Goal: Task Accomplishment & Management: Manage account settings

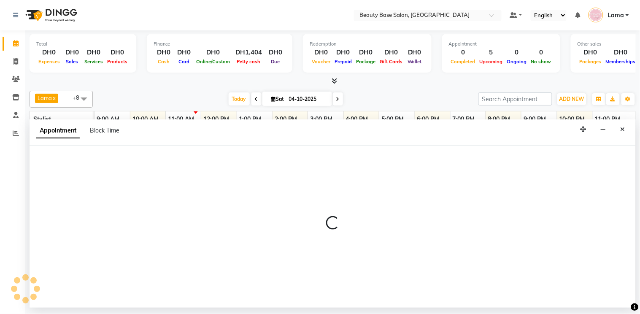
select select "tentative"
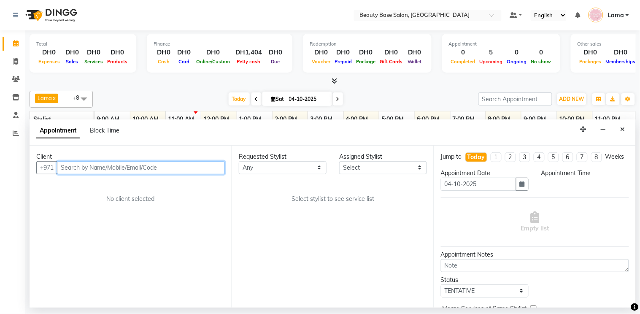
select select "600"
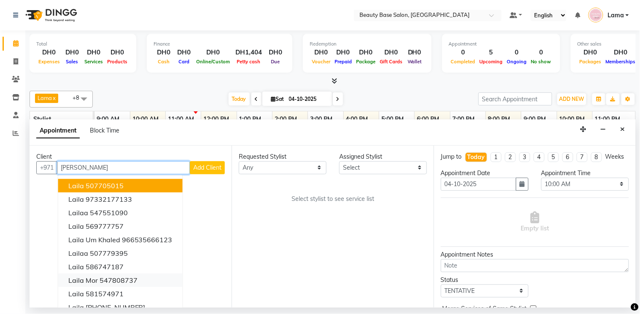
click at [131, 281] on ngb-highlight "547808737" at bounding box center [119, 280] width 38 height 8
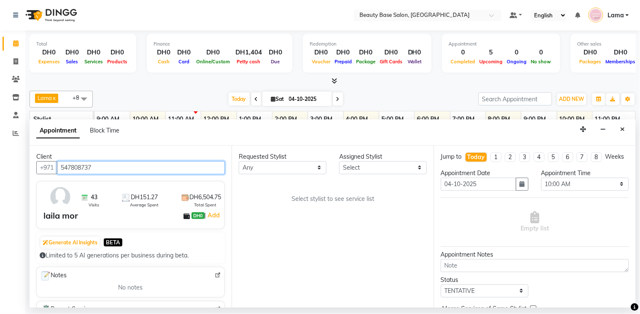
type input "547808737"
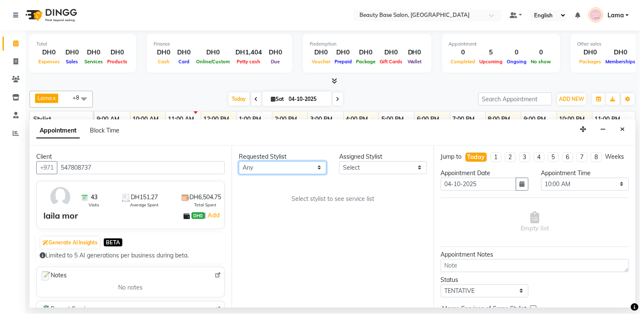
click at [294, 173] on select "Any [PERSON_NAME] [PERSON_NAME] [PERSON_NAME] [PERSON_NAME] [PERSON_NAME] [MEDI…" at bounding box center [283, 167] width 88 height 13
select select "13437"
click at [239, 161] on select "Any [PERSON_NAME] [PERSON_NAME] [PERSON_NAME] [PERSON_NAME] [PERSON_NAME] [MEDI…" at bounding box center [283, 167] width 88 height 13
select select "13437"
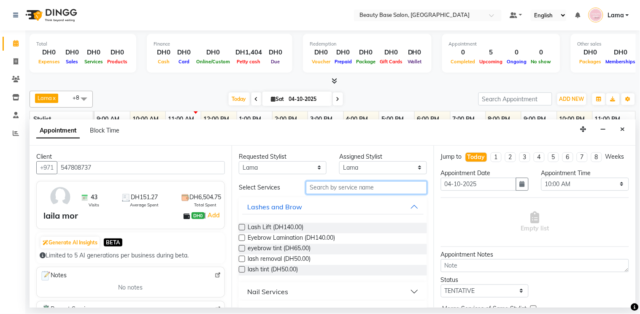
click at [332, 189] on input "text" at bounding box center [366, 187] width 121 height 13
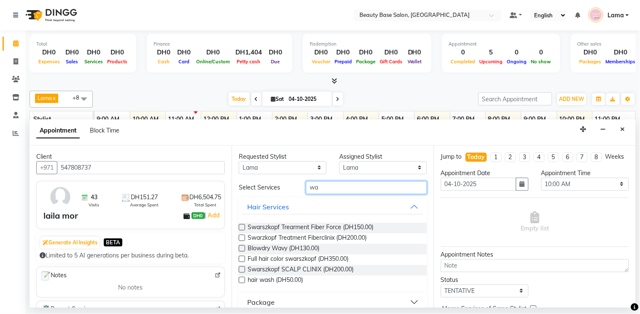
type input "w"
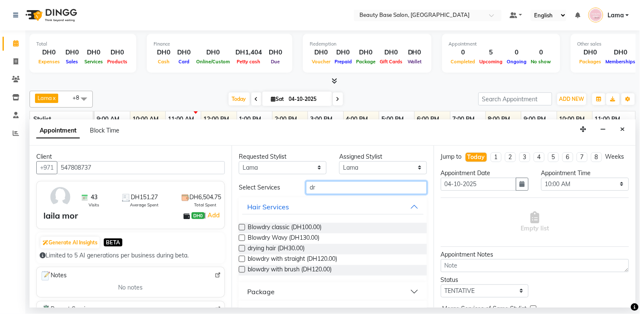
type input "d"
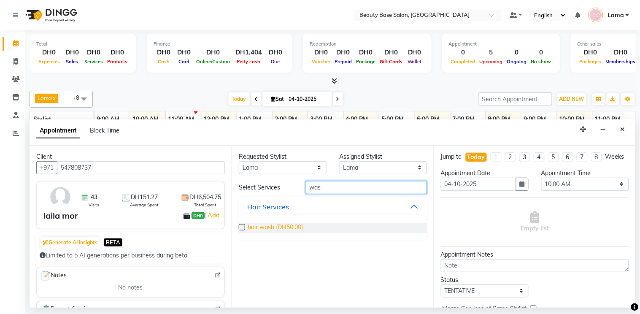
type input "was"
click at [289, 224] on span "hair wash (DH50.00)" at bounding box center [275, 228] width 55 height 11
checkbox input "false"
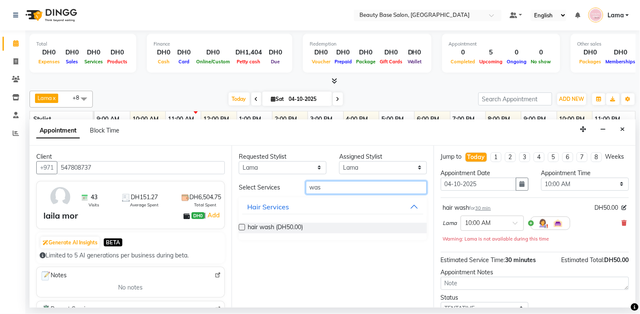
click at [340, 188] on input "was" at bounding box center [366, 187] width 121 height 13
type input "w"
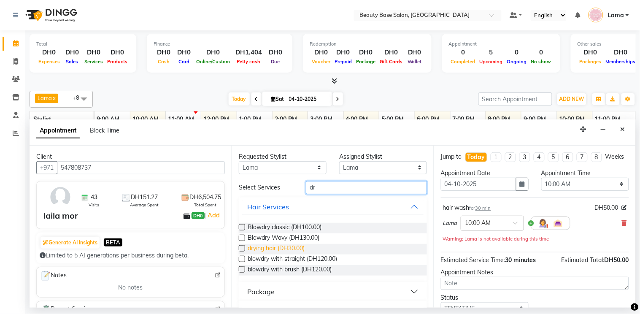
type input "dr"
click at [293, 249] on span "drying hair (DH30.00)" at bounding box center [276, 249] width 57 height 11
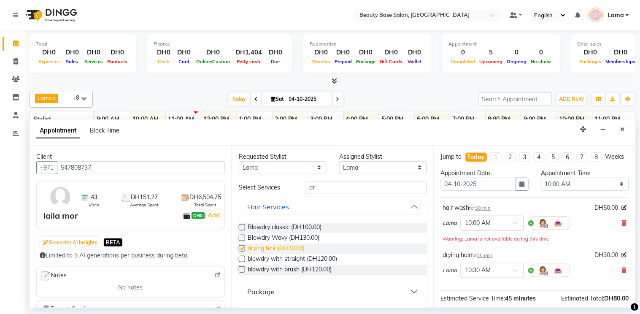
checkbox input "false"
click at [589, 191] on select "Select 10:00 AM 10:05 AM 10:10 AM 10:15 AM 10:20 AM 10:25 AM 10:30 AM 10:35 AM …" at bounding box center [585, 184] width 88 height 13
click at [583, 251] on div "drying hair for 15 min DH30.00" at bounding box center [535, 255] width 184 height 9
click at [579, 191] on select "Select 10:00 AM 10:05 AM 10:10 AM 10:15 AM 10:20 AM 10:25 AM 10:30 AM 10:35 AM …" at bounding box center [585, 184] width 88 height 13
select select "1185"
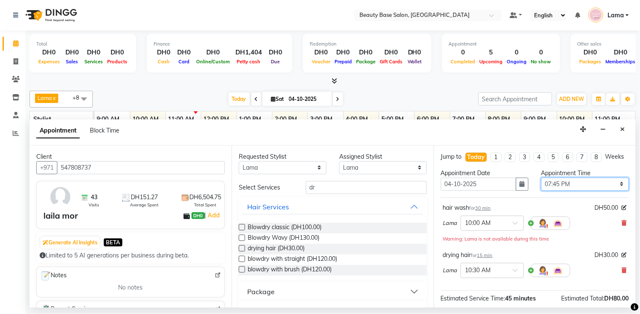
click at [541, 185] on select "Select 10:00 AM 10:05 AM 10:10 AM 10:15 AM 10:20 AM 10:25 AM 10:30 AM 10:35 AM …" at bounding box center [585, 184] width 88 height 13
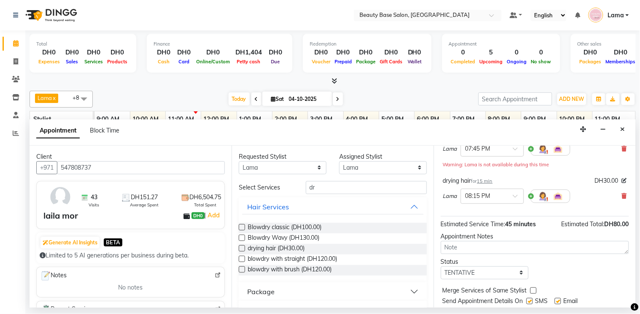
scroll to position [107, 0]
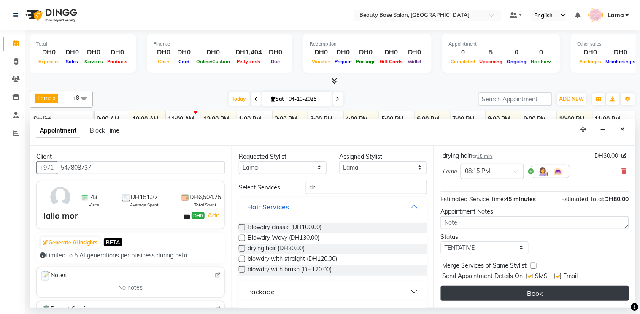
click at [549, 296] on button "Book" at bounding box center [535, 293] width 188 height 15
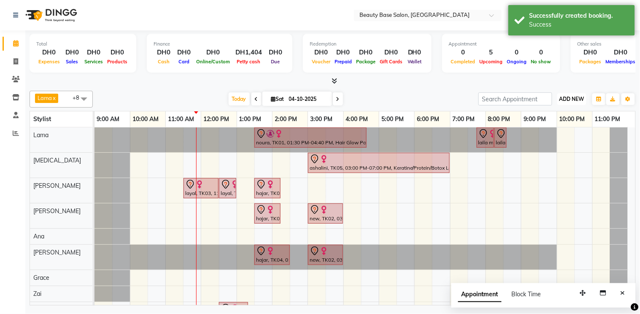
click at [570, 100] on span "ADD NEW" at bounding box center [571, 99] width 25 height 6
click at [561, 116] on button "Add Appointment" at bounding box center [553, 114] width 67 height 11
select select "tentative"
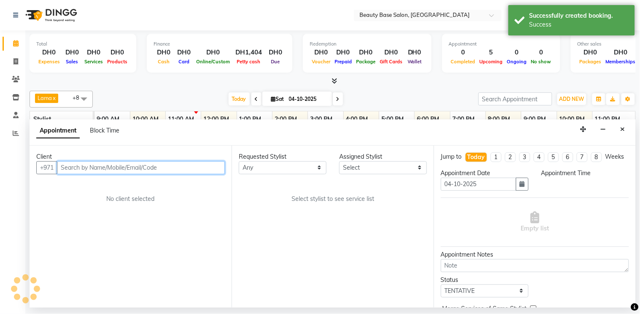
select select "600"
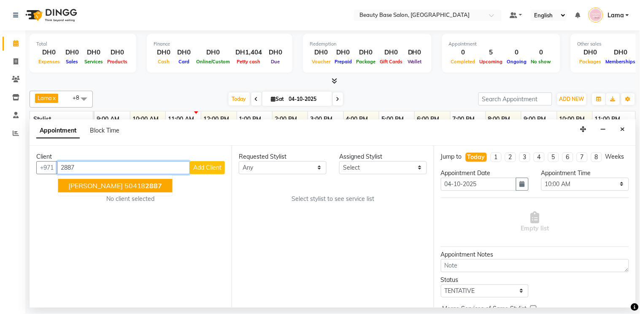
click at [133, 186] on button "[PERSON_NAME] 50418 2887" at bounding box center [115, 185] width 114 height 13
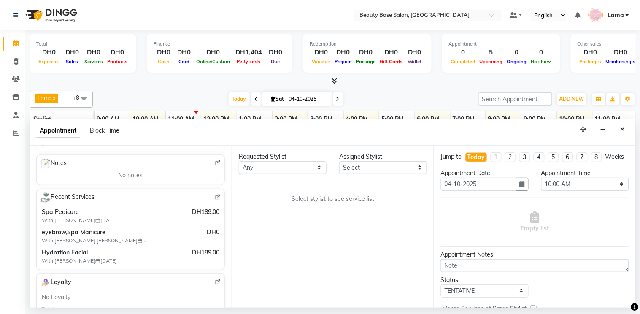
scroll to position [114, 0]
type input "504182887"
click at [297, 165] on select "Any [PERSON_NAME] [PERSON_NAME] [PERSON_NAME] [PERSON_NAME] [PERSON_NAME] [MEDI…" at bounding box center [283, 167] width 88 height 13
select select "54542"
click at [239, 161] on select "Any [PERSON_NAME] [PERSON_NAME] [PERSON_NAME] [PERSON_NAME] [PERSON_NAME] [MEDI…" at bounding box center [283, 167] width 88 height 13
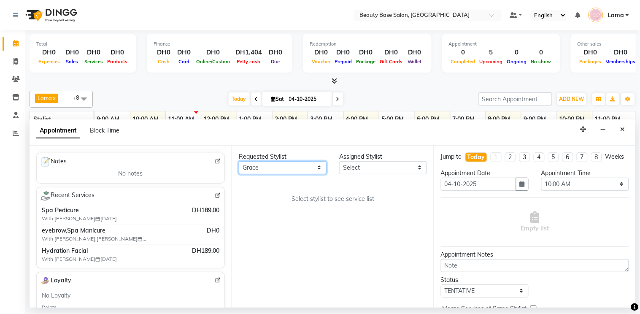
select select "54542"
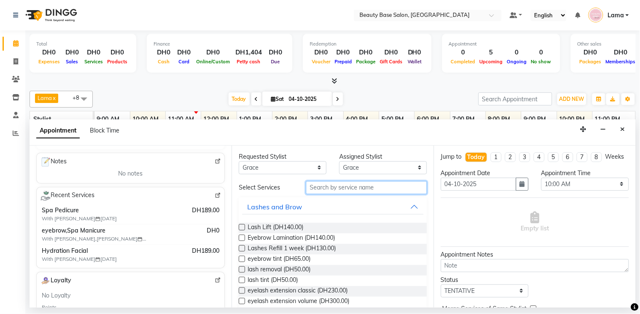
click at [326, 189] on input "text" at bounding box center [366, 187] width 121 height 13
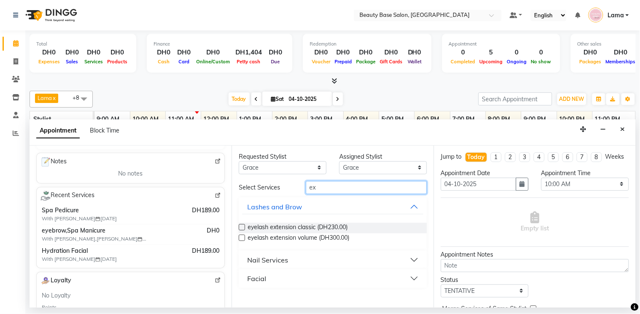
type input "ex"
click at [259, 278] on div "Facial" at bounding box center [256, 278] width 19 height 10
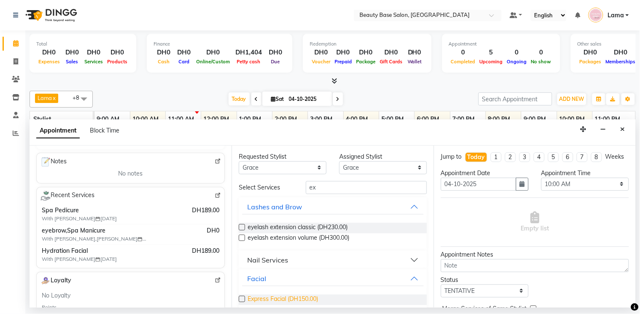
click at [249, 301] on span "Express Facial (DH150.00)" at bounding box center [283, 299] width 70 height 11
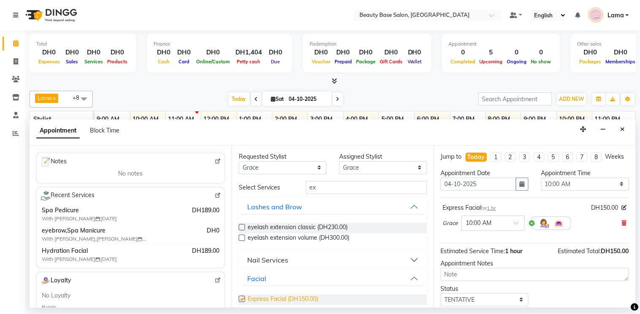
checkbox input "false"
click at [560, 191] on select "Select 10:00 AM 10:05 AM 10:10 AM 10:15 AM 10:20 AM 10:25 AM 10:30 AM 10:35 AM …" at bounding box center [585, 184] width 88 height 13
click at [541, 185] on select "Select 10:00 AM 10:05 AM 10:10 AM 10:15 AM 10:20 AM 10:25 AM 10:30 AM 10:35 AM …" at bounding box center [585, 184] width 88 height 13
click at [575, 191] on select "Select 10:00 AM 10:05 AM 10:10 AM 10:15 AM 10:20 AM 10:25 AM 10:30 AM 10:35 AM …" at bounding box center [585, 184] width 88 height 13
select select "840"
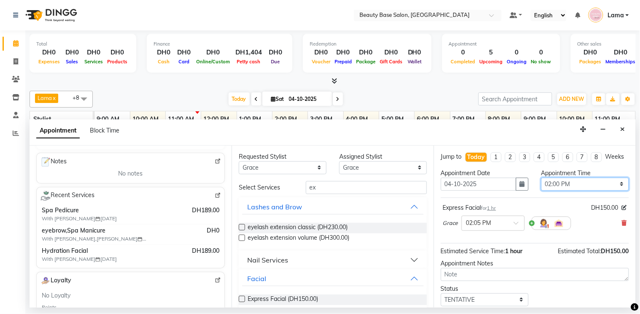
click at [541, 185] on select "Select 10:00 AM 10:05 AM 10:10 AM 10:15 AM 10:20 AM 10:25 AM 10:30 AM 10:35 AM …" at bounding box center [585, 184] width 88 height 13
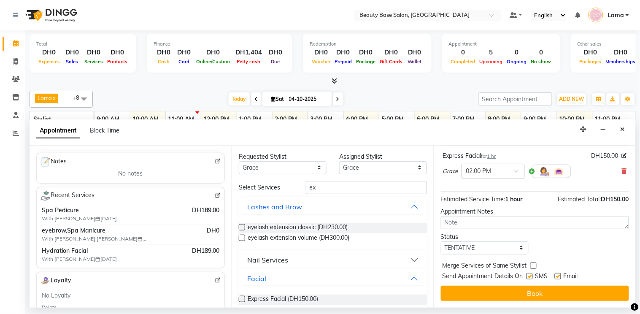
scroll to position [60, 0]
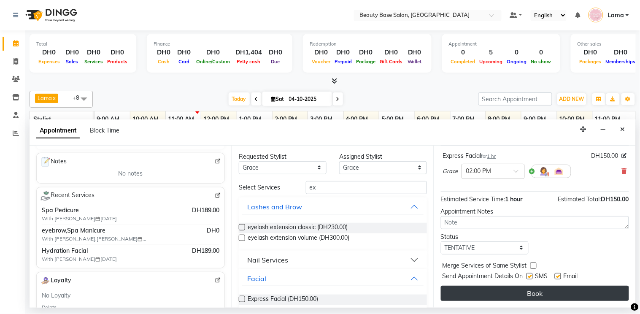
click at [545, 298] on button "Book" at bounding box center [535, 293] width 188 height 15
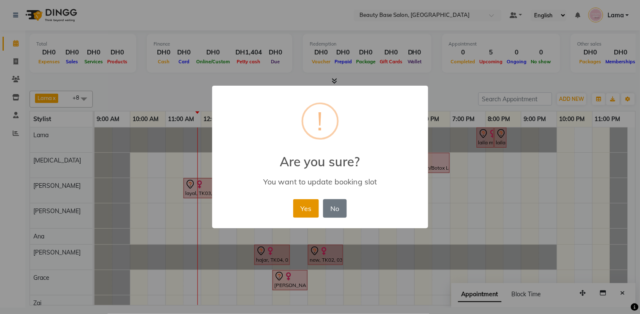
click at [307, 216] on button "Yes" at bounding box center [306, 208] width 26 height 19
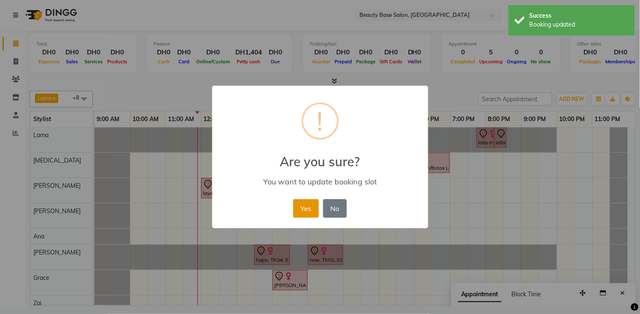
click at [304, 212] on button "Yes" at bounding box center [306, 208] width 26 height 19
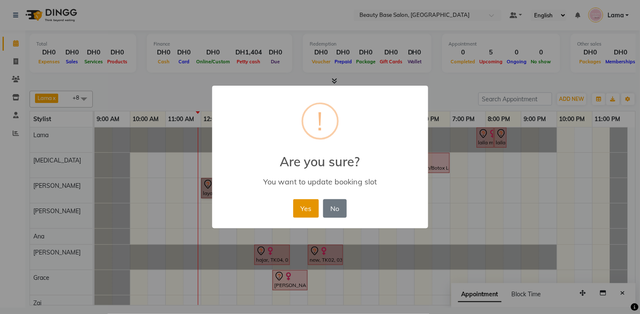
click at [303, 208] on button "Yes" at bounding box center [306, 208] width 26 height 19
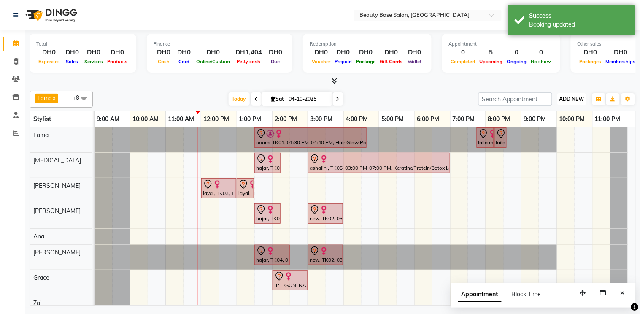
click at [570, 102] on span "ADD NEW" at bounding box center [571, 99] width 25 height 6
click at [554, 116] on button "Add Appointment" at bounding box center [553, 114] width 67 height 11
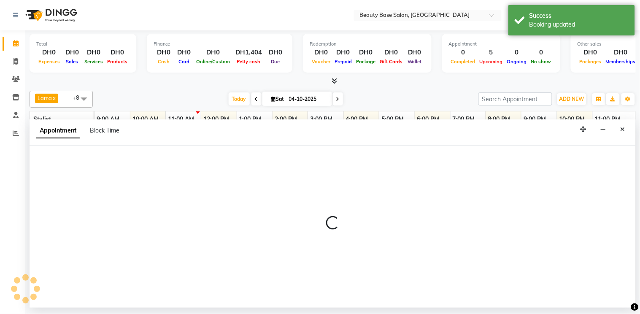
select select "600"
select select "tentative"
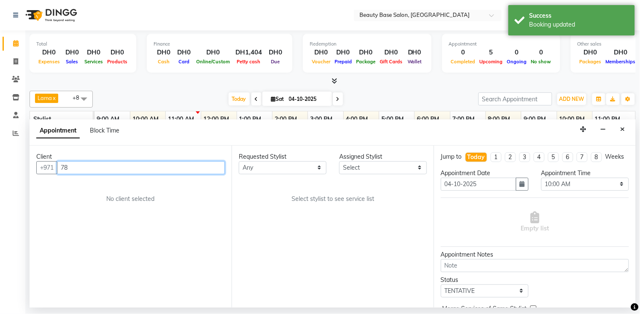
type input "788"
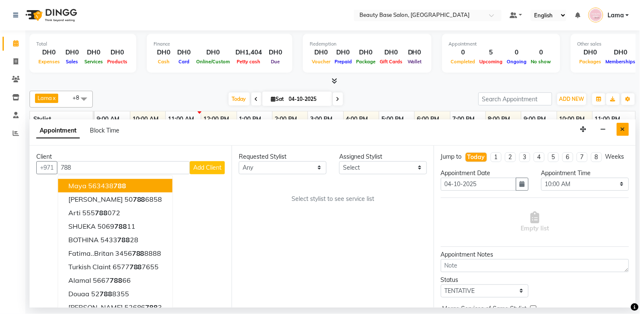
click at [627, 129] on button "Close" at bounding box center [623, 129] width 12 height 13
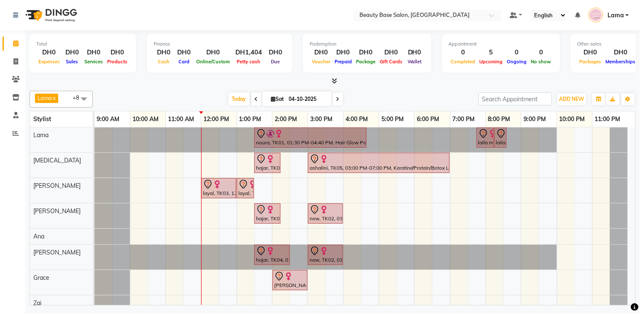
click at [220, 186] on img at bounding box center [217, 184] width 8 height 8
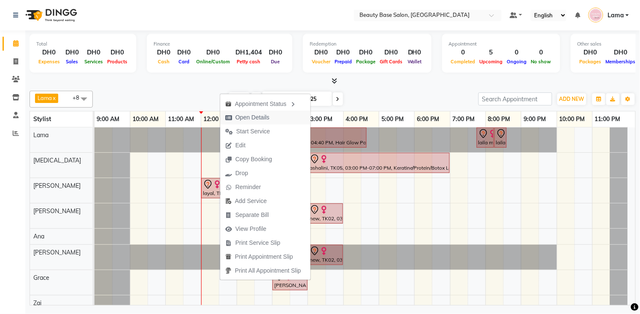
click at [256, 119] on span "Open Details" at bounding box center [252, 117] width 34 height 9
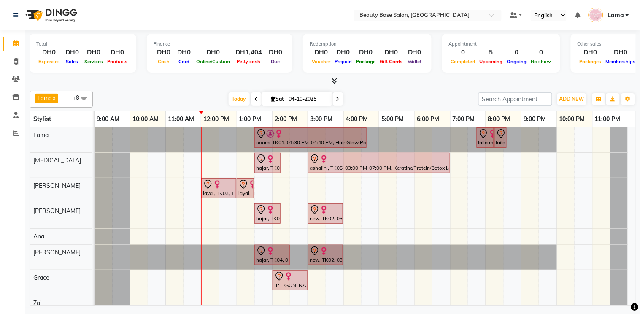
click at [225, 197] on link "layal, TK03, 12:00 PM-01:00 PM, Roots" at bounding box center [218, 188] width 35 height 20
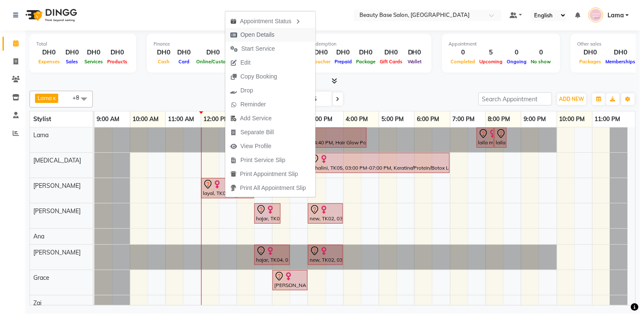
click at [279, 35] on span "Open Details" at bounding box center [252, 35] width 54 height 14
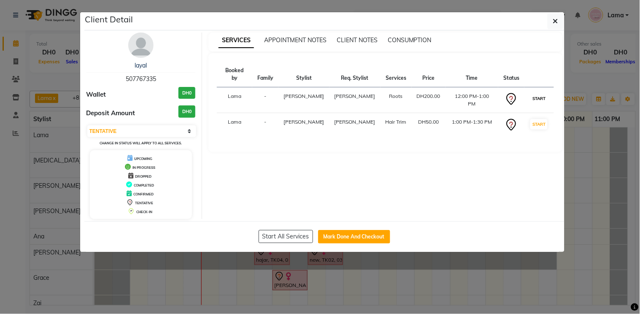
click at [534, 94] on button "START" at bounding box center [538, 98] width 17 height 11
select select "select"
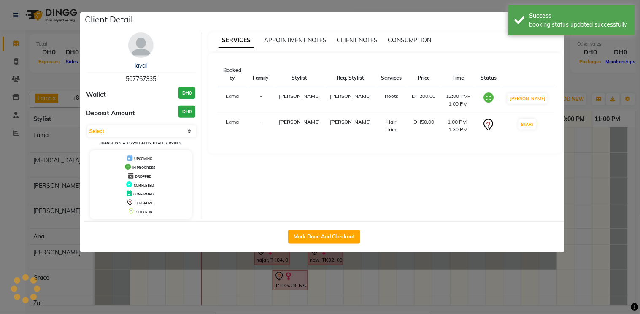
click at [495, 283] on ngb-modal-window "Client Detail layal 507767335 Wallet DH0 Deposit Amount DH0 Select IN SERVICE C…" at bounding box center [320, 157] width 640 height 314
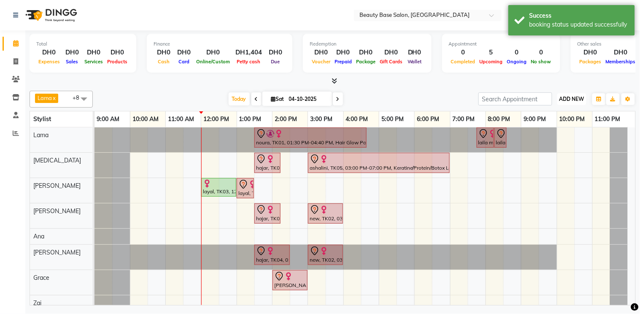
click at [571, 100] on span "ADD NEW" at bounding box center [571, 99] width 25 height 6
click at [563, 113] on button "Add Appointment" at bounding box center [553, 114] width 67 height 11
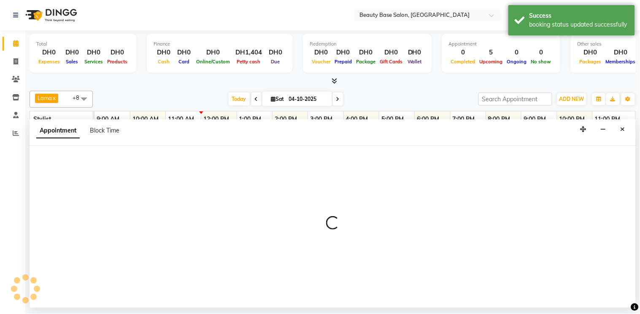
select select "tentative"
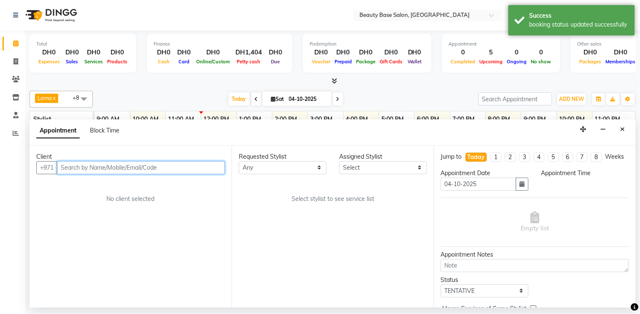
select select "600"
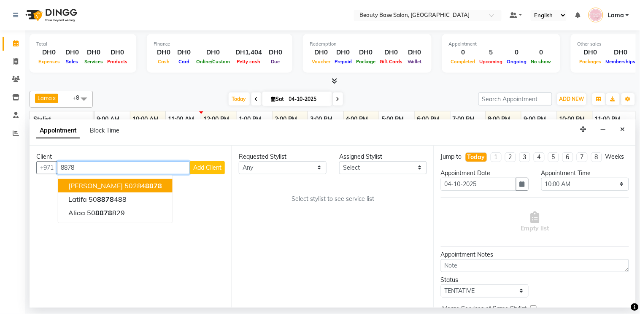
click at [146, 183] on span "8878" at bounding box center [154, 185] width 17 height 8
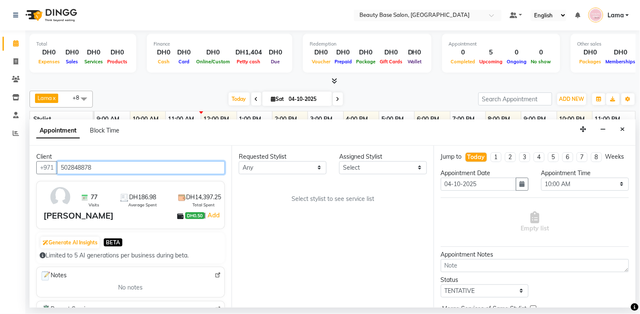
scroll to position [34, 0]
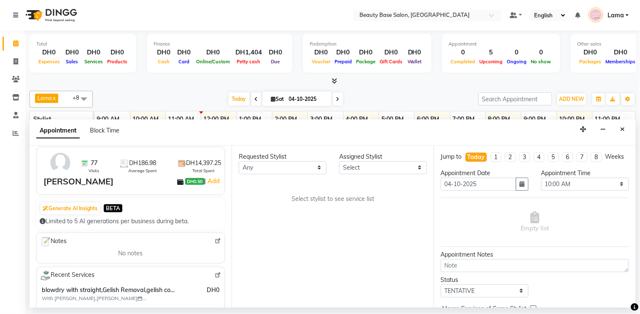
type input "502848878"
click at [277, 172] on select "Any [PERSON_NAME] [PERSON_NAME] [PERSON_NAME] [PERSON_NAME] [PERSON_NAME] [MEDI…" at bounding box center [283, 167] width 88 height 13
select select "31342"
click at [239, 161] on select "Any [PERSON_NAME] [PERSON_NAME] [PERSON_NAME] [PERSON_NAME] [PERSON_NAME] [MEDI…" at bounding box center [283, 167] width 88 height 13
select select "31342"
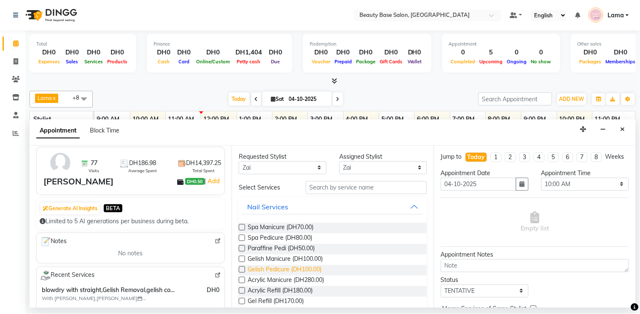
click at [281, 269] on span "Gelish Pedicure (DH100.00)" at bounding box center [285, 270] width 74 height 11
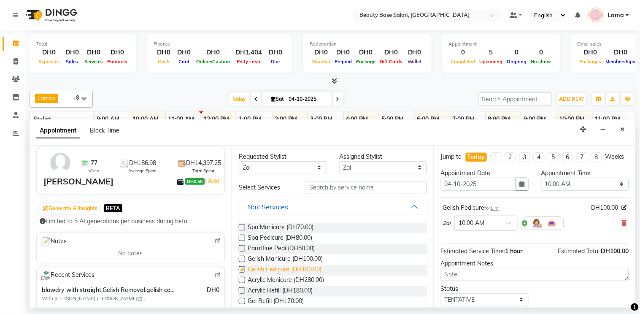
checkbox input "false"
click at [569, 191] on select "Select 10:00 AM 10:05 AM 10:10 AM 10:15 AM 10:20 AM 10:25 AM 10:30 AM 10:35 AM …" at bounding box center [585, 184] width 88 height 13
select select "745"
click at [541, 185] on select "Select 10:00 AM 10:05 AM 10:10 AM 10:15 AM 10:20 AM 10:25 AM 10:30 AM 10:35 AM …" at bounding box center [585, 184] width 88 height 13
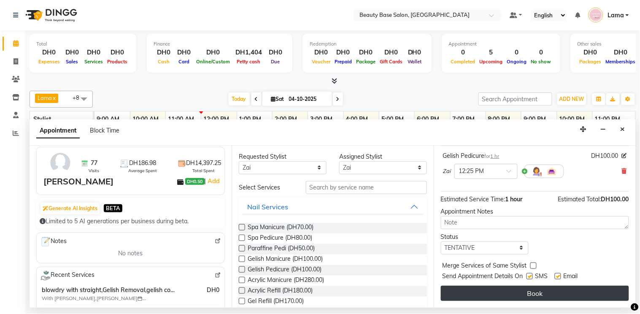
click at [549, 294] on button "Book" at bounding box center [535, 293] width 188 height 15
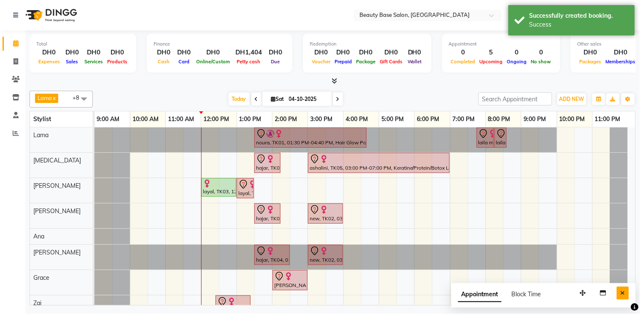
click at [627, 297] on button "Close" at bounding box center [623, 292] width 12 height 13
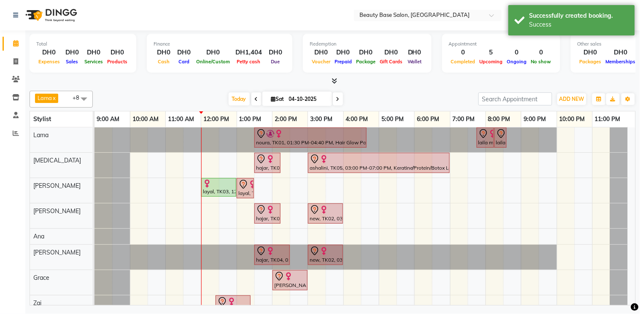
scroll to position [48, 0]
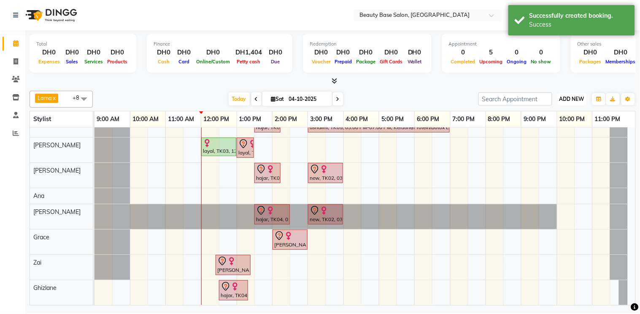
click at [575, 100] on span "ADD NEW" at bounding box center [571, 99] width 25 height 6
click at [562, 115] on button "Add Appointment" at bounding box center [553, 114] width 67 height 11
select select "600"
select select "tentative"
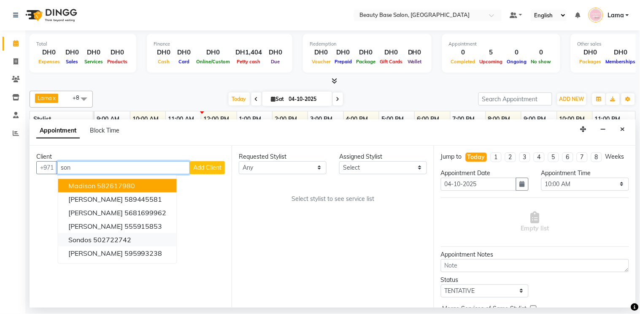
click at [128, 238] on ngb-highlight "502722742" at bounding box center [112, 239] width 38 height 8
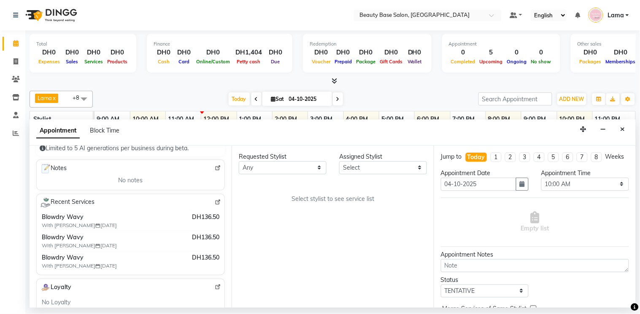
scroll to position [108, 0]
type input "502722742"
click at [281, 172] on select "Any [PERSON_NAME] [PERSON_NAME] [PERSON_NAME] [PERSON_NAME] [PERSON_NAME] [MEDI…" at bounding box center [283, 167] width 88 height 13
select select "49318"
click at [239, 161] on select "Any [PERSON_NAME] [PERSON_NAME] [PERSON_NAME] [PERSON_NAME] [PERSON_NAME] [MEDI…" at bounding box center [283, 167] width 88 height 13
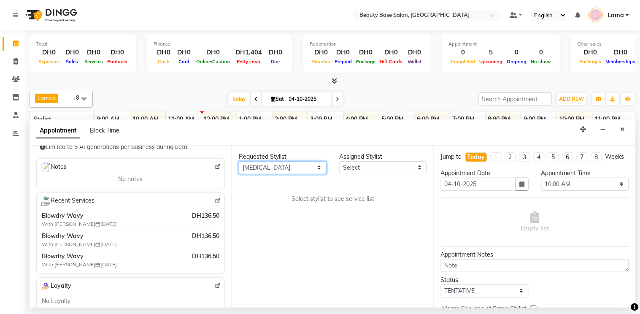
select select "49318"
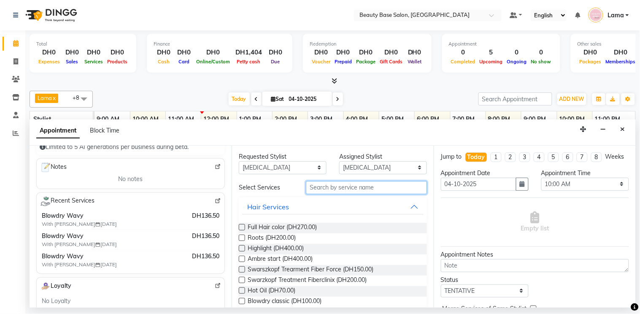
click at [318, 189] on input "text" at bounding box center [366, 187] width 121 height 13
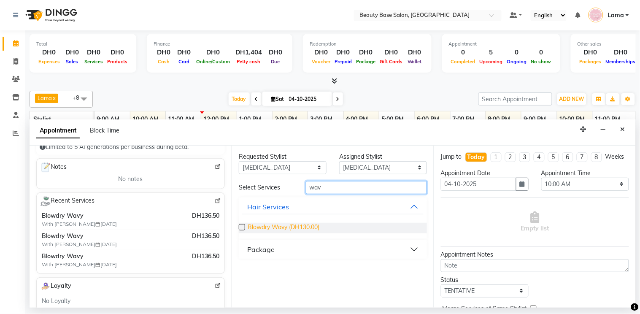
type input "wav"
click at [255, 230] on span "Blowdry Wavy (DH130.00)" at bounding box center [284, 228] width 72 height 11
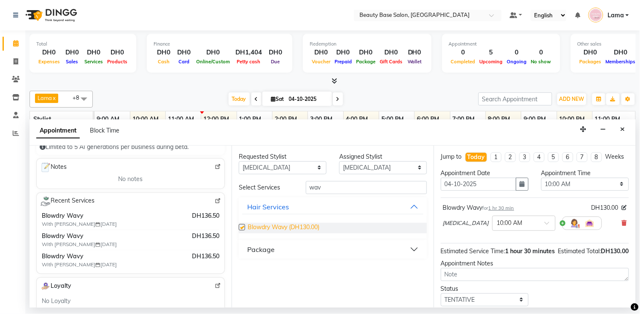
checkbox input "false"
click at [575, 191] on select "Select 10:00 AM 10:05 AM 10:10 AM 10:15 AM 10:20 AM 10:25 AM 10:30 AM 10:35 AM …" at bounding box center [585, 184] width 88 height 13
select select "685"
click at [541, 185] on select "Select 10:00 AM 10:05 AM 10:10 AM 10:15 AM 10:20 AM 10:25 AM 10:30 AM 10:35 AM …" at bounding box center [585, 184] width 88 height 13
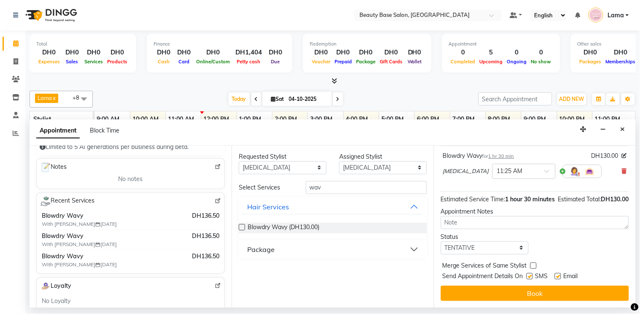
scroll to position [68, 0]
click at [558, 303] on div "Jump to [DATE] 1 2 3 4 5 6 7 8 Weeks Appointment Date [DATE] Appointment Time S…" at bounding box center [535, 227] width 202 height 162
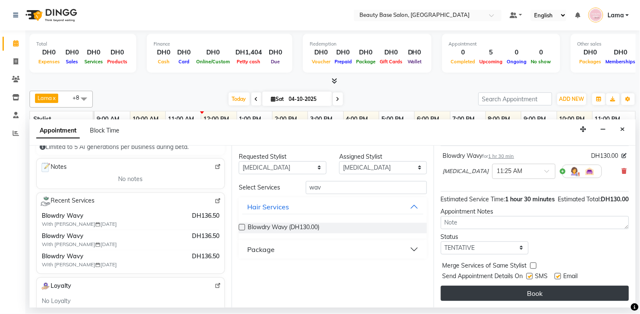
click at [555, 292] on button "Book" at bounding box center [535, 293] width 188 height 15
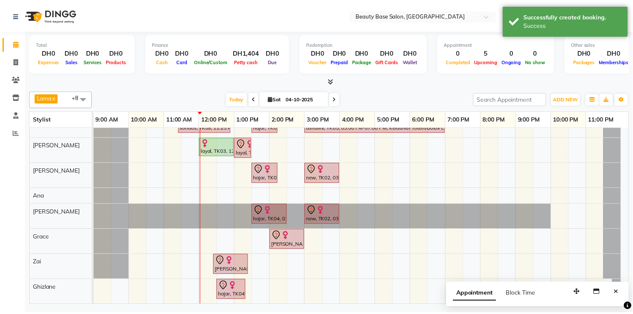
scroll to position [0, 0]
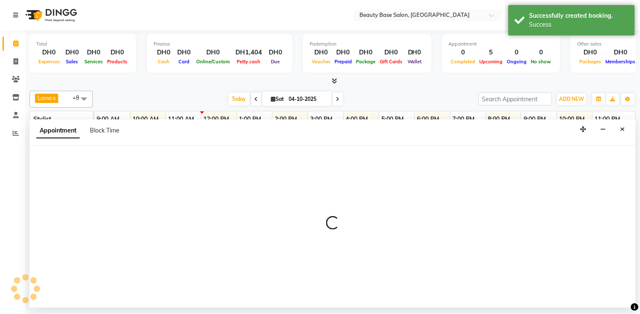
select select "49318"
select select "tentative"
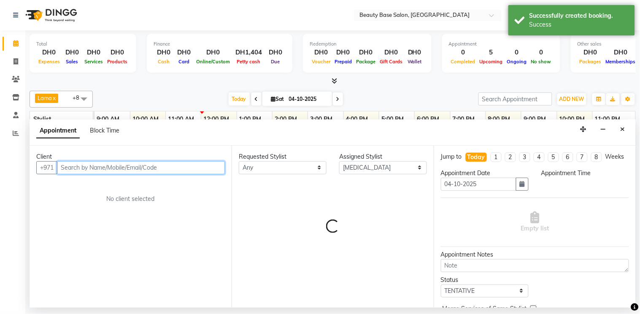
select select "750"
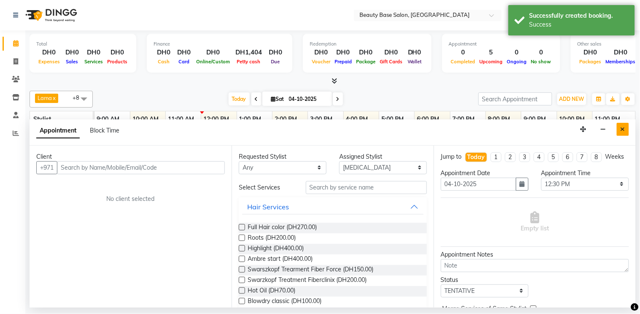
click at [621, 130] on icon "Close" at bounding box center [623, 129] width 5 height 6
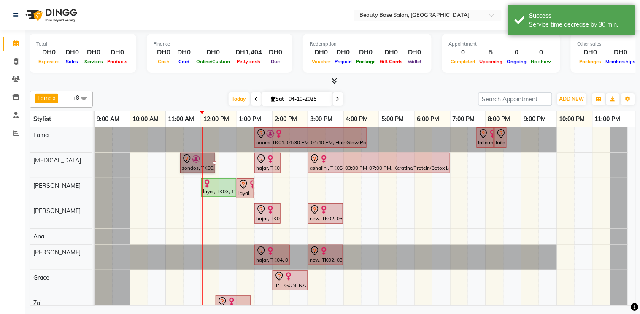
click at [213, 165] on div at bounding box center [214, 162] width 3 height 3
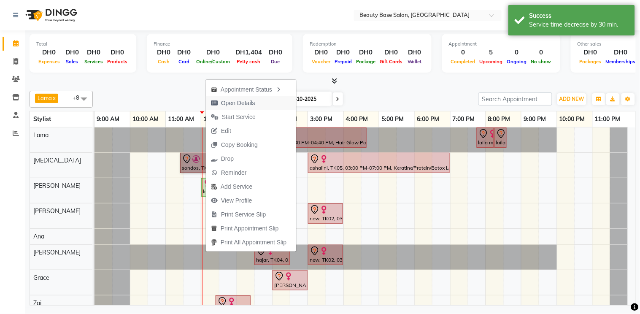
click at [250, 103] on span "Open Details" at bounding box center [238, 103] width 34 height 9
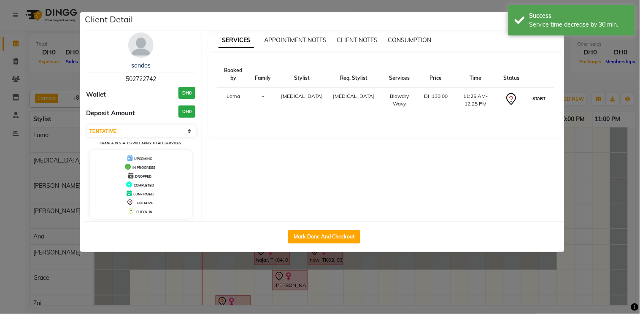
click at [535, 93] on button "START" at bounding box center [538, 98] width 17 height 11
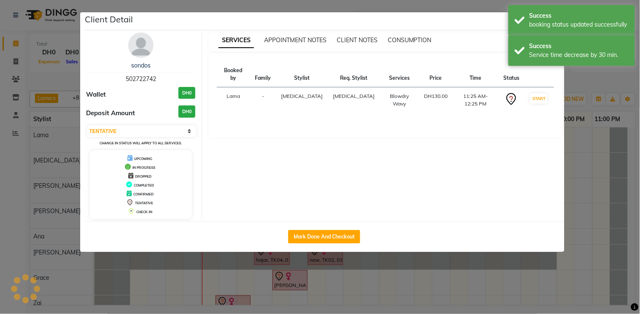
click at [477, 296] on ngb-modal-window "Client Detail sondos 502722742 Wallet DH0 Deposit Amount DH0 Select IN SERVICE …" at bounding box center [320, 157] width 640 height 314
select select "1"
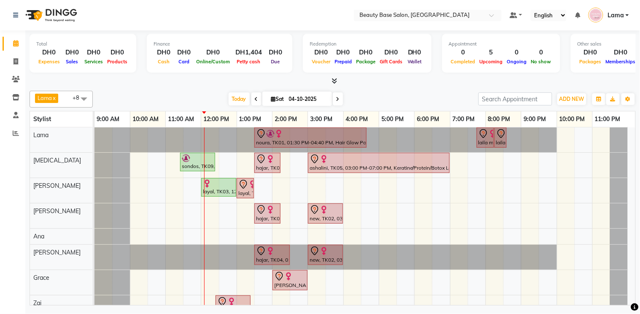
click at [199, 159] on div at bounding box center [198, 158] width 32 height 8
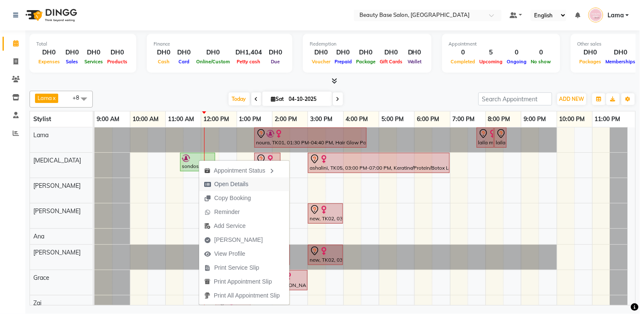
click at [242, 188] on span "Open Details" at bounding box center [231, 184] width 34 height 9
select select "1"
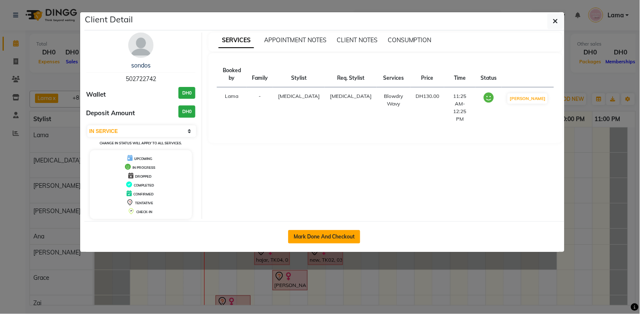
click at [335, 238] on button "Mark Done And Checkout" at bounding box center [324, 236] width 72 height 13
select select "service"
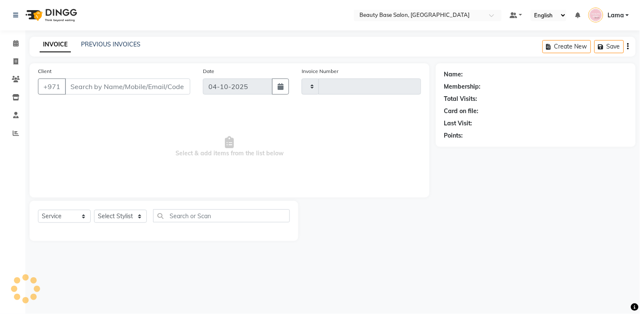
type input "2462"
select select "813"
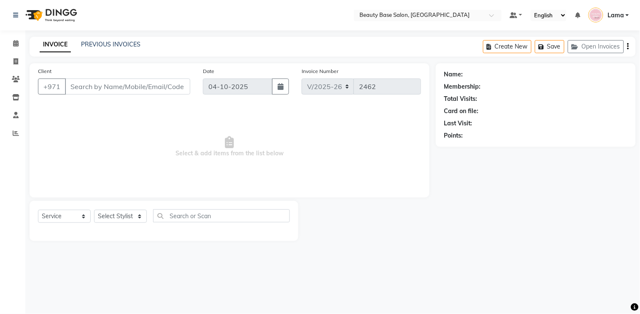
type input "502722742"
select select "49318"
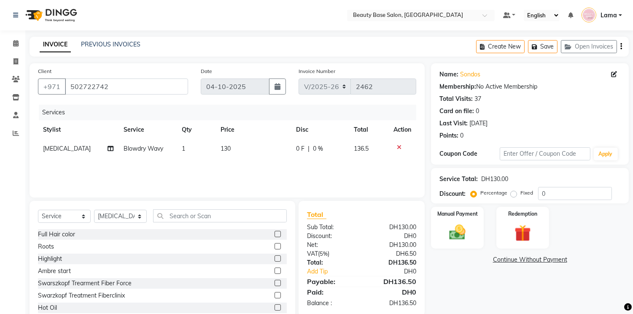
click at [521, 192] on label "Fixed" at bounding box center [527, 193] width 13 height 8
click at [515, 192] on input "Fixed" at bounding box center [516, 193] width 6 height 6
radio input "true"
click at [465, 227] on img at bounding box center [458, 233] width 28 height 20
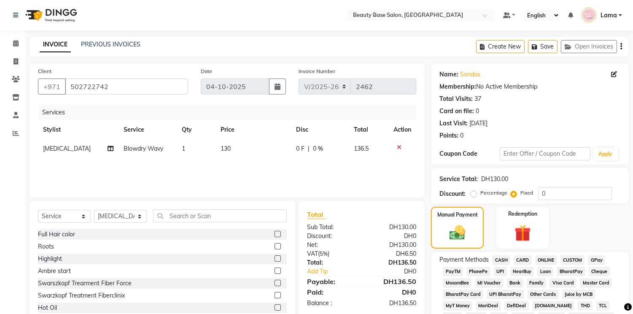
click at [524, 263] on span "CARD" at bounding box center [523, 260] width 18 height 10
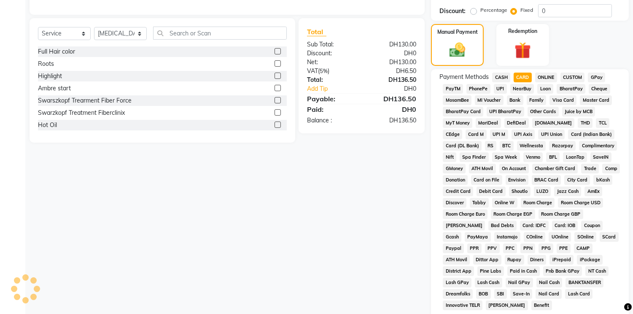
scroll to position [249, 0]
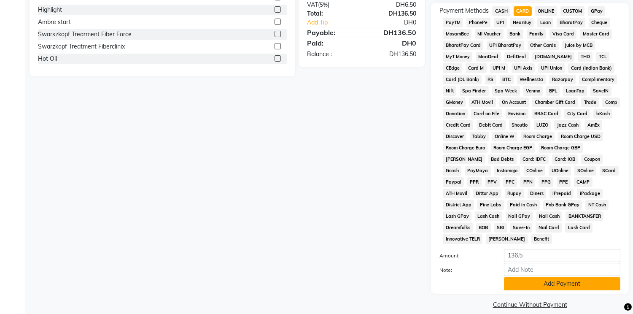
click at [556, 277] on button "Add Payment" at bounding box center [562, 283] width 116 height 13
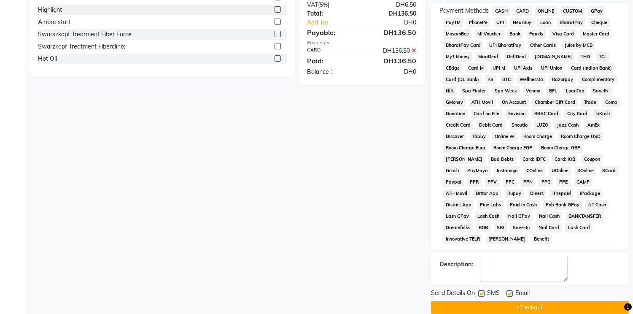
click at [557, 301] on button "Checkout" at bounding box center [530, 307] width 198 height 13
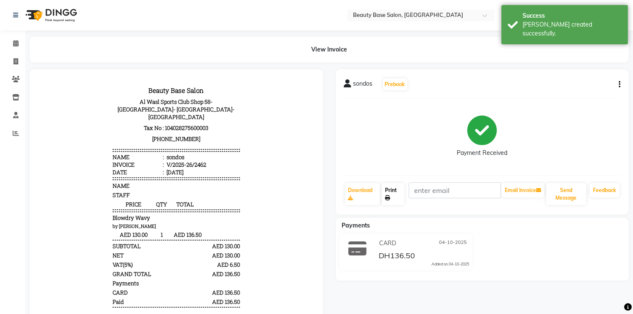
click at [387, 200] on link "Print" at bounding box center [393, 194] width 23 height 22
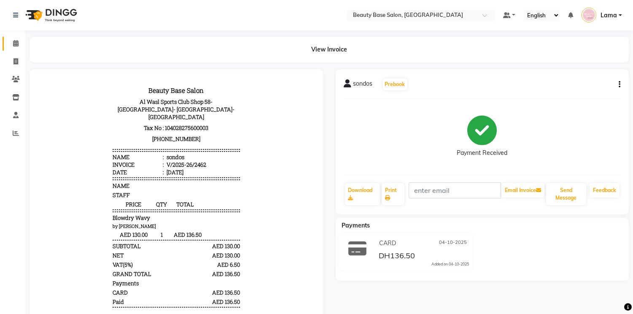
click at [13, 43] on icon at bounding box center [15, 43] width 5 height 6
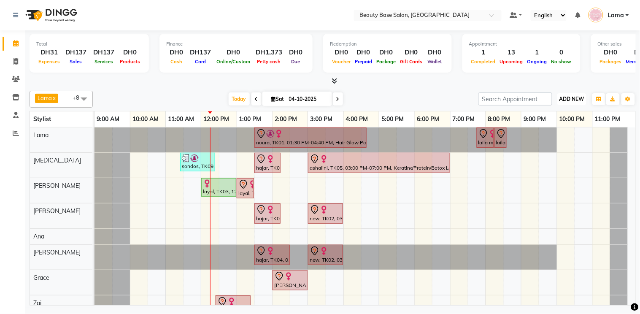
click at [575, 102] on button "ADD NEW Toggle Dropdown" at bounding box center [571, 99] width 29 height 12
click at [564, 116] on button "Add Appointment" at bounding box center [553, 114] width 67 height 11
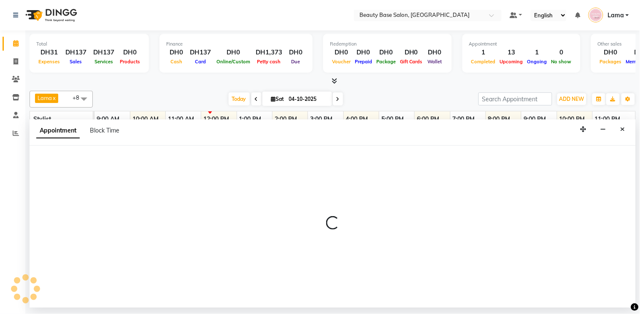
select select "600"
select select "tentative"
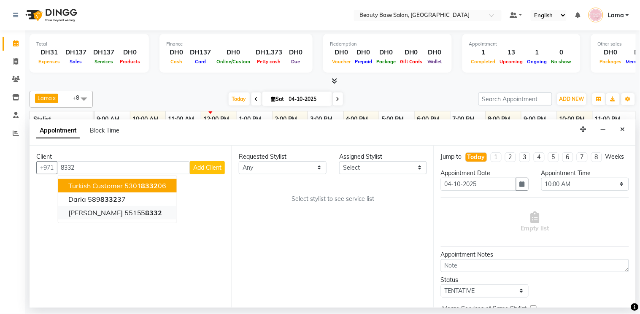
click at [146, 211] on span "8332" at bounding box center [154, 212] width 17 height 8
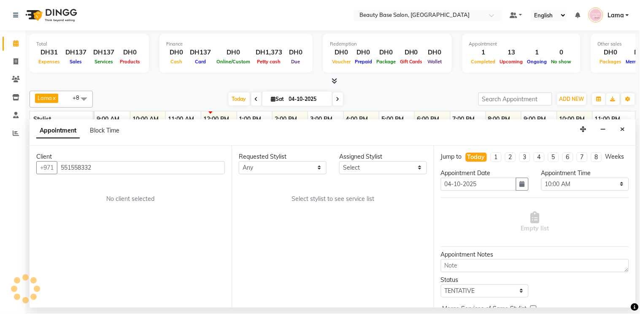
type input "551558332"
click at [314, 169] on select "Any [PERSON_NAME] [PERSON_NAME] [PERSON_NAME] [PERSON_NAME] [PERSON_NAME] [MEDI…" at bounding box center [283, 167] width 88 height 13
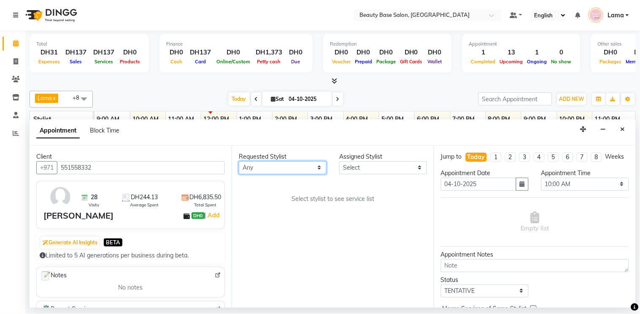
select select "54541"
click at [239, 161] on select "Any [PERSON_NAME] [PERSON_NAME] [PERSON_NAME] [PERSON_NAME] [PERSON_NAME] [MEDI…" at bounding box center [283, 167] width 88 height 13
select select "54541"
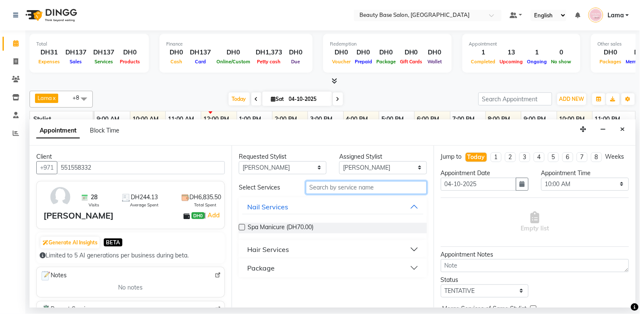
click at [332, 190] on input "text" at bounding box center [366, 187] width 121 height 13
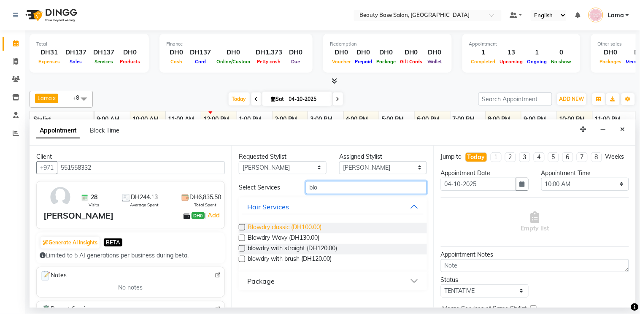
type input "blo"
click at [305, 229] on span "Blowdry classic (DH100.00)" at bounding box center [285, 228] width 74 height 11
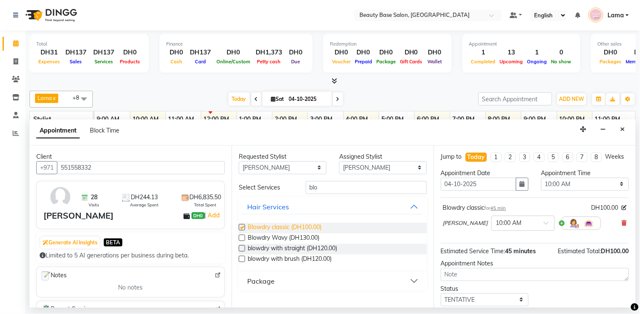
checkbox input "false"
click at [585, 191] on select "Select 10:00 AM 10:05 AM 10:10 AM 10:15 AM 10:20 AM 10:25 AM 10:30 AM 10:35 AM …" at bounding box center [585, 184] width 88 height 13
select select "990"
click at [541, 185] on select "Select 10:00 AM 10:05 AM 10:10 AM 10:15 AM 10:20 AM 10:25 AM 10:30 AM 10:35 AM …" at bounding box center [585, 184] width 88 height 13
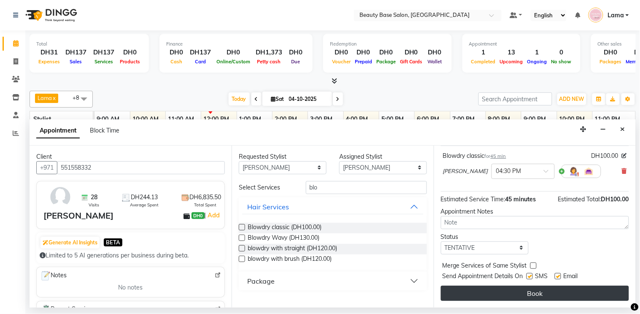
click at [551, 293] on button "Book" at bounding box center [535, 293] width 188 height 15
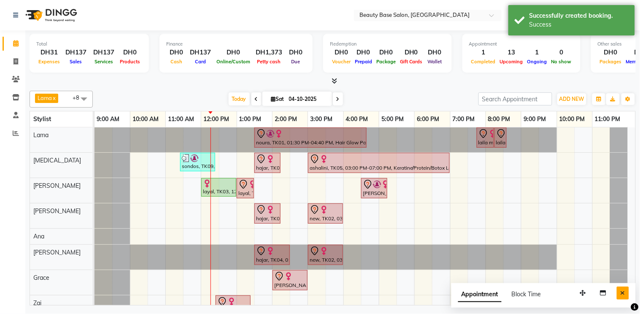
click at [625, 296] on icon "Close" at bounding box center [623, 293] width 5 height 6
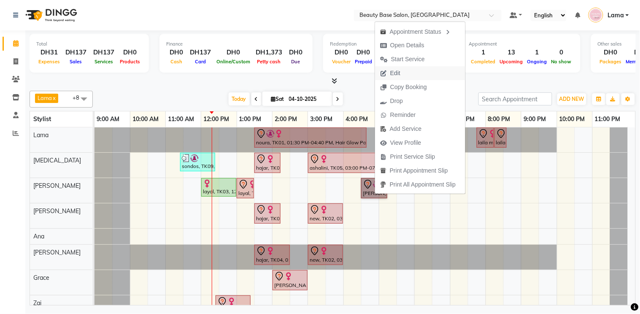
click at [416, 72] on button "Edit" at bounding box center [420, 73] width 90 height 14
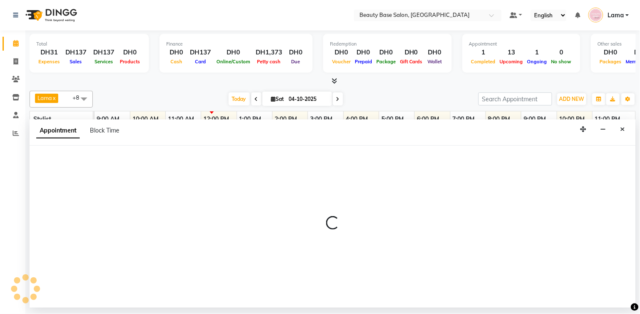
select select "tentative"
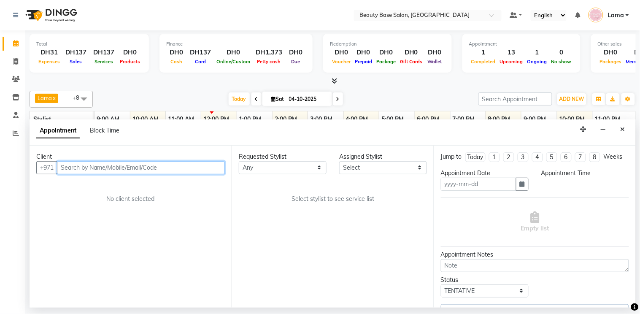
type input "04-10-2025"
select select "990"
select select "54541"
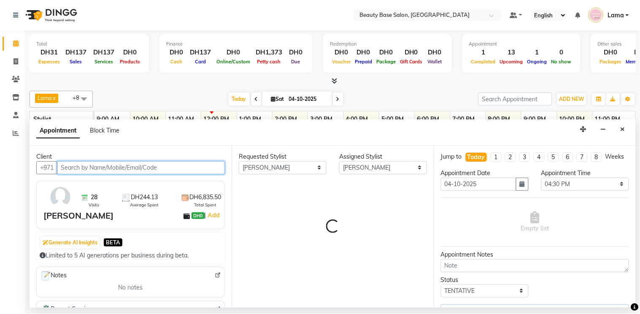
select select "1223"
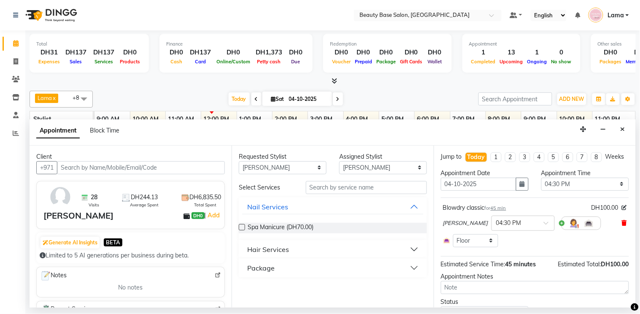
click at [622, 226] on icon at bounding box center [624, 223] width 5 height 6
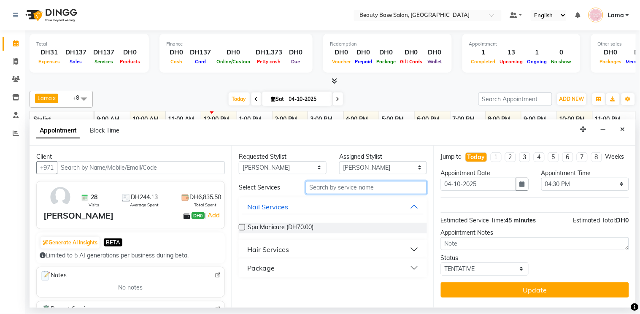
click at [344, 185] on input "text" at bounding box center [366, 187] width 121 height 13
type input "wav"
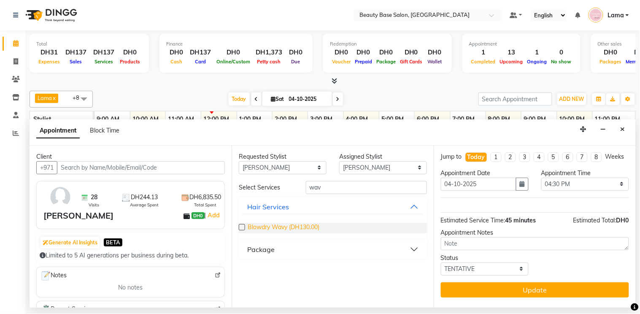
click at [287, 225] on span "Blowdry Wavy (DH130.00)" at bounding box center [284, 228] width 72 height 11
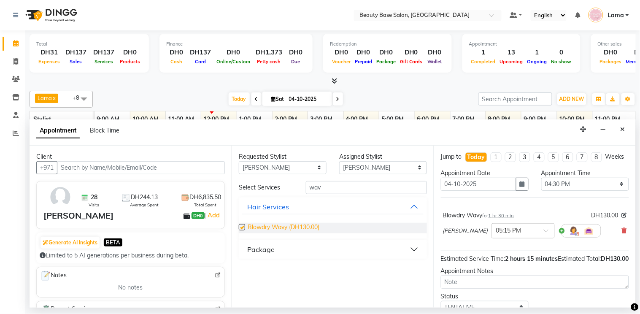
checkbox input "false"
click at [578, 191] on select "Select 10:00 AM 10:05 AM 10:10 AM 10:15 AM 10:20 AM 10:25 AM 10:30 AM 10:35 AM …" at bounding box center [585, 184] width 88 height 13
click at [541, 185] on select "Select 10:00 AM 10:05 AM 10:10 AM 10:15 AM 10:20 AM 10:25 AM 10:30 AM 10:35 AM …" at bounding box center [585, 184] width 88 height 13
click at [498, 235] on input "text" at bounding box center [514, 230] width 37 height 9
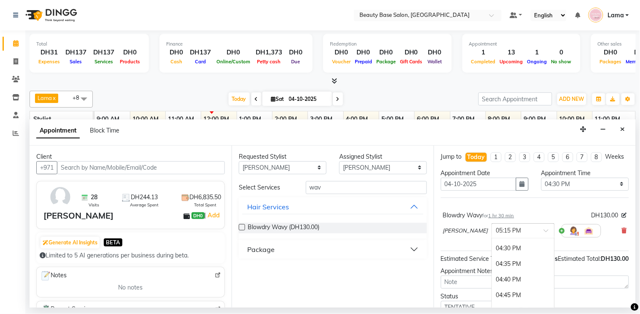
scroll to position [1225, 0]
click at [492, 260] on div "04:30 PM" at bounding box center [523, 254] width 62 height 16
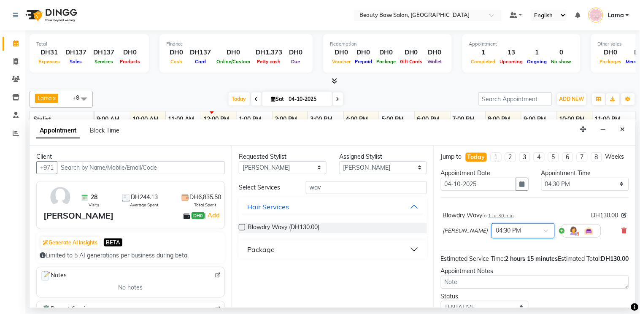
scroll to position [52, 0]
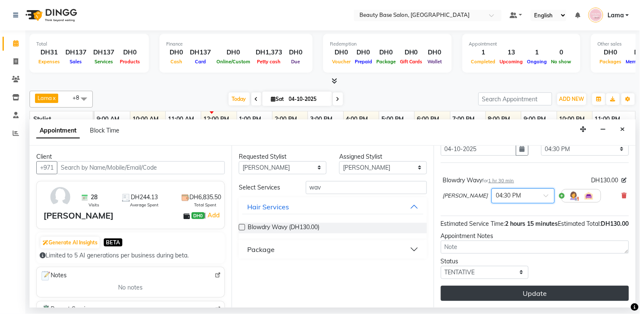
click at [548, 297] on button "Update" at bounding box center [535, 293] width 188 height 15
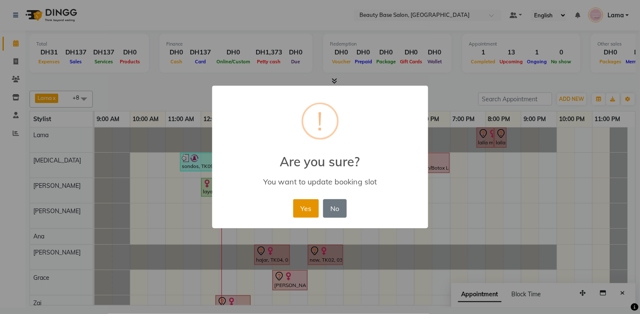
click at [305, 215] on button "Yes" at bounding box center [306, 208] width 26 height 19
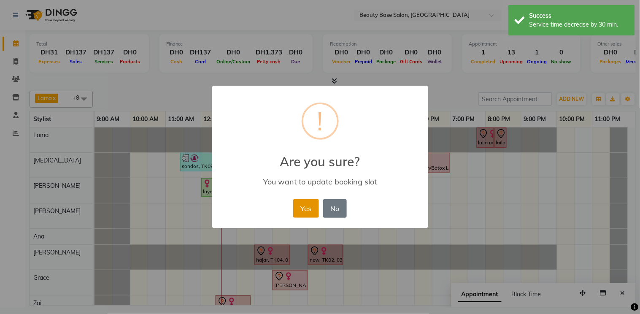
click at [310, 216] on button "Yes" at bounding box center [306, 208] width 26 height 19
click at [311, 213] on button "Yes" at bounding box center [306, 208] width 26 height 19
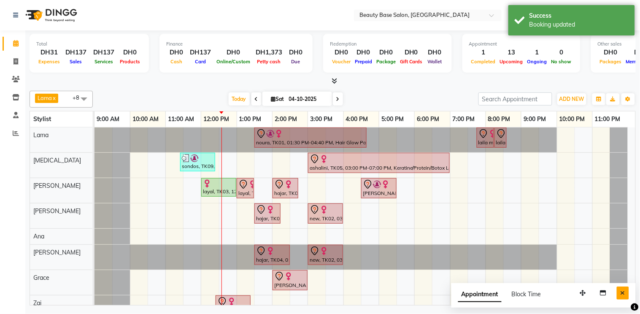
click at [627, 294] on button "Close" at bounding box center [623, 292] width 12 height 13
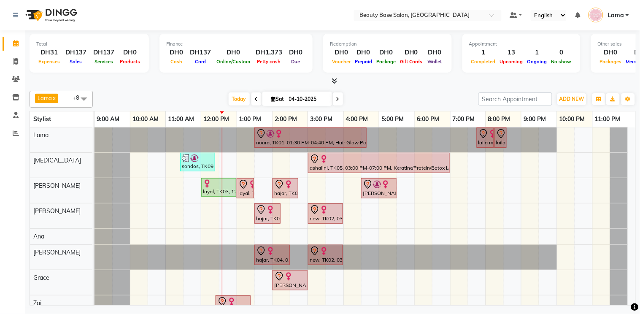
scroll to position [48, 0]
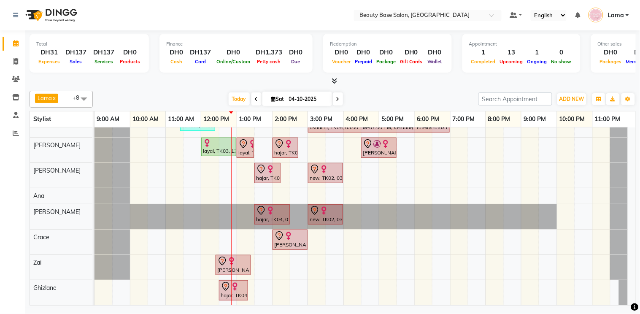
click at [241, 256] on div at bounding box center [233, 261] width 32 height 10
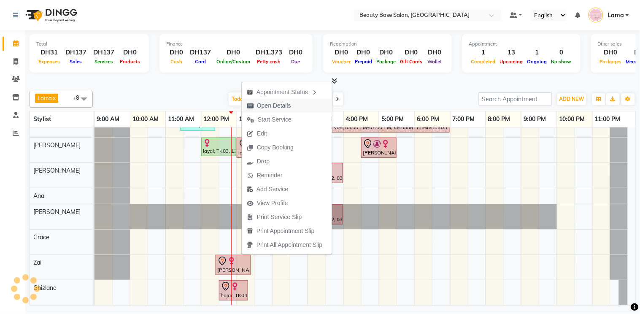
click at [307, 102] on button "Open Details" at bounding box center [287, 106] width 90 height 14
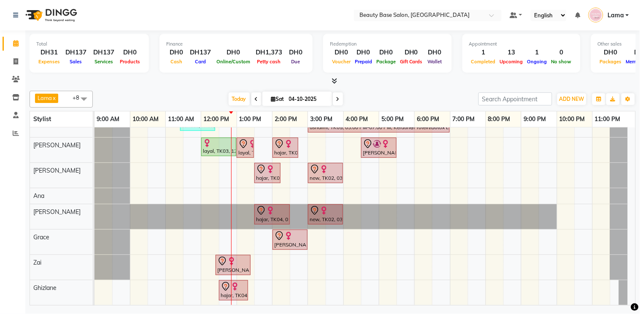
click at [241, 256] on div at bounding box center [233, 261] width 32 height 10
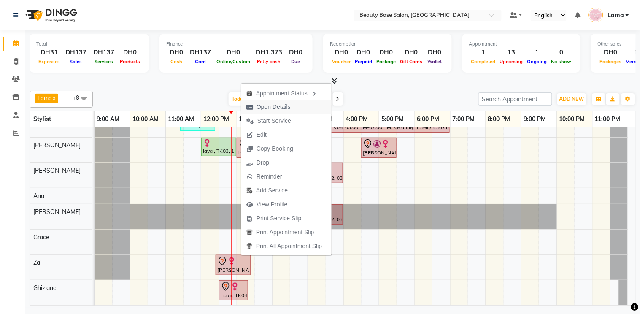
click at [297, 108] on button "Open Details" at bounding box center [286, 107] width 90 height 14
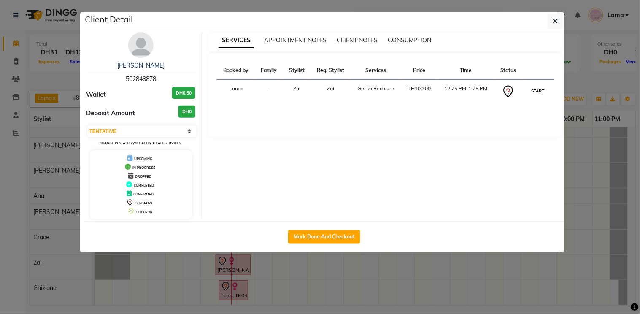
click at [533, 92] on button "START" at bounding box center [537, 91] width 17 height 11
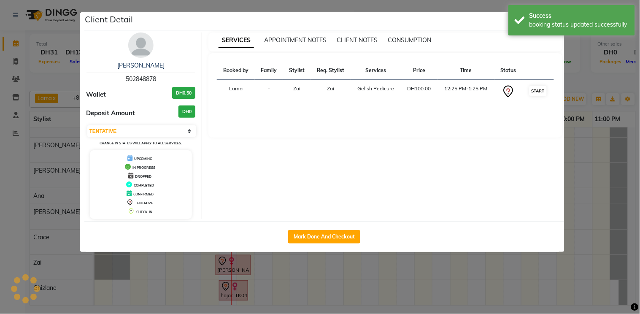
select select "1"
click at [503, 286] on ngb-modal-window "Client Detail [PERSON_NAME] 502848878 Wallet DH0.50 Deposit Amount DH0 Select I…" at bounding box center [320, 157] width 640 height 314
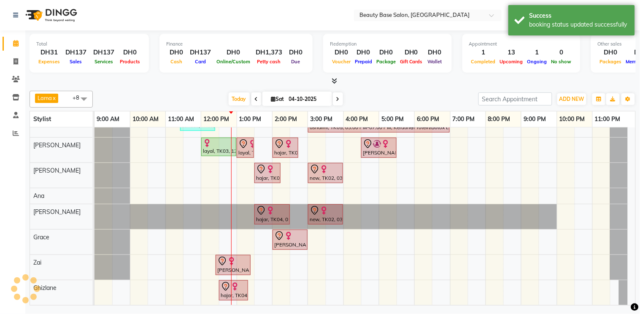
scroll to position [46, 0]
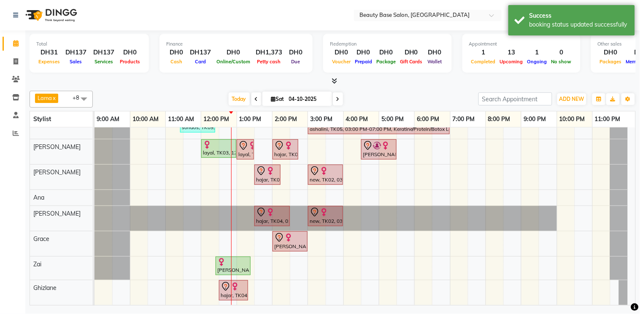
click at [237, 284] on div at bounding box center [234, 286] width 26 height 10
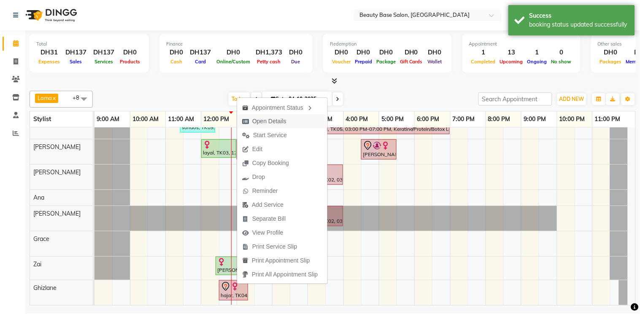
click at [288, 117] on span "Open Details" at bounding box center [264, 121] width 54 height 14
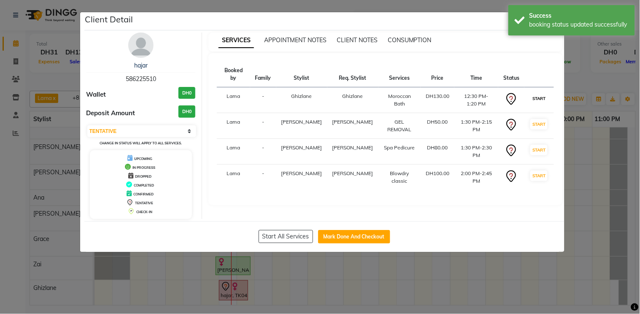
click at [530, 93] on button "START" at bounding box center [538, 98] width 17 height 11
select select "select"
click at [560, 293] on ngb-modal-window "Client Detail hajar 586225510 Wallet DH0 Deposit Amount DH0 Select IN SERVICE C…" at bounding box center [320, 157] width 640 height 314
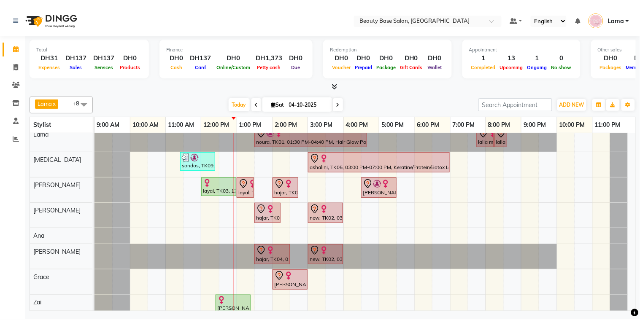
scroll to position [0, 0]
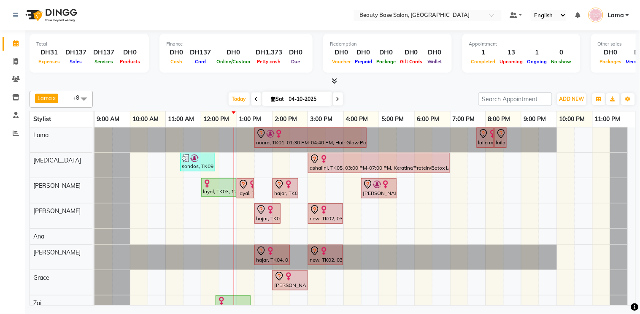
click at [634, 127] on div "noura, TK01, 01:30 PM-04:40 PM, Hair Glow Package( Color+Highlight Treatment+ B…" at bounding box center [364, 216] width 541 height 178
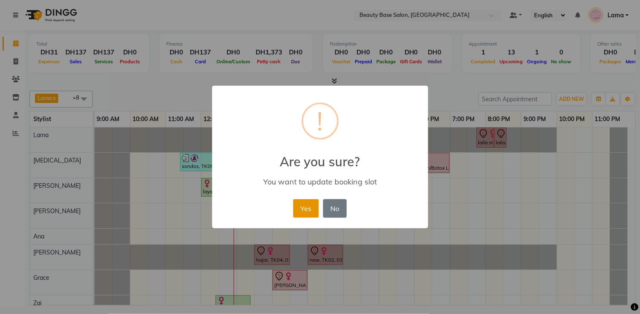
click at [310, 216] on button "Yes" at bounding box center [306, 208] width 26 height 19
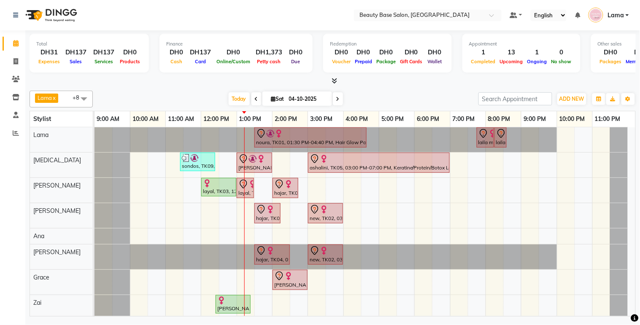
click at [262, 163] on div at bounding box center [254, 159] width 32 height 10
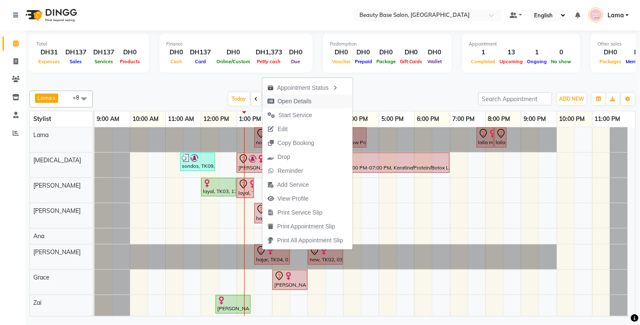
click at [316, 101] on span "Open Details" at bounding box center [289, 101] width 54 height 14
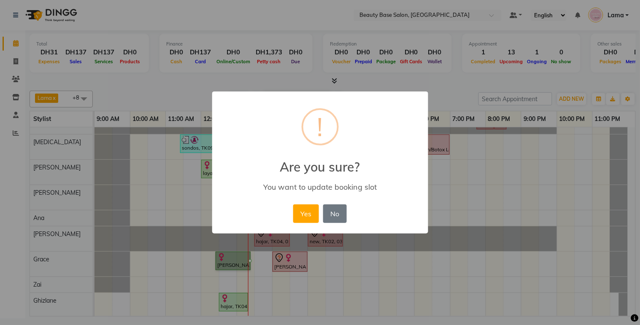
scroll to position [26, 0]
click at [308, 220] on button "Yes" at bounding box center [306, 214] width 26 height 19
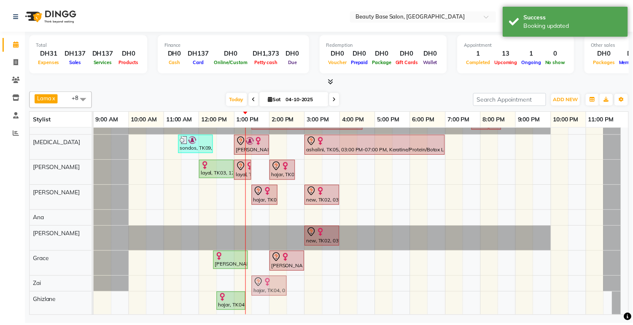
scroll to position [32, 0]
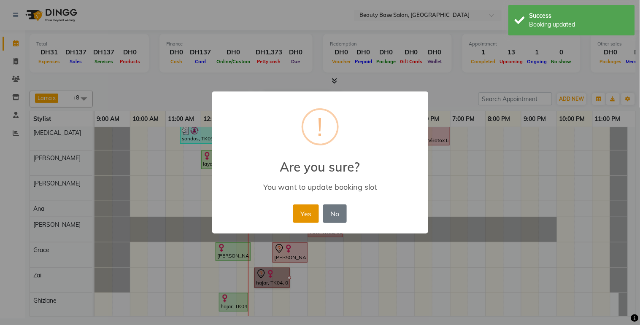
click at [309, 218] on button "Yes" at bounding box center [306, 214] width 26 height 19
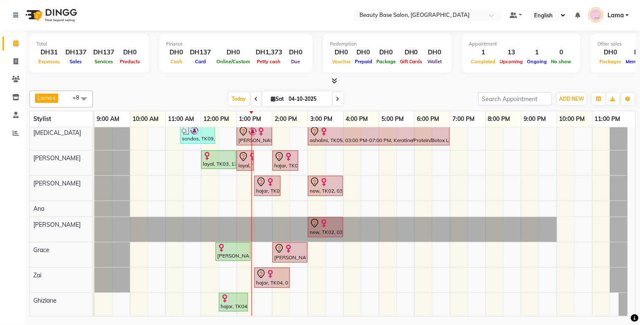
click at [254, 138] on div "[PERSON_NAME], TK10, 01:00 PM-02:00 PM, Blowdry Wavy" at bounding box center [255, 136] width 34 height 18
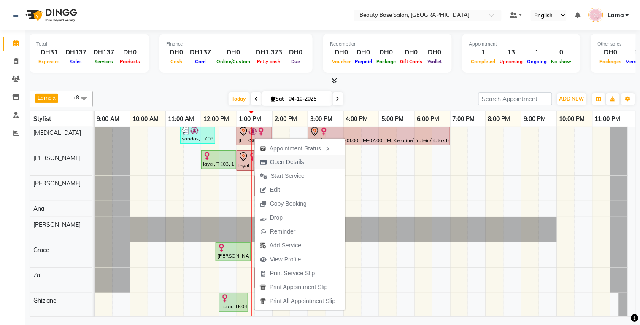
click at [297, 162] on span "Open Details" at bounding box center [287, 162] width 34 height 9
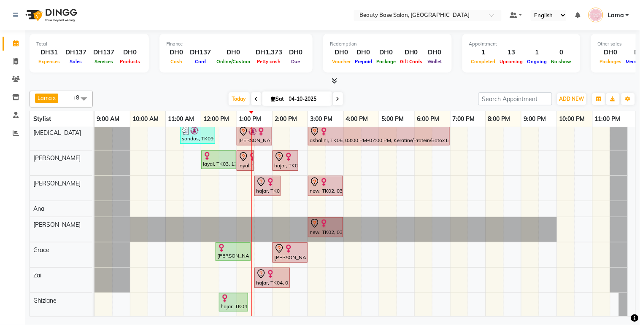
click at [255, 137] on div "[PERSON_NAME], TK10, 01:00 PM-02:00 PM, Blowdry Wavy" at bounding box center [255, 136] width 34 height 18
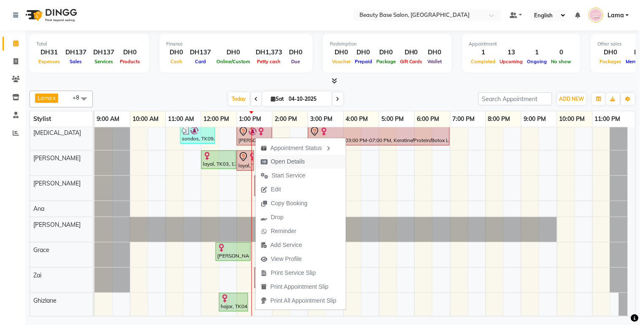
click at [296, 163] on span "Open Details" at bounding box center [288, 161] width 34 height 9
select select "7"
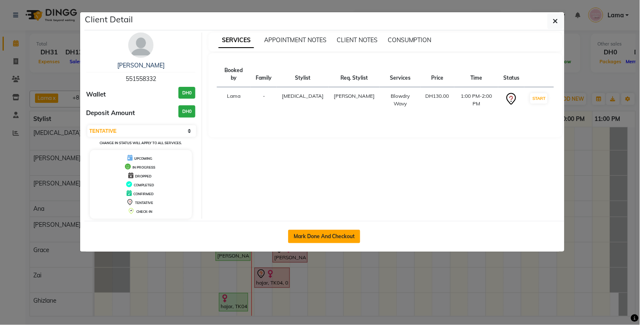
click at [308, 235] on button "Mark Done And Checkout" at bounding box center [324, 236] width 72 height 13
select select "service"
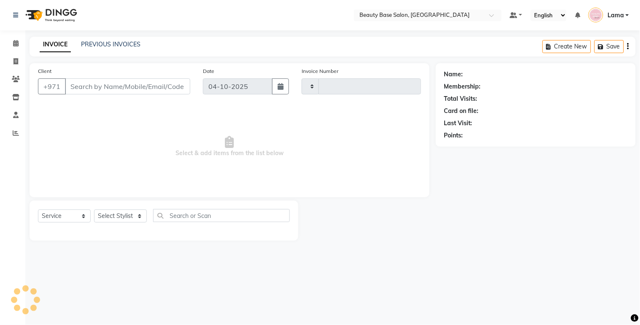
type input "2463"
select select "813"
type input "551558332"
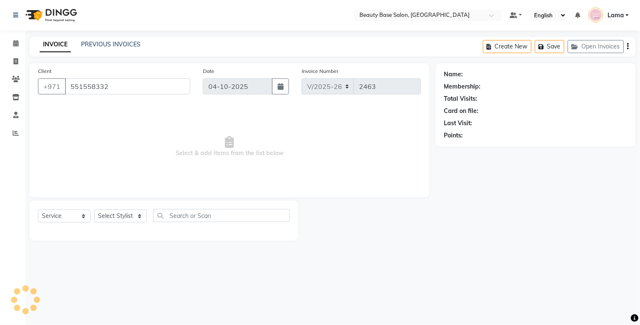
select select "49318"
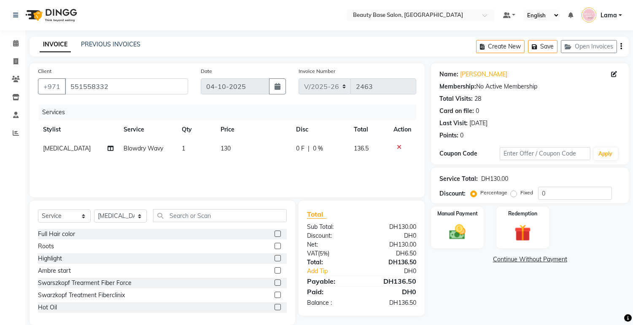
click at [521, 196] on label "Fixed" at bounding box center [527, 193] width 13 height 8
click at [515, 196] on input "Fixed" at bounding box center [516, 193] width 6 height 6
radio input "true"
click at [466, 235] on img at bounding box center [458, 233] width 28 height 20
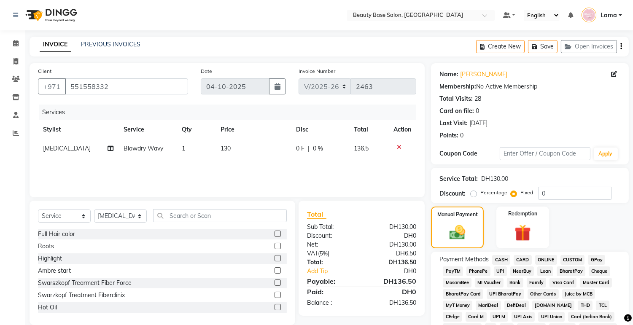
click at [528, 259] on span "CARD" at bounding box center [523, 260] width 18 height 10
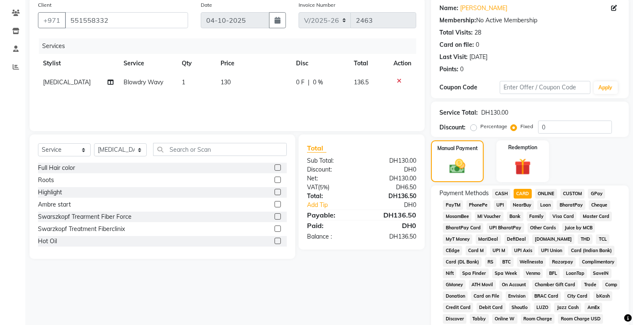
scroll to position [238, 0]
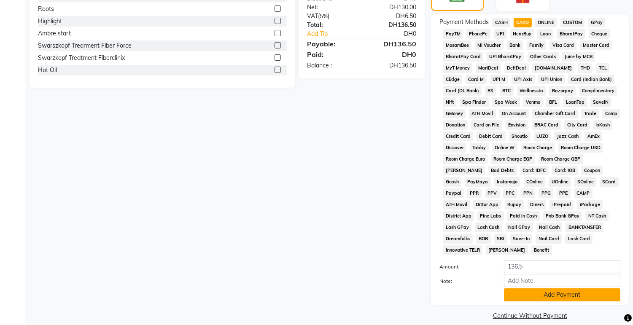
click at [548, 292] on button "Add Payment" at bounding box center [562, 295] width 116 height 13
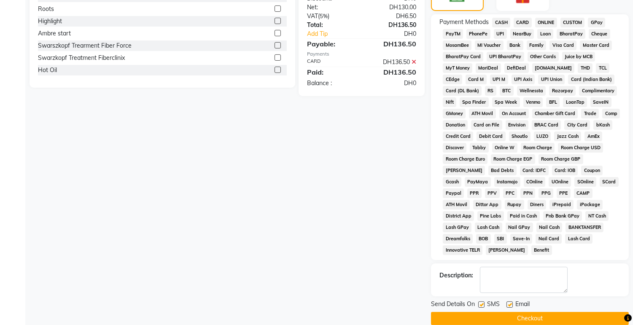
click at [551, 313] on button "Checkout" at bounding box center [530, 318] width 198 height 13
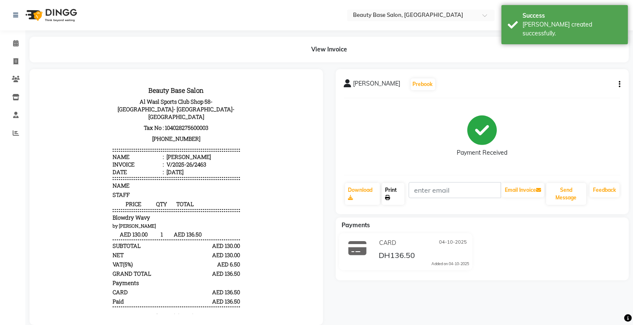
click at [393, 193] on link "Print" at bounding box center [393, 194] width 23 height 22
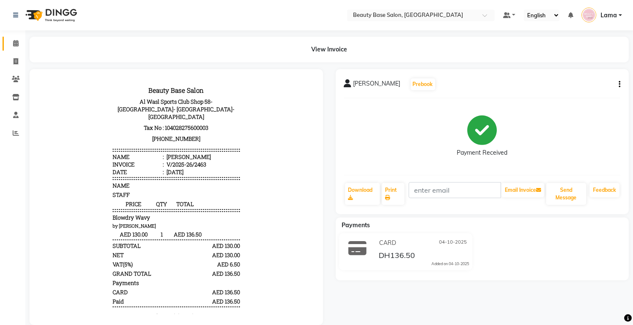
click at [11, 43] on span at bounding box center [15, 44] width 15 height 10
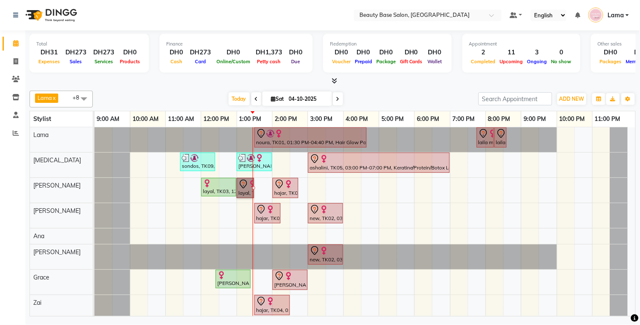
click at [226, 233] on td at bounding box center [228, 235] width 18 height 216
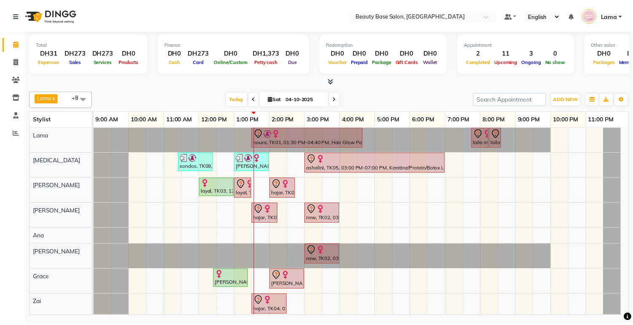
scroll to position [35, 0]
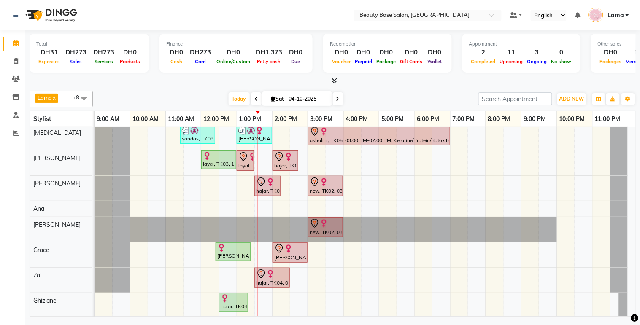
click at [229, 252] on div "[PERSON_NAME], TK08, 12:25 PM-01:25 PM, Gelish Pedicure" at bounding box center [232, 252] width 33 height 16
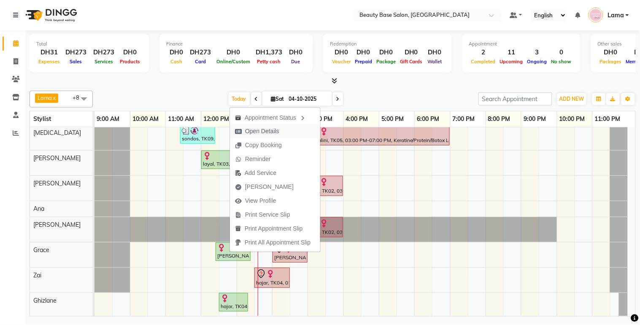
click at [278, 131] on span "Open Details" at bounding box center [262, 131] width 34 height 9
select select "1"
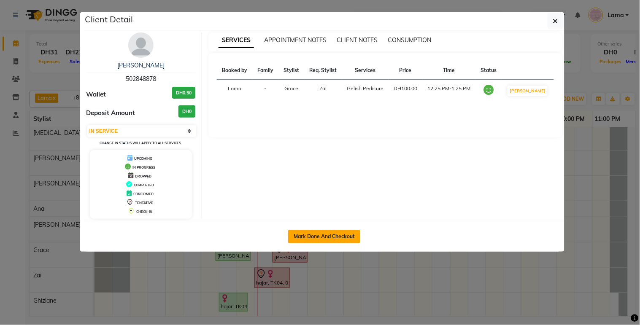
click at [335, 241] on button "Mark Done And Checkout" at bounding box center [324, 236] width 72 height 13
select select "service"
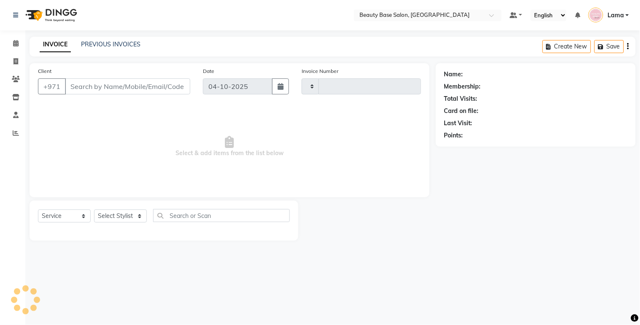
type input "2464"
select select "813"
type input "502848878"
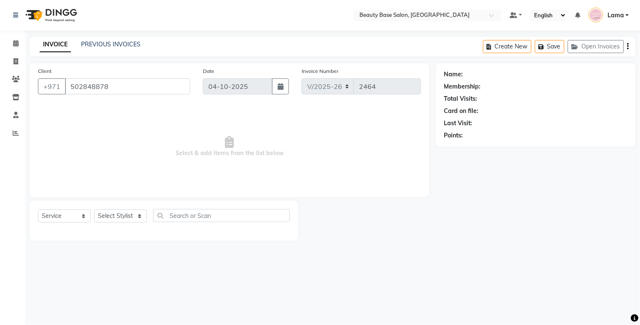
select select "54542"
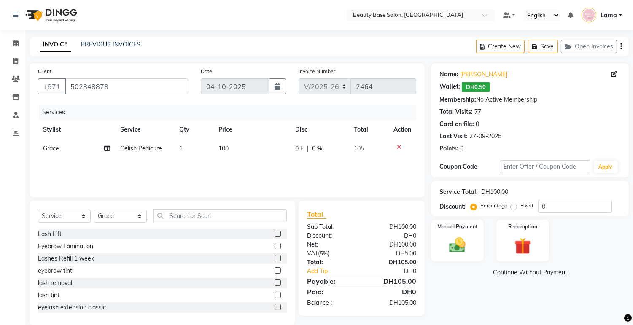
click at [521, 207] on label "Fixed" at bounding box center [527, 206] width 13 height 8
click at [515, 207] on input "Fixed" at bounding box center [516, 206] width 6 height 6
radio input "true"
click at [456, 243] on img at bounding box center [458, 246] width 28 height 20
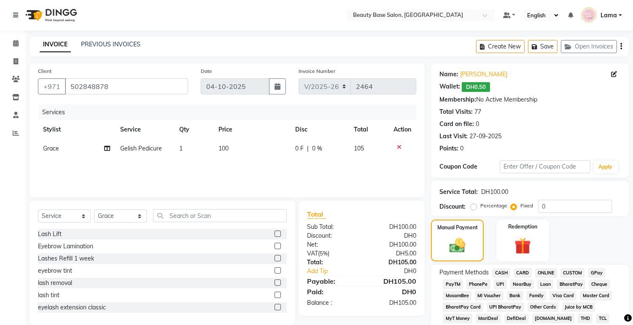
click at [504, 269] on span "CASH" at bounding box center [501, 273] width 18 height 10
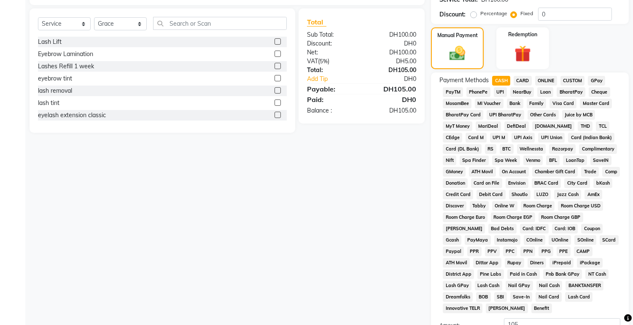
scroll to position [251, 0]
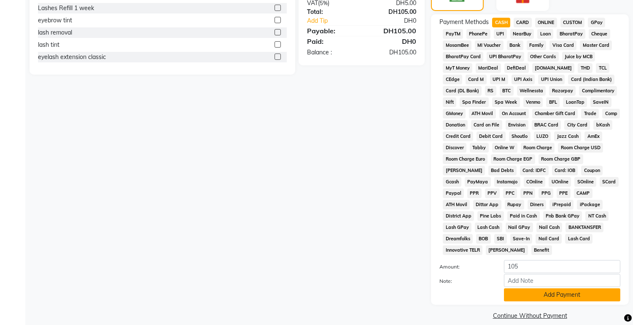
click at [570, 289] on button "Add Payment" at bounding box center [562, 295] width 116 height 13
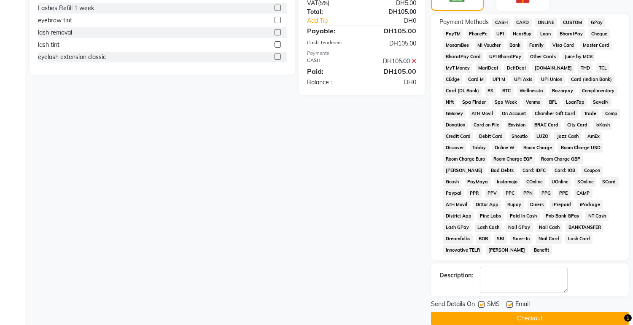
click at [548, 312] on button "Checkout" at bounding box center [530, 318] width 198 height 13
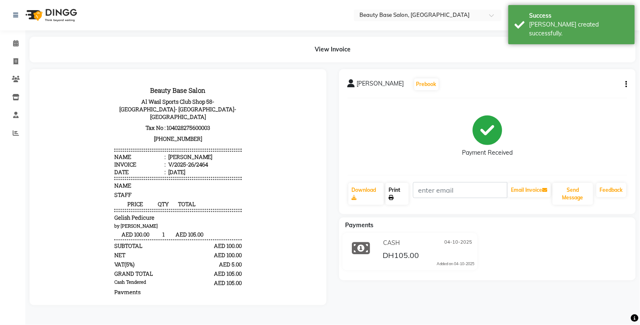
click at [392, 192] on link "Print" at bounding box center [397, 194] width 23 height 22
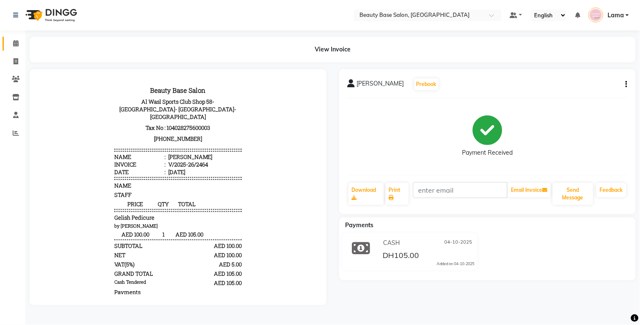
click at [13, 46] on icon at bounding box center [15, 43] width 5 height 6
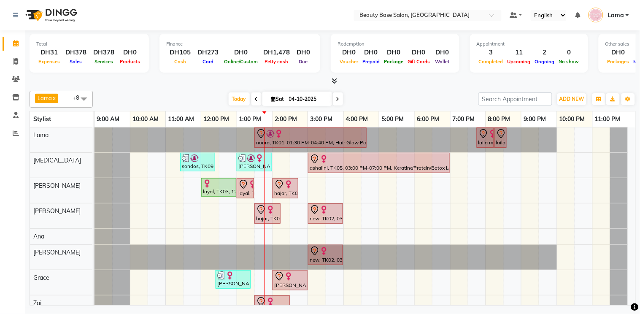
click at [344, 165] on div "ashalini, TK05, 03:00 PM-07:00 PM, Keratine/Protein/Botox Long Hair" at bounding box center [379, 163] width 140 height 18
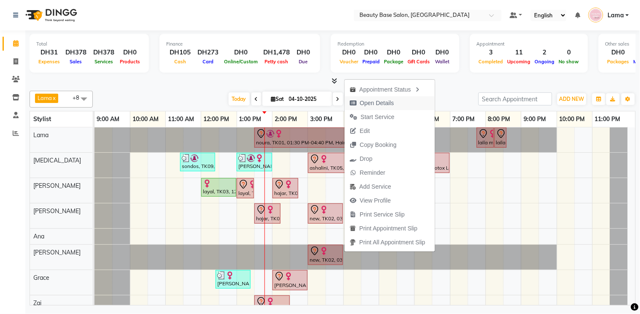
click at [373, 97] on span "Open Details" at bounding box center [372, 103] width 54 height 14
select select "7"
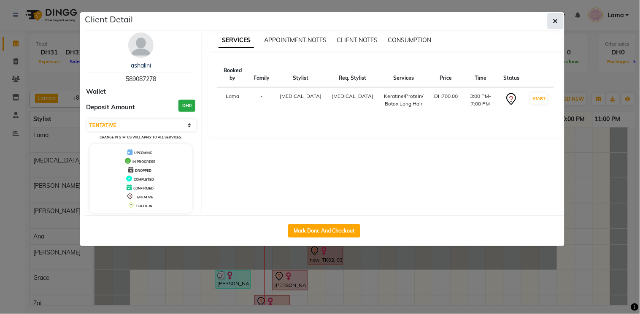
click at [559, 22] on button "button" at bounding box center [556, 21] width 16 height 16
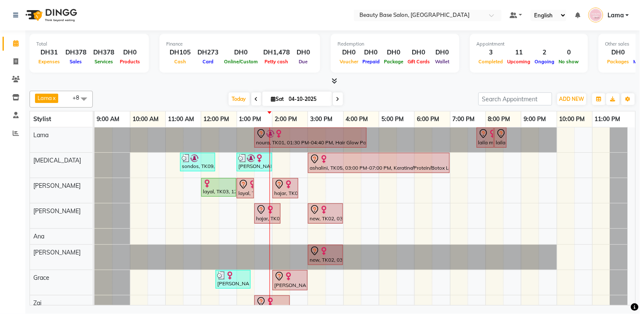
click at [339, 101] on span at bounding box center [338, 98] width 10 height 13
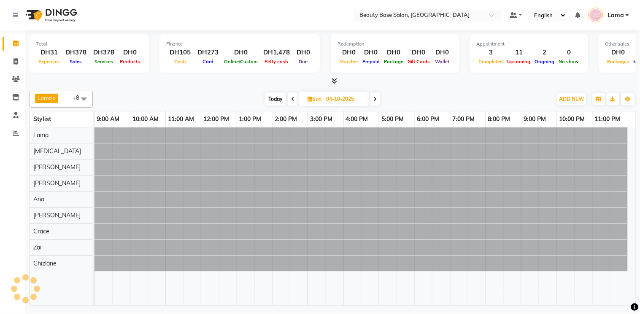
type input "05-10-2025"
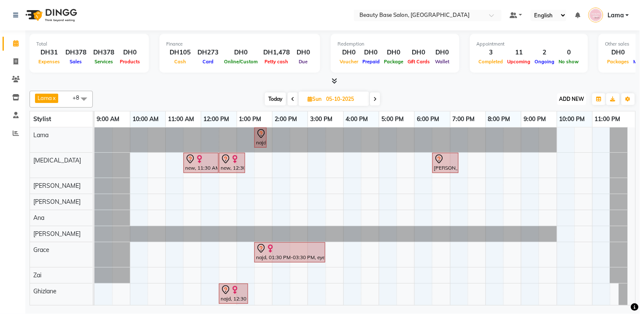
click at [578, 94] on button "ADD NEW Toggle Dropdown" at bounding box center [571, 99] width 29 height 12
click at [551, 115] on button "Add Appointment" at bounding box center [553, 114] width 67 height 11
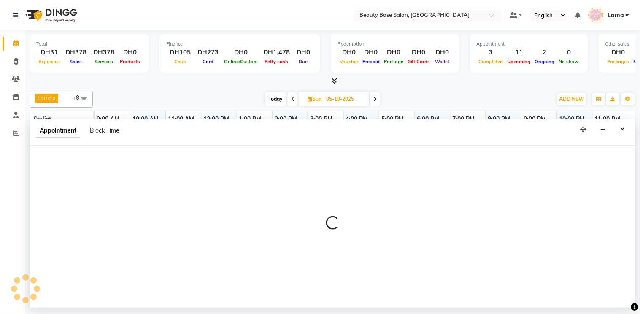
select select "tentative"
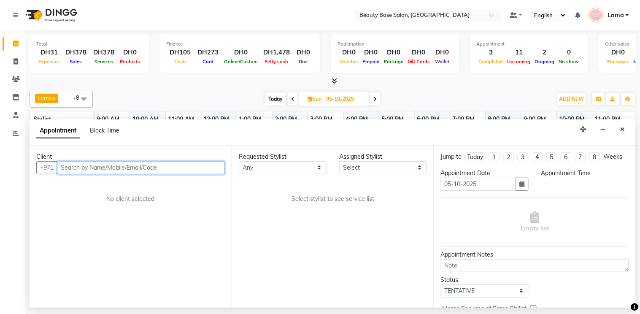
select select "600"
click at [84, 170] on input "text" at bounding box center [141, 167] width 168 height 13
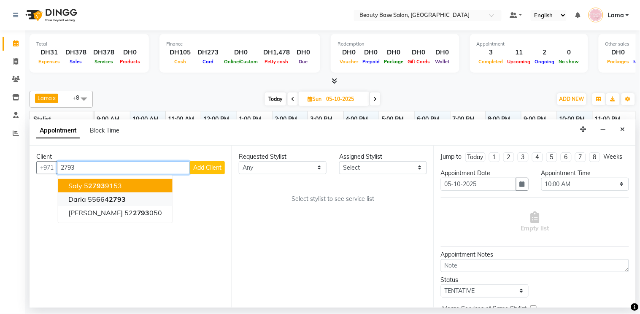
click at [91, 197] on ngb-highlight "55664 2793" at bounding box center [107, 199] width 38 height 8
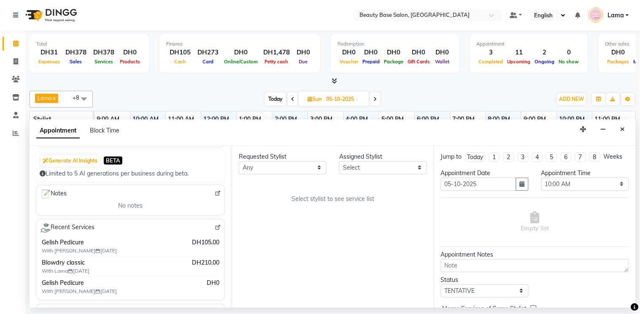
scroll to position [79, 0]
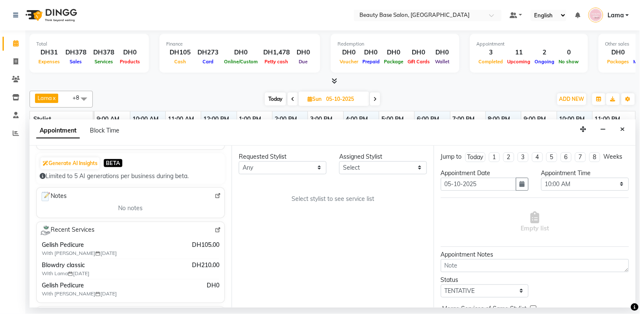
type input "556642793"
click at [265, 172] on select "Any [PERSON_NAME] [PERSON_NAME] [PERSON_NAME] [PERSON_NAME] [PERSON_NAME] [MEDI…" at bounding box center [283, 167] width 88 height 13
select select "30434"
click at [239, 161] on select "Any [PERSON_NAME] [PERSON_NAME] [PERSON_NAME] [PERSON_NAME] [PERSON_NAME] [MEDI…" at bounding box center [283, 167] width 88 height 13
select select "30434"
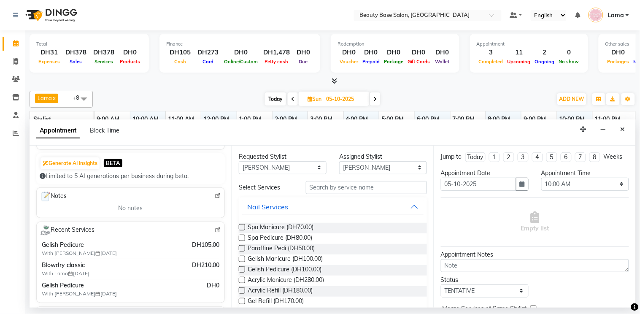
click at [243, 269] on label at bounding box center [242, 269] width 6 height 6
click at [243, 269] on input "checkbox" at bounding box center [241, 269] width 5 height 5
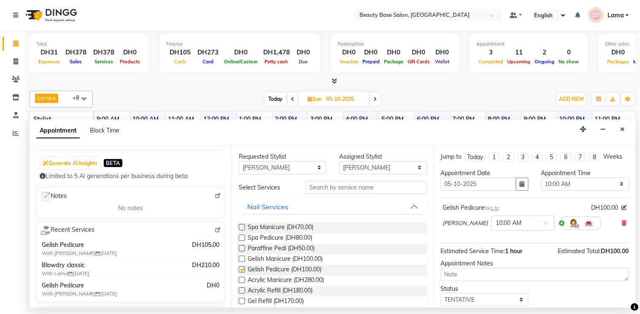
checkbox input "false"
click at [541, 190] on select "Select 10:00 AM 10:05 AM 10:10 AM 10:15 AM 10:20 AM 10:25 AM 10:30 AM 10:35 AM …" at bounding box center [585, 184] width 88 height 13
select select "1140"
click at [541, 185] on select "Select 10:00 AM 10:05 AM 10:10 AM 10:15 AM 10:20 AM 10:25 AM 10:30 AM 10:35 AM …" at bounding box center [585, 184] width 88 height 13
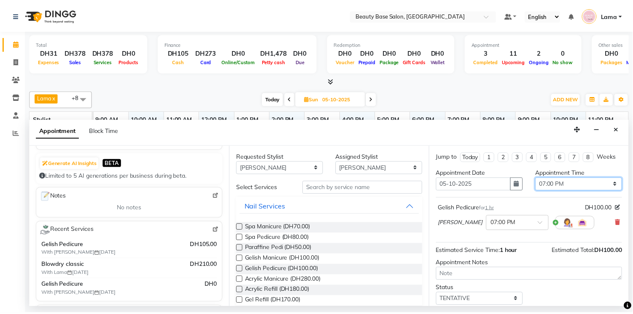
scroll to position [60, 0]
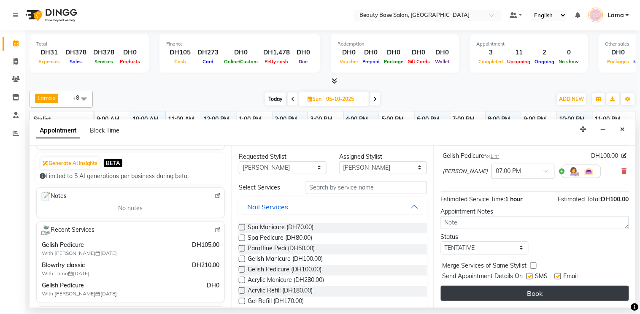
click at [505, 299] on button "Book" at bounding box center [535, 293] width 188 height 15
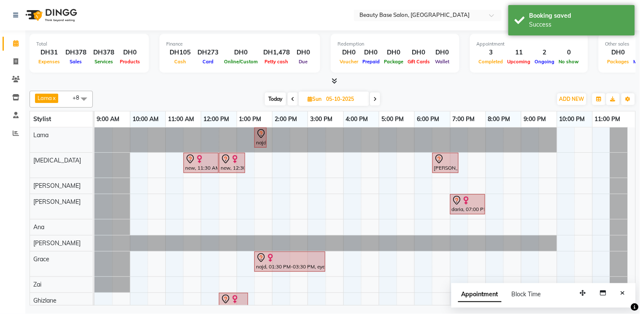
click at [270, 101] on span "Today" at bounding box center [275, 98] width 21 height 13
type input "04-10-2025"
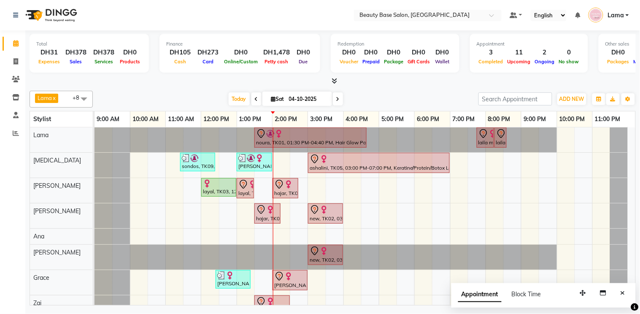
click at [323, 144] on div "noura, TK01, 01:30 PM-04:40 PM, Hair Glow Package( Color+Highlight Treatment+ B…" at bounding box center [310, 138] width 111 height 18
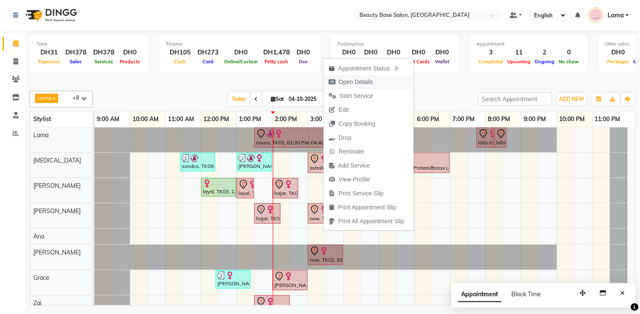
click at [364, 83] on span "Open Details" at bounding box center [356, 82] width 34 height 9
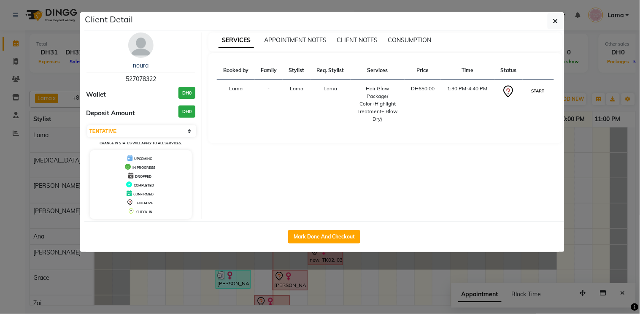
click at [540, 91] on button "START" at bounding box center [537, 91] width 17 height 11
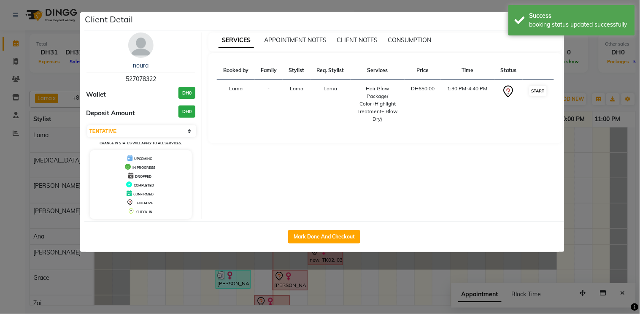
select select "1"
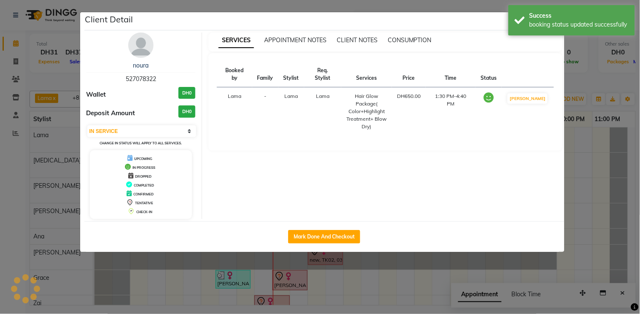
click at [585, 197] on ngb-modal-window "Client Detail noura 527078322 Wallet DH0 Deposit Amount DH0 Select IN SERVICE C…" at bounding box center [320, 157] width 640 height 314
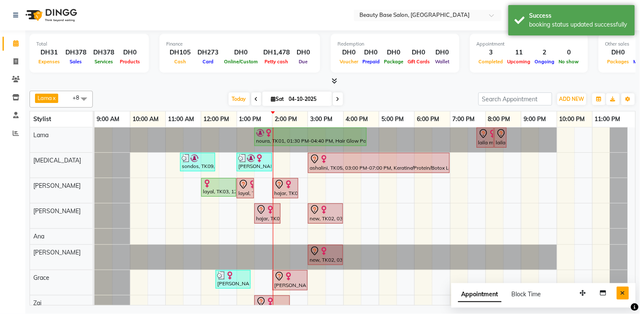
click at [626, 292] on button "Close" at bounding box center [623, 292] width 12 height 13
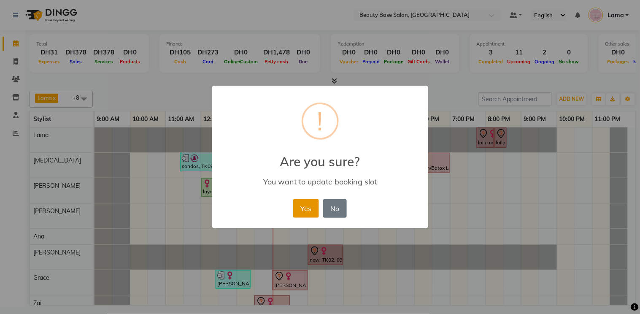
click at [313, 213] on button "Yes" at bounding box center [306, 208] width 26 height 19
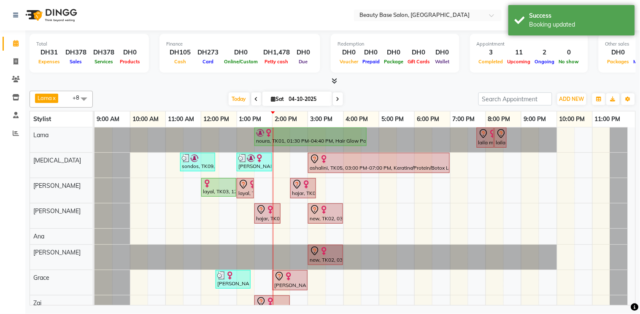
click at [301, 285] on div "[PERSON_NAME], TK07, 02:00 PM-03:00 PM, Express Facial" at bounding box center [289, 280] width 33 height 18
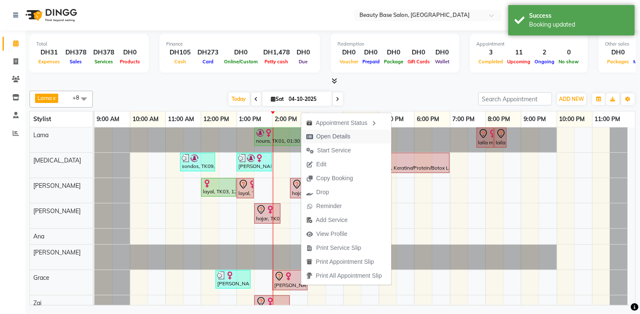
click at [350, 134] on span "Open Details" at bounding box center [333, 136] width 34 height 9
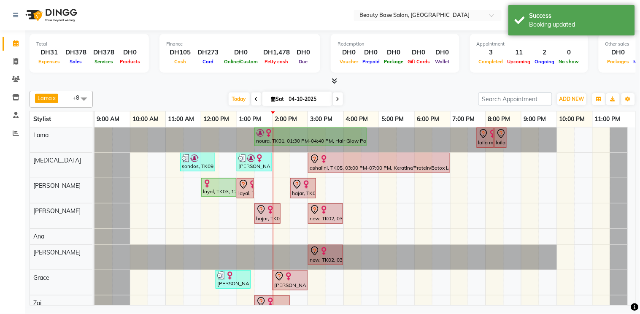
click at [296, 283] on div "[PERSON_NAME], TK07, 02:00 PM-03:00 PM, Express Facial" at bounding box center [289, 280] width 33 height 18
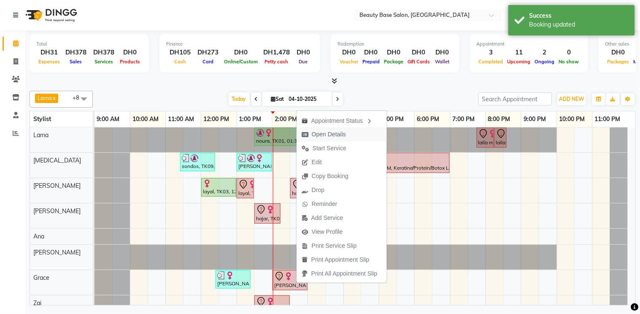
click at [347, 139] on span "Open Details" at bounding box center [324, 134] width 54 height 14
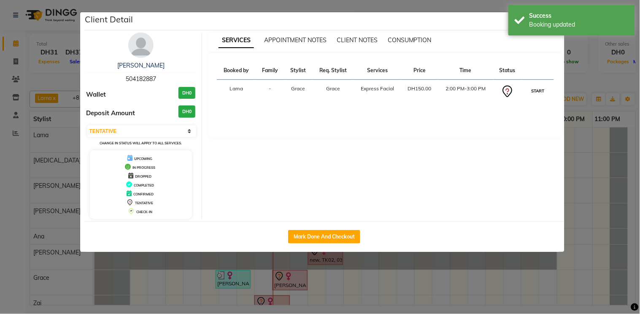
click at [536, 92] on button "START" at bounding box center [537, 91] width 17 height 11
select select "1"
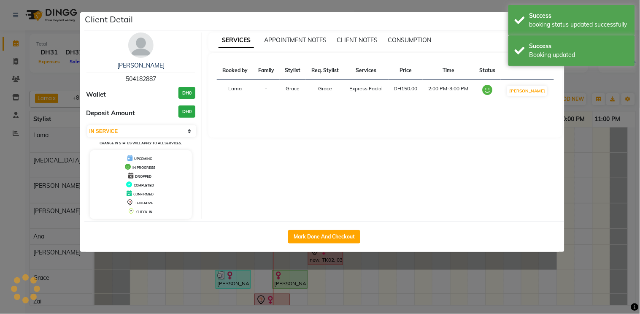
click at [590, 212] on ngb-modal-window "Client Detail [PERSON_NAME] 504182887 Wallet DH0 Deposit Amount DH0 Select IN S…" at bounding box center [320, 157] width 640 height 314
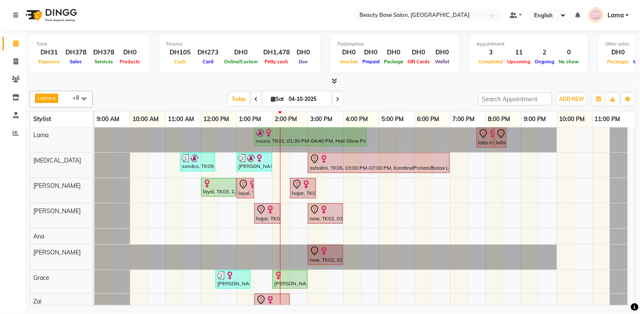
click at [242, 194] on div "layal, TK03, 01:00 PM-01:30 PM, Hair Trim" at bounding box center [246, 188] width 16 height 18
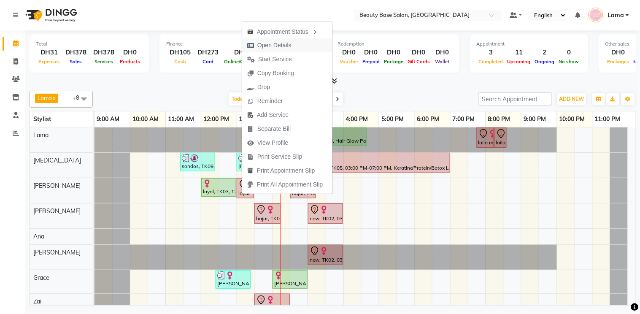
click at [304, 45] on button "Open Details" at bounding box center [287, 45] width 90 height 14
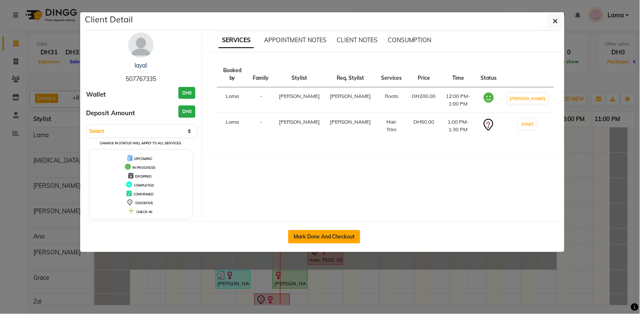
click at [294, 242] on button "Mark Done And Checkout" at bounding box center [324, 236] width 72 height 13
select select "service"
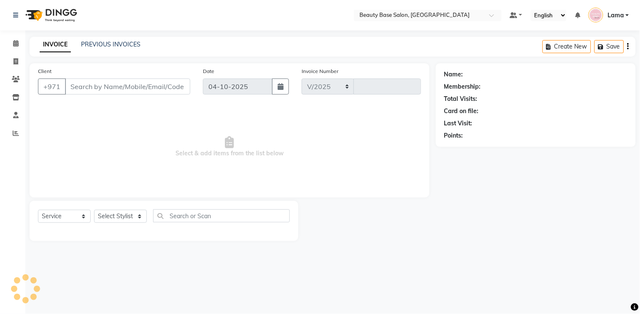
select select "813"
type input "2465"
type input "507767335"
select select "54541"
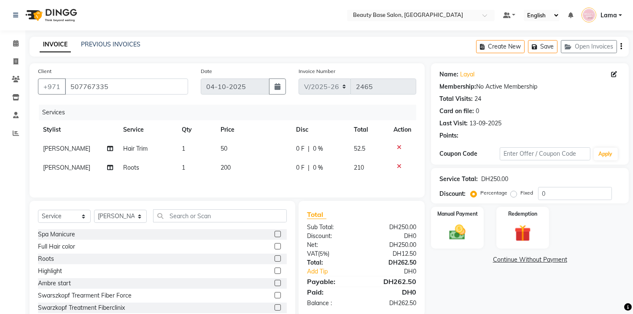
click at [153, 152] on td "Hair Trim" at bounding box center [148, 148] width 59 height 19
select select "54541"
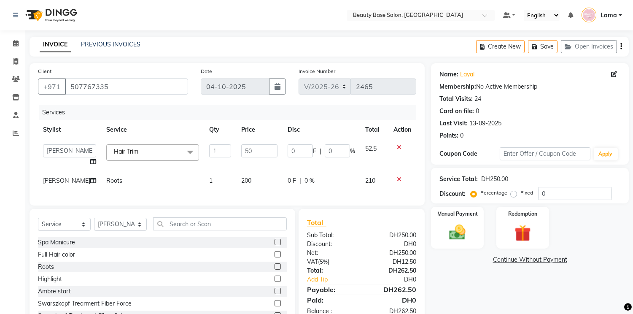
click at [182, 151] on span at bounding box center [190, 152] width 17 height 16
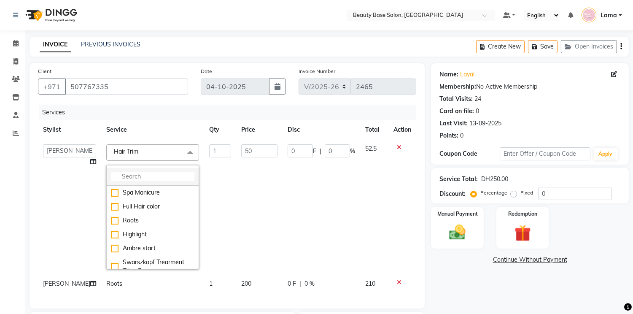
click at [156, 176] on input "multiselect-search" at bounding box center [153, 176] width 84 height 9
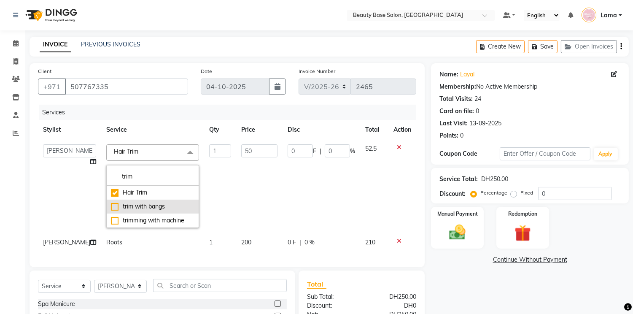
type input "trim"
click at [141, 204] on div "trim with bangs" at bounding box center [153, 206] width 84 height 9
checkbox input "false"
checkbox input "true"
type input "70"
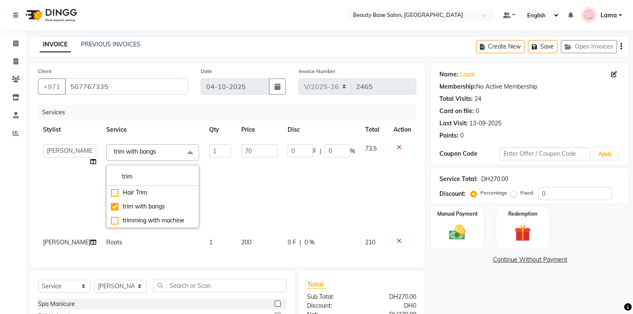
click at [274, 201] on td "70" at bounding box center [259, 186] width 46 height 94
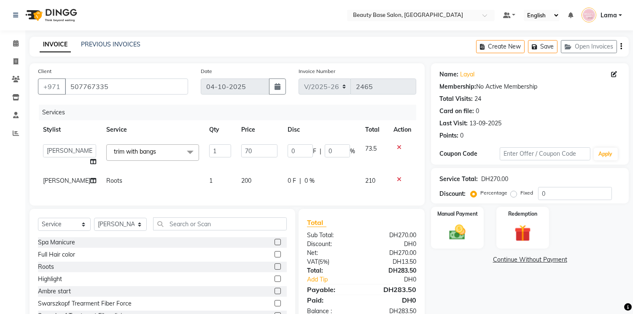
click at [521, 194] on label "Fixed" at bounding box center [527, 193] width 13 height 8
click at [516, 194] on input "Fixed" at bounding box center [516, 193] width 6 height 6
radio input "true"
click at [467, 232] on img at bounding box center [458, 233] width 28 height 20
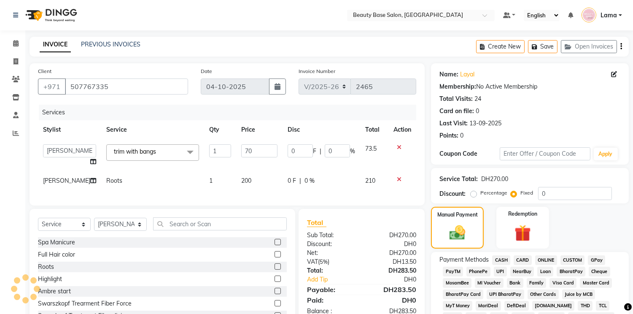
click at [526, 261] on span "CARD" at bounding box center [523, 260] width 18 height 10
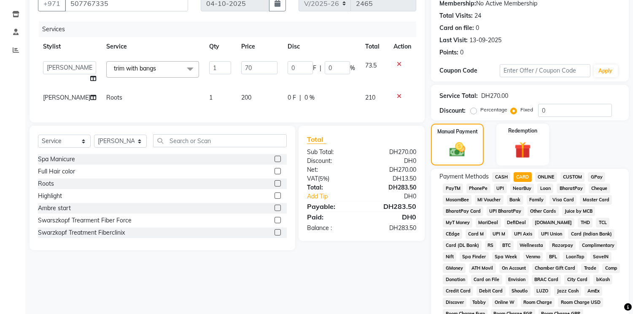
scroll to position [249, 0]
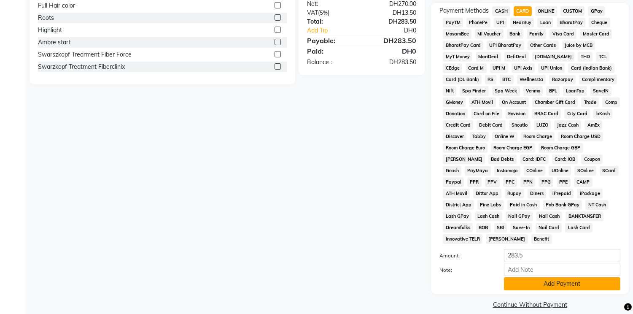
click at [551, 278] on button "Add Payment" at bounding box center [562, 283] width 116 height 13
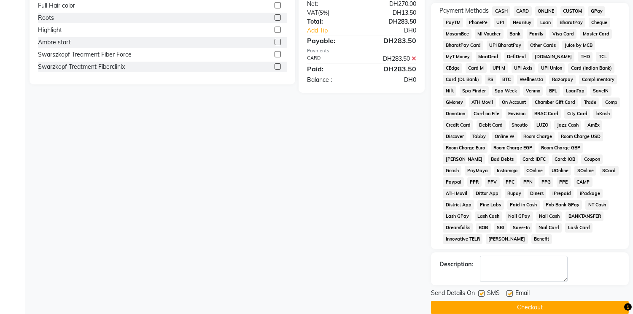
click at [554, 301] on button "Checkout" at bounding box center [530, 307] width 198 height 13
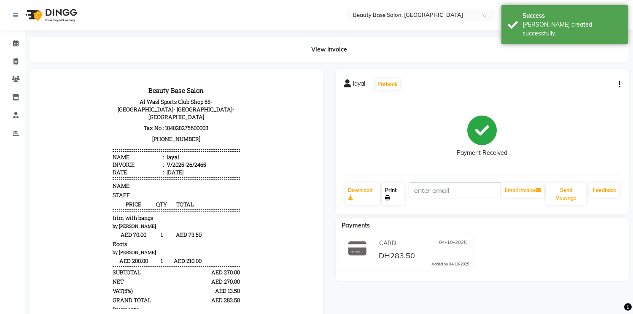
click at [390, 191] on link "Print" at bounding box center [393, 194] width 23 height 22
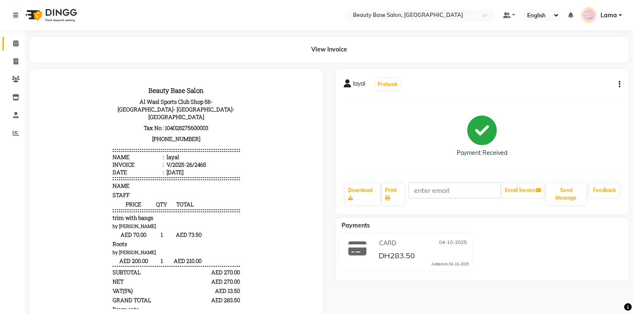
click at [19, 39] on span at bounding box center [15, 44] width 15 height 10
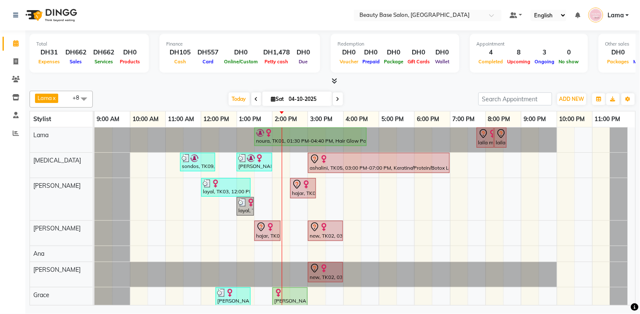
scroll to position [61, 0]
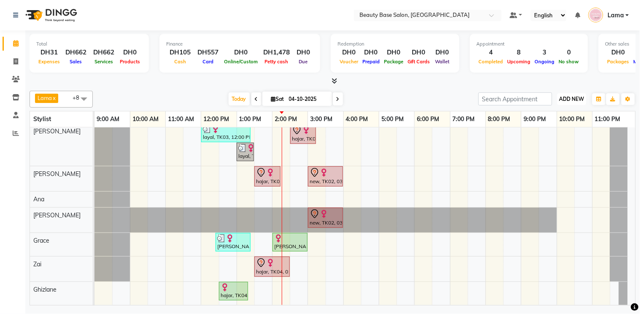
click at [571, 96] on span "ADD NEW" at bounding box center [571, 99] width 25 height 6
click at [566, 114] on button "Add Appointment" at bounding box center [553, 114] width 67 height 11
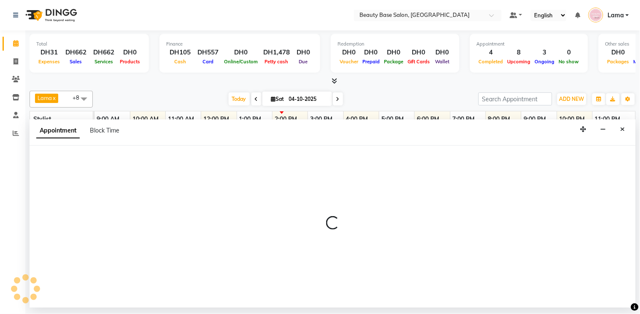
select select "600"
select select "tentative"
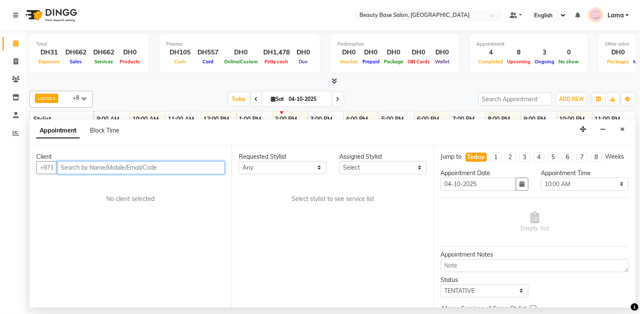
click at [173, 170] on input "text" at bounding box center [141, 167] width 168 height 13
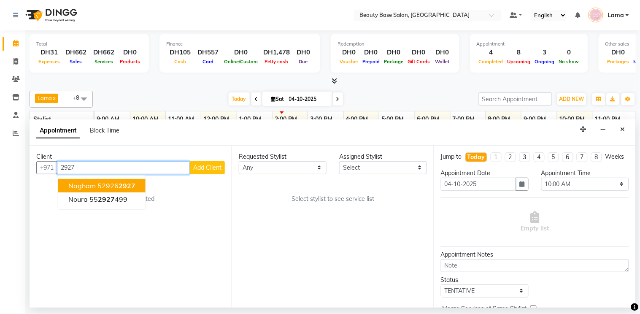
click at [127, 186] on span "2927" at bounding box center [127, 185] width 17 height 8
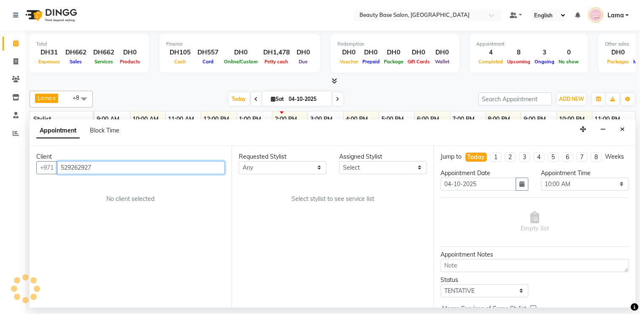
type input "529262927"
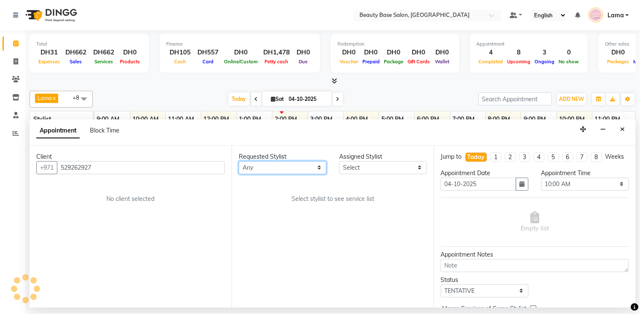
click at [283, 162] on select "Any [PERSON_NAME] [PERSON_NAME] [PERSON_NAME] [PERSON_NAME] [PERSON_NAME] [MEDI…" at bounding box center [283, 167] width 88 height 13
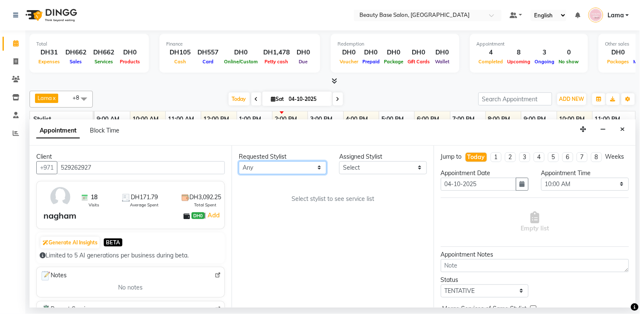
select select "61471"
click at [239, 161] on select "Any [PERSON_NAME] [PERSON_NAME] [PERSON_NAME] [PERSON_NAME] [PERSON_NAME] [MEDI…" at bounding box center [283, 167] width 88 height 13
select select "61471"
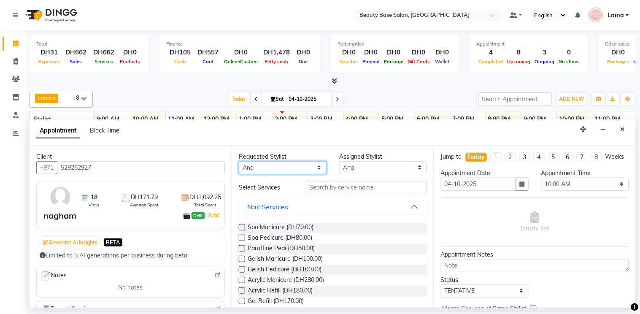
click at [302, 167] on select "Any [PERSON_NAME] [PERSON_NAME] [PERSON_NAME] [PERSON_NAME] [PERSON_NAME] [MEDI…" at bounding box center [283, 167] width 88 height 13
select select "17496"
click at [239, 161] on select "Any [PERSON_NAME] [PERSON_NAME] [PERSON_NAME] [PERSON_NAME] [PERSON_NAME] [MEDI…" at bounding box center [283, 167] width 88 height 13
select select "17496"
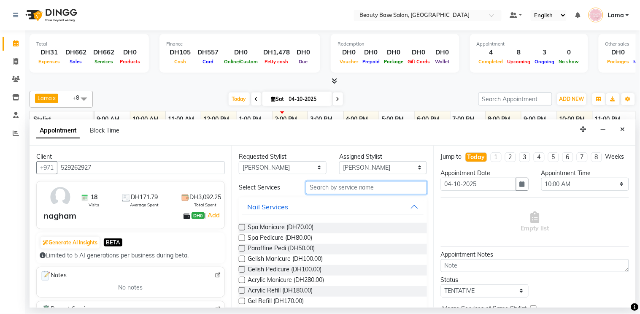
click at [325, 186] on input "text" at bounding box center [366, 187] width 121 height 13
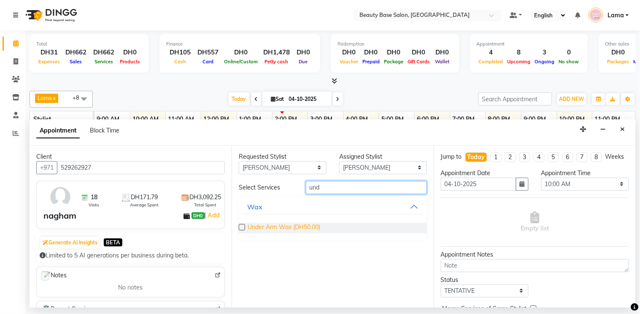
type input "und"
click at [280, 228] on span "Under Arm Wax (DH50.00)" at bounding box center [284, 228] width 73 height 11
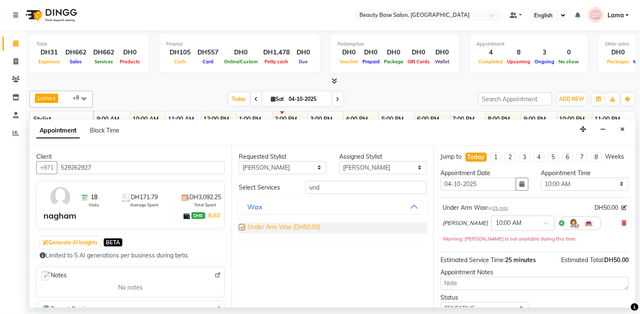
checkbox input "false"
click at [583, 191] on select "Select 10:00 AM 10:05 AM 10:10 AM 10:15 AM 10:20 AM 10:25 AM 10:30 AM 10:35 AM …" at bounding box center [585, 184] width 88 height 13
select select "930"
click at [541, 185] on select "Select 10:00 AM 10:05 AM 10:10 AM 10:15 AM 10:20 AM 10:25 AM 10:30 AM 10:35 AM …" at bounding box center [585, 184] width 88 height 13
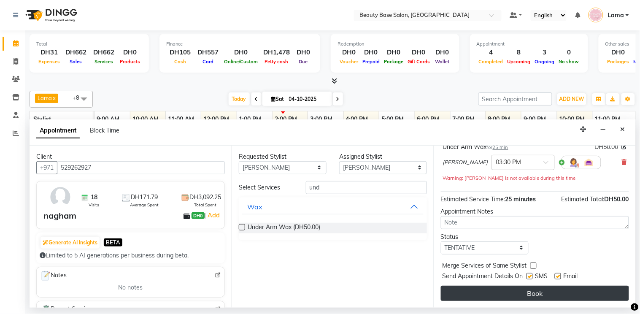
click at [547, 293] on button "Book" at bounding box center [535, 293] width 188 height 15
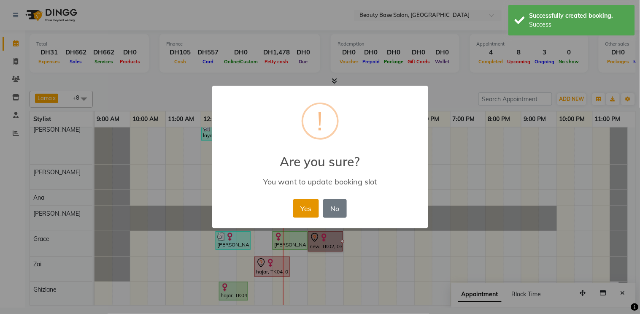
click at [315, 209] on button "Yes" at bounding box center [306, 208] width 26 height 19
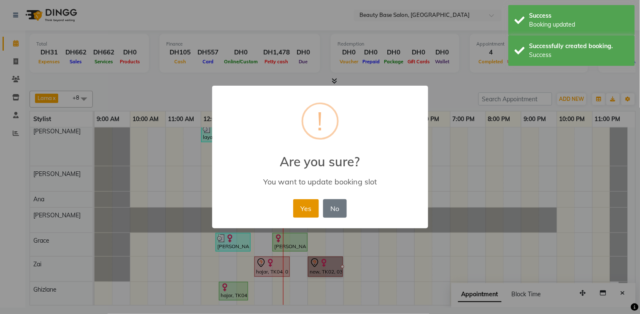
click at [305, 215] on button "Yes" at bounding box center [306, 208] width 26 height 19
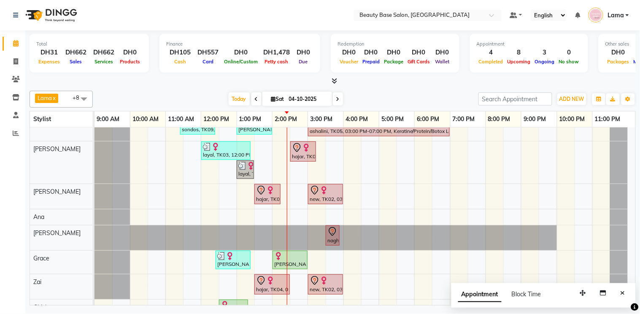
scroll to position [0, 0]
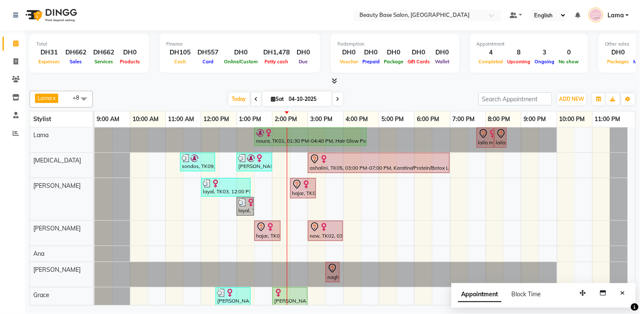
click at [347, 135] on div at bounding box center [310, 133] width 109 height 8
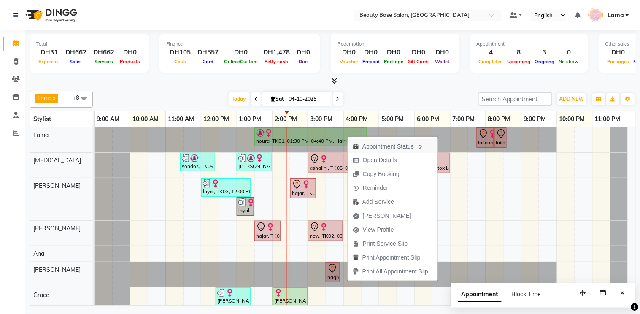
click at [393, 146] on div "Appointment Status" at bounding box center [393, 146] width 90 height 14
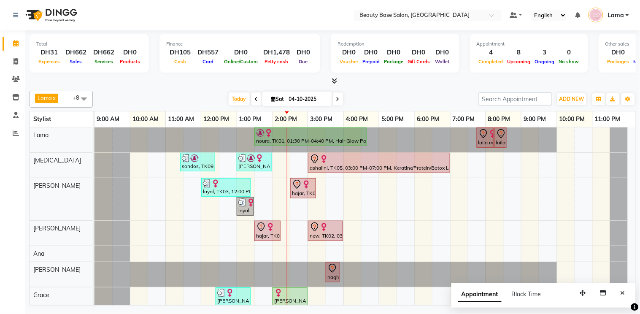
click at [345, 144] on div "noura, TK01, 01:30 PM-04:40 PM, Hair Glow Package( Color+Highlight Treatment+ B…" at bounding box center [310, 137] width 111 height 16
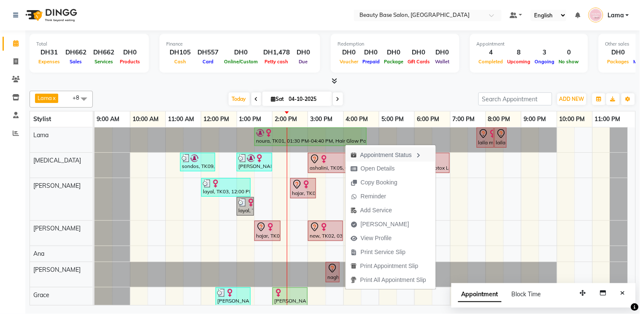
click at [400, 154] on div "Appointment Status" at bounding box center [390, 154] width 90 height 14
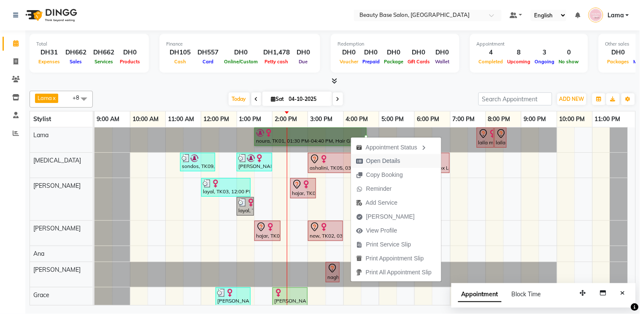
click at [397, 160] on span "Open Details" at bounding box center [383, 161] width 34 height 9
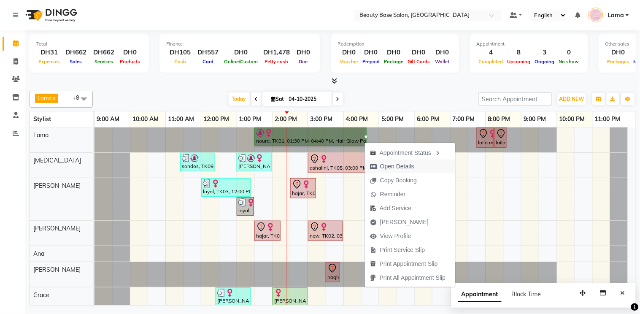
click at [402, 167] on span "Open Details" at bounding box center [397, 166] width 34 height 9
select select "1"
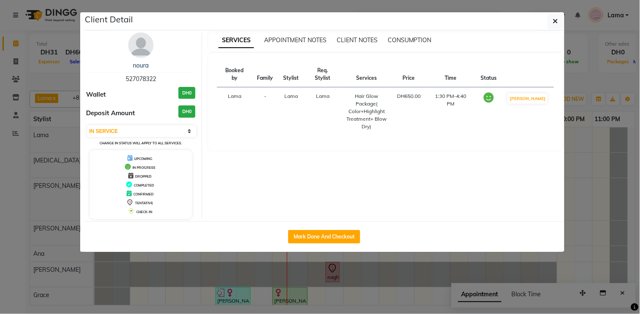
click at [368, 273] on ngb-modal-window "Client Detail noura 527078322 Wallet DH0 Deposit Amount DH0 Select IN SERVICE C…" at bounding box center [320, 157] width 640 height 314
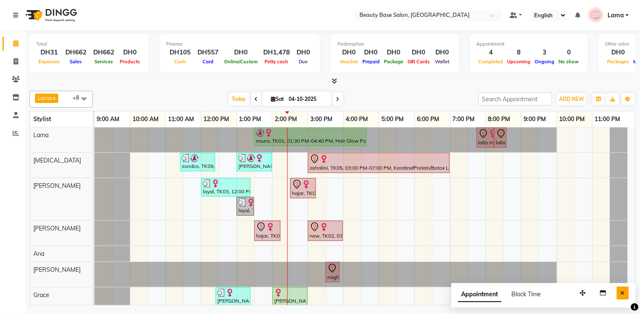
click at [624, 288] on button "Close" at bounding box center [623, 292] width 12 height 13
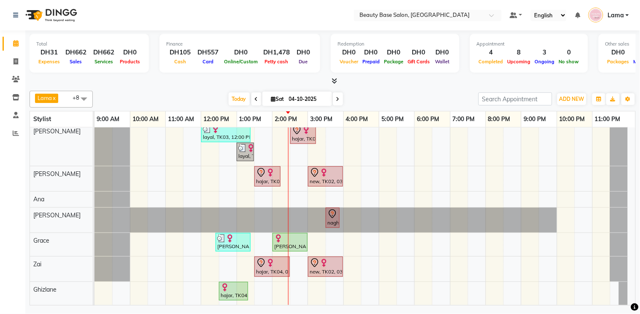
scroll to position [61, 0]
click at [336, 98] on icon at bounding box center [337, 99] width 3 height 5
type input "05-10-2025"
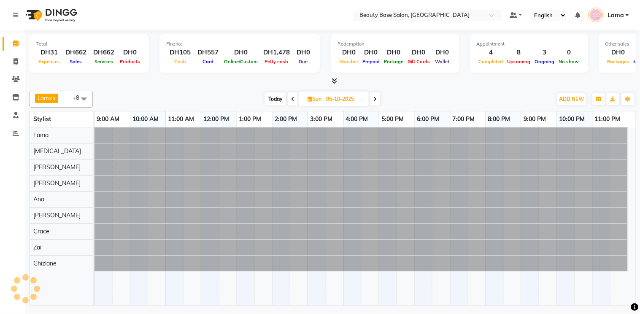
scroll to position [0, 0]
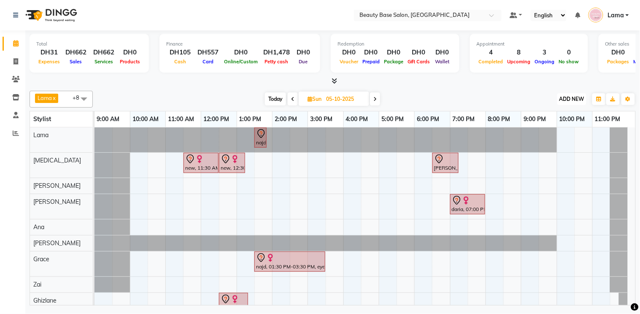
click at [580, 97] on span "ADD NEW" at bounding box center [571, 99] width 25 height 6
click at [564, 115] on button "Add Appointment" at bounding box center [553, 114] width 67 height 11
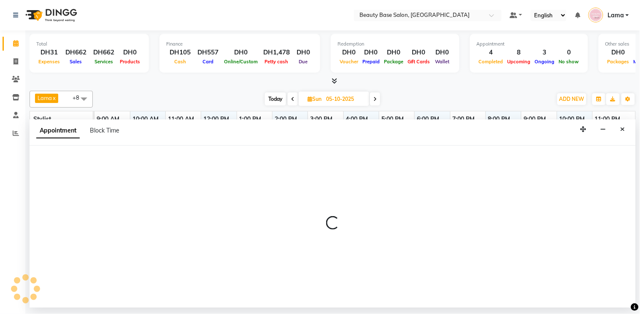
select select "600"
select select "tentative"
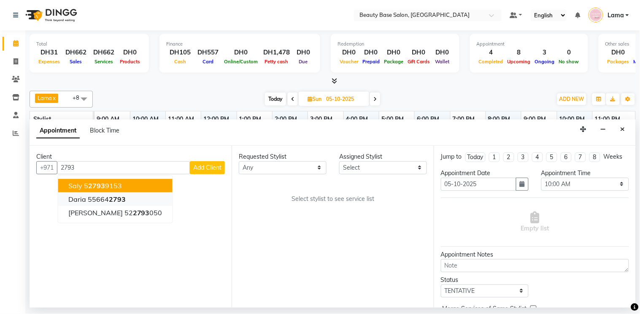
click at [133, 197] on button "daria 55664 2793" at bounding box center [115, 198] width 114 height 13
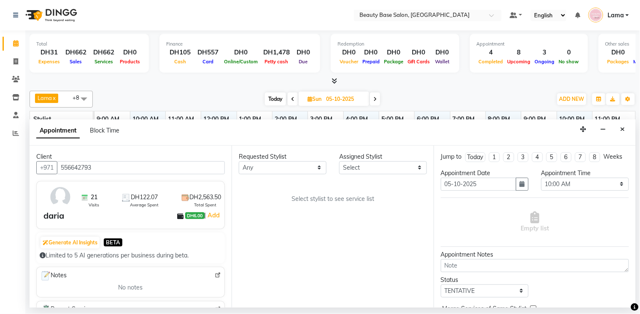
type input "556642793"
click at [297, 166] on select "Any [PERSON_NAME] [PERSON_NAME] [PERSON_NAME] [PERSON_NAME] [PERSON_NAME] [MEDI…" at bounding box center [283, 167] width 88 height 13
select select "17496"
click at [239, 161] on select "Any [PERSON_NAME] [PERSON_NAME] [PERSON_NAME] [PERSON_NAME] [PERSON_NAME] [MEDI…" at bounding box center [283, 167] width 88 height 13
select select "17496"
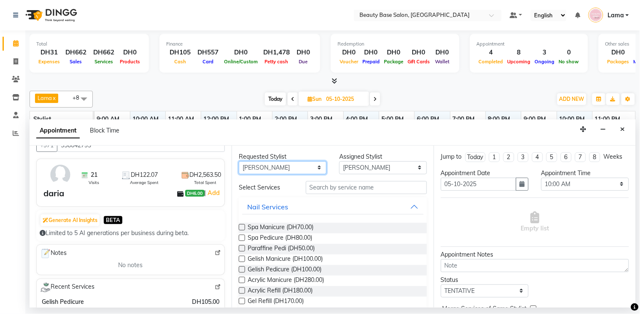
scroll to position [125, 0]
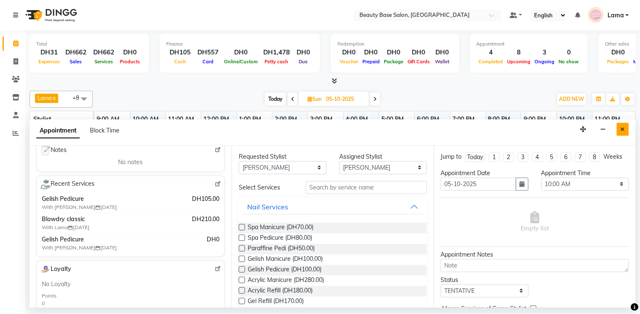
click at [623, 125] on button "Close" at bounding box center [623, 129] width 12 height 13
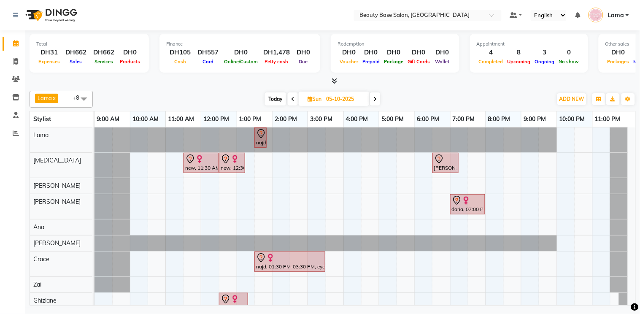
click at [376, 102] on span at bounding box center [375, 98] width 10 height 13
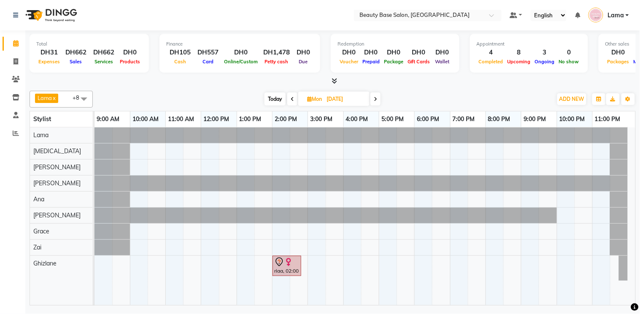
click at [275, 105] on span "Today" at bounding box center [275, 98] width 21 height 13
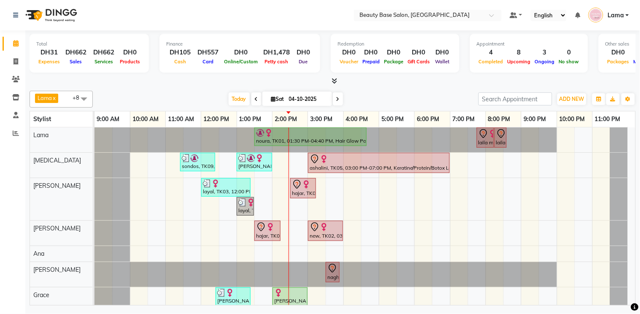
click at [336, 98] on icon at bounding box center [337, 99] width 3 height 5
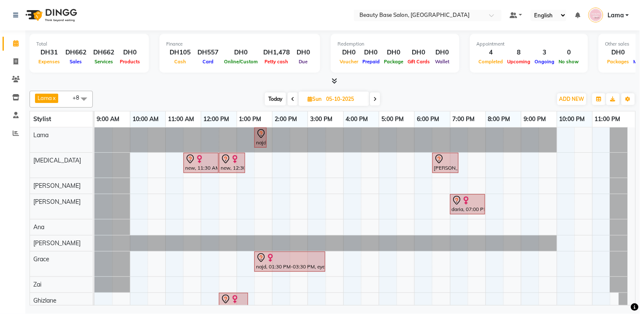
scroll to position [19, 0]
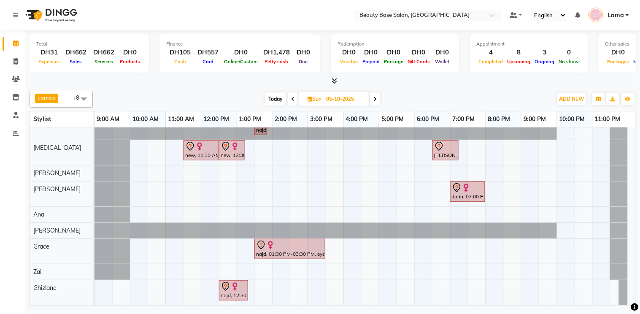
click at [370, 99] on span at bounding box center [375, 98] width 10 height 13
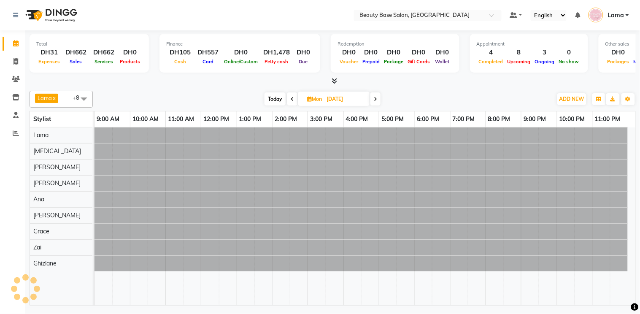
scroll to position [0, 0]
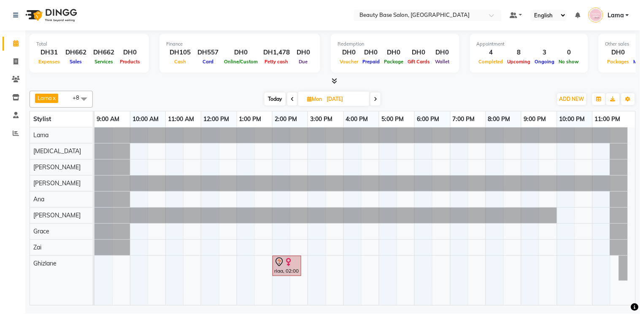
click at [271, 97] on span "Today" at bounding box center [275, 98] width 21 height 13
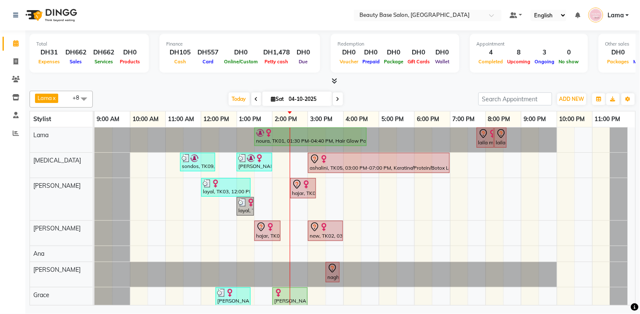
click at [635, 285] on td "noura, TK01, 01:30 PM-04:40 PM, Hair Glow Package( Color+Highlight Treatment+ B…" at bounding box center [364, 216] width 541 height 178
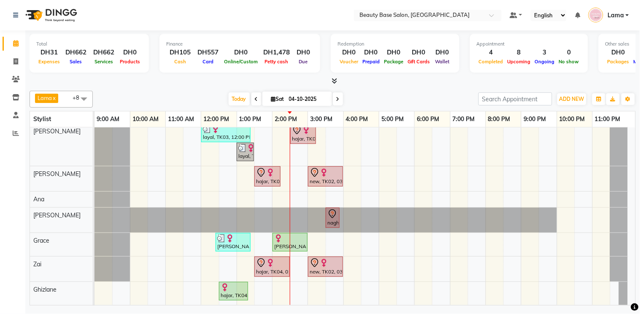
click at [336, 99] on icon at bounding box center [337, 99] width 3 height 5
type input "05-10-2025"
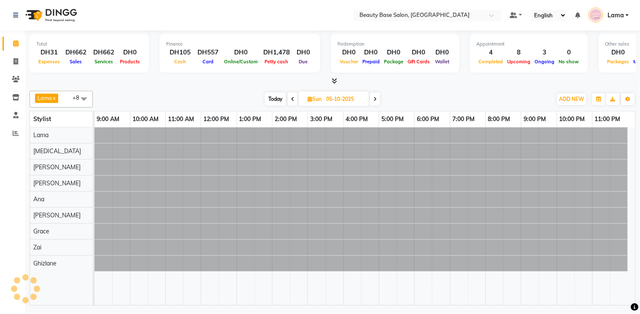
scroll to position [0, 0]
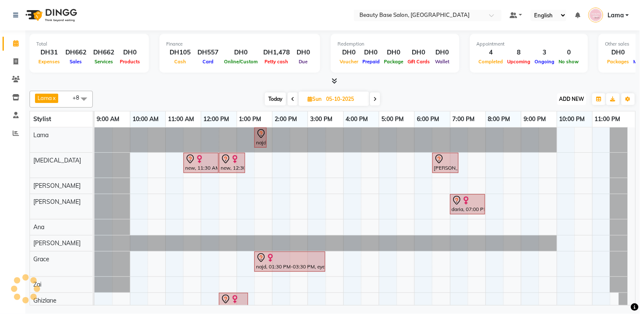
click at [572, 99] on span "ADD NEW" at bounding box center [571, 99] width 25 height 6
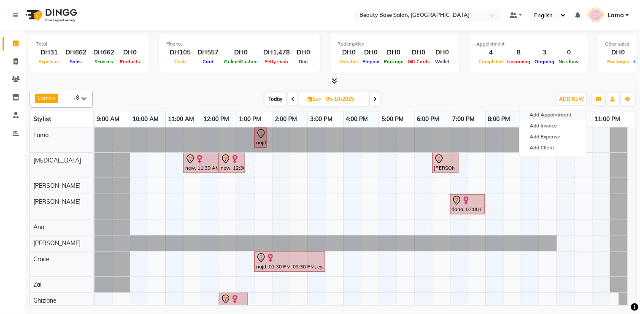
click at [551, 114] on button "Add Appointment" at bounding box center [553, 114] width 67 height 11
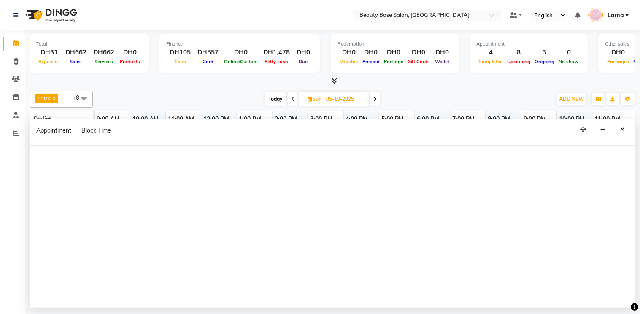
select select "600"
select select "tentative"
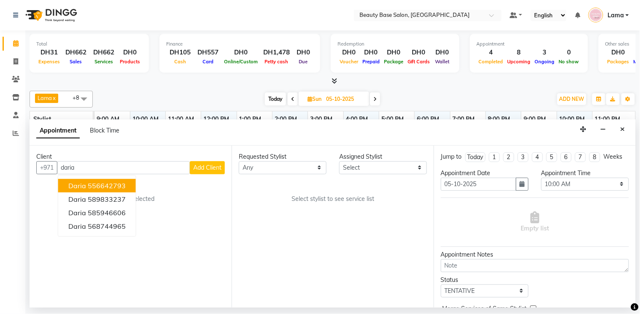
click at [130, 186] on button "daria 556642793" at bounding box center [97, 185] width 78 height 13
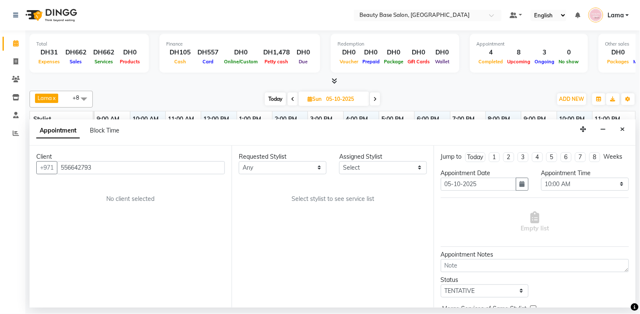
type input "556642793"
click at [310, 167] on select "Any [PERSON_NAME] [PERSON_NAME] [PERSON_NAME] [PERSON_NAME] [PERSON_NAME] [MEDI…" at bounding box center [283, 167] width 88 height 13
select select "17496"
click at [239, 161] on select "Any [PERSON_NAME] [PERSON_NAME] [PERSON_NAME] [PERSON_NAME] [PERSON_NAME] [MEDI…" at bounding box center [283, 167] width 88 height 13
select select "17496"
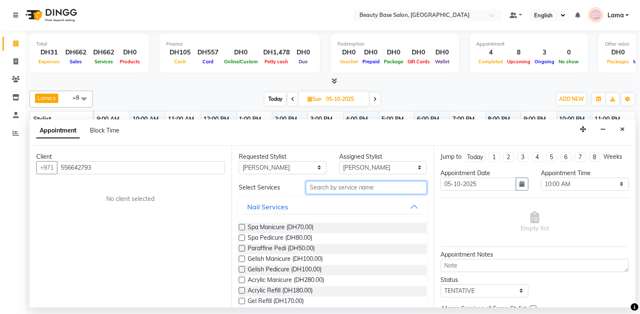
click at [340, 189] on input "text" at bounding box center [366, 187] width 121 height 13
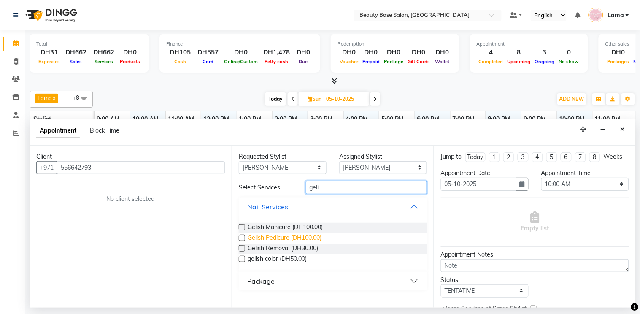
type input "geli"
click at [316, 236] on span "Gelish Pedicure (DH100.00)" at bounding box center [285, 238] width 74 height 11
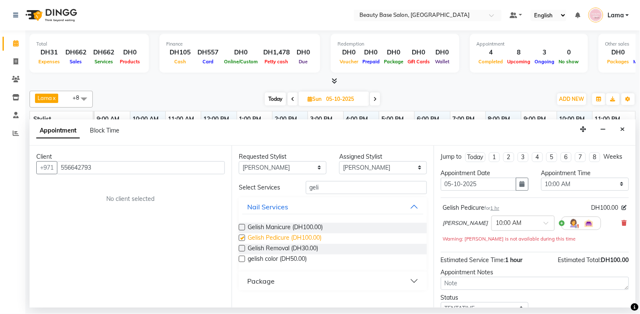
checkbox input "false"
click at [496, 227] on input "text" at bounding box center [514, 222] width 37 height 9
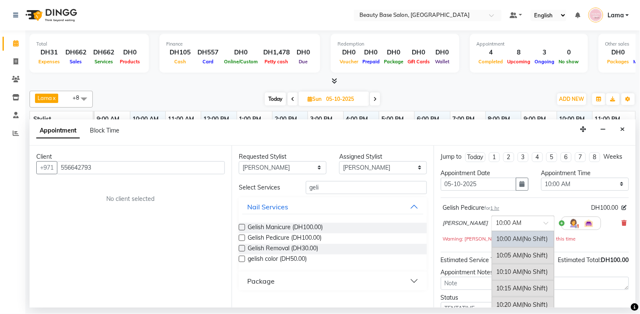
type input "6"
click at [492, 247] on div "06:00 PM (No Shift)" at bounding box center [523, 239] width 62 height 16
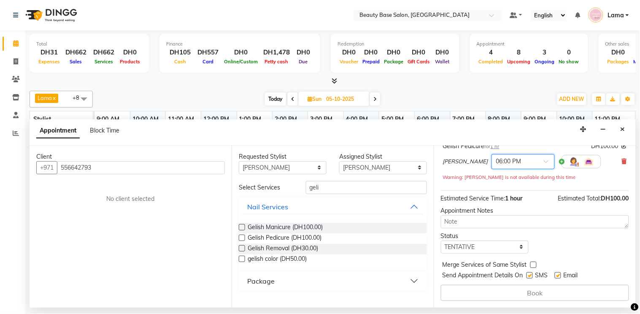
scroll to position [69, 0]
click at [413, 162] on select "Select [PERSON_NAME] [PERSON_NAME] [PERSON_NAME] [PERSON_NAME] [PERSON_NAME] [M…" at bounding box center [383, 167] width 88 height 13
click at [339, 161] on select "Select [PERSON_NAME] [PERSON_NAME] [PERSON_NAME] [PERSON_NAME] [PERSON_NAME] [M…" at bounding box center [383, 167] width 88 height 13
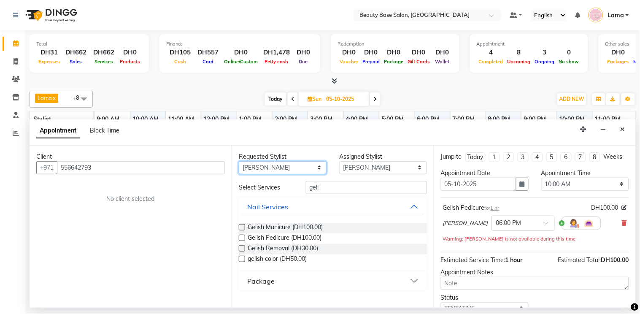
click at [308, 166] on select "Any [PERSON_NAME] [PERSON_NAME] [PERSON_NAME] [PERSON_NAME] [PERSON_NAME] [MEDI…" at bounding box center [283, 167] width 88 height 13
select select "54541"
click at [239, 161] on select "Any [PERSON_NAME] [PERSON_NAME] [PERSON_NAME] [PERSON_NAME] [PERSON_NAME] [MEDI…" at bounding box center [283, 167] width 88 height 13
select select "54541"
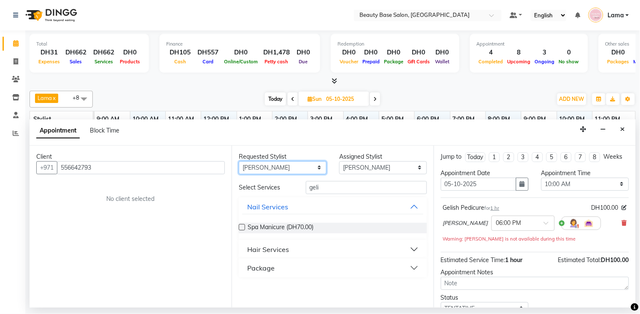
click at [306, 166] on select "Any [PERSON_NAME] [PERSON_NAME] [PERSON_NAME] [PERSON_NAME] [PERSON_NAME] [MEDI…" at bounding box center [283, 167] width 88 height 13
select select "31342"
click at [239, 161] on select "Any [PERSON_NAME] [PERSON_NAME] [PERSON_NAME] [PERSON_NAME] [PERSON_NAME] [MEDI…" at bounding box center [283, 167] width 88 height 13
select select "31342"
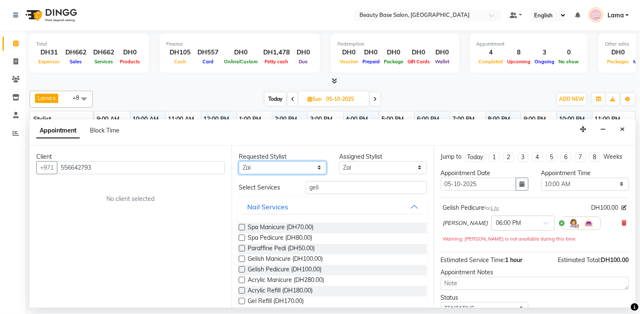
scroll to position [69, 0]
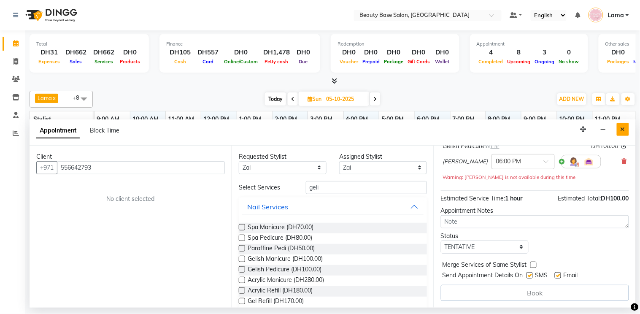
click at [621, 132] on icon "Close" at bounding box center [623, 129] width 5 height 6
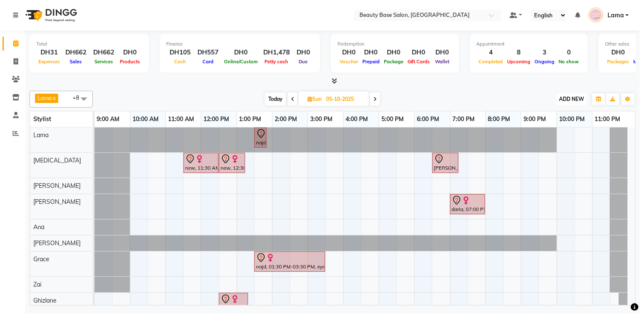
click at [572, 96] on span "ADD NEW" at bounding box center [571, 99] width 25 height 6
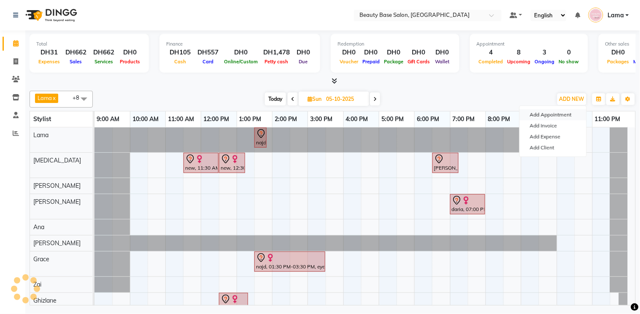
click at [564, 116] on button "Add Appointment" at bounding box center [553, 114] width 67 height 11
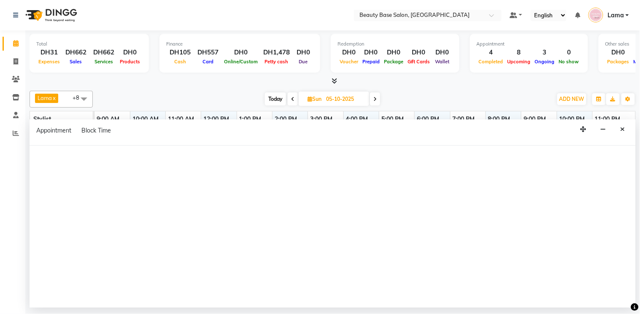
select select "600"
select select "tentative"
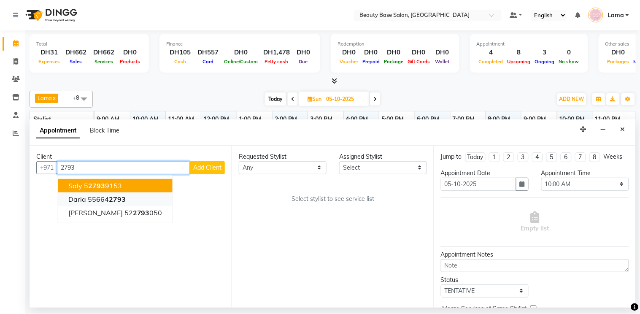
click at [131, 199] on button "daria 55664 2793" at bounding box center [115, 198] width 114 height 13
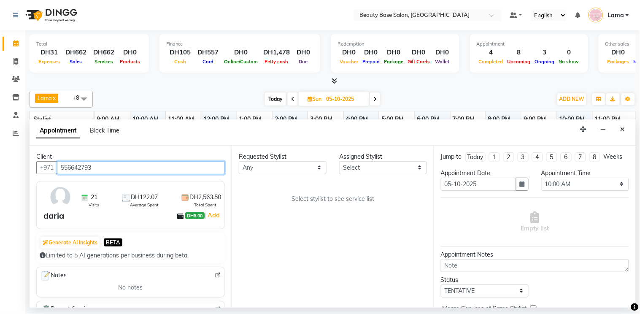
type input "556642793"
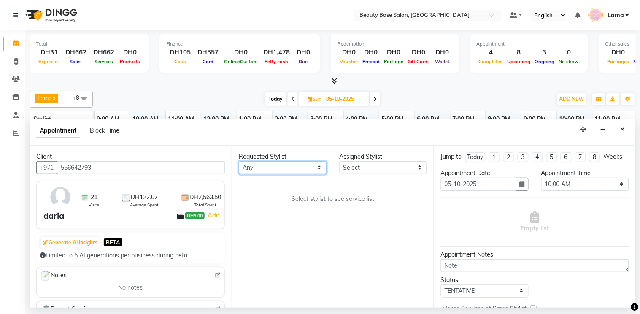
click at [292, 163] on select "Any [PERSON_NAME] [PERSON_NAME] [PERSON_NAME] [PERSON_NAME] [PERSON_NAME] [MEDI…" at bounding box center [283, 167] width 88 height 13
select select "17496"
click at [239, 161] on select "Any [PERSON_NAME] [PERSON_NAME] [PERSON_NAME] [PERSON_NAME] [PERSON_NAME] [MEDI…" at bounding box center [283, 167] width 88 height 13
select select "17496"
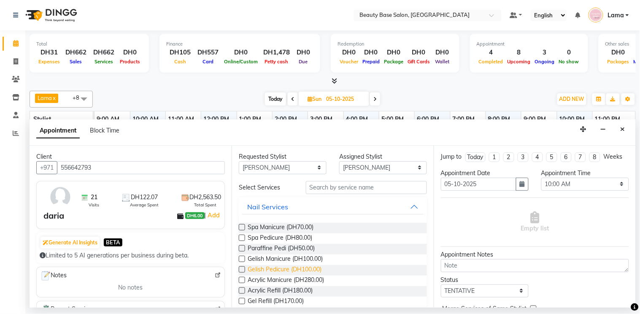
click at [297, 268] on span "Gelish Pedicure (DH100.00)" at bounding box center [285, 270] width 74 height 11
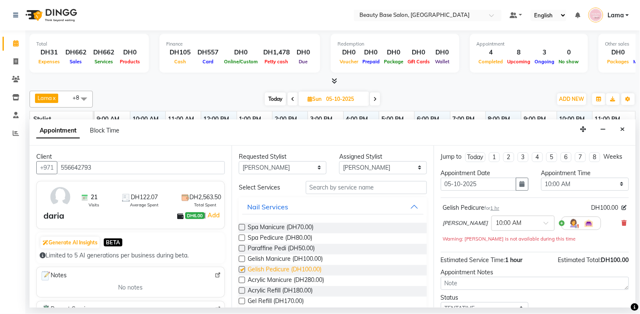
checkbox input "false"
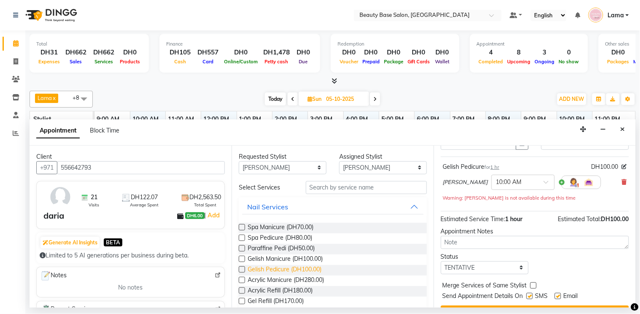
scroll to position [34, 0]
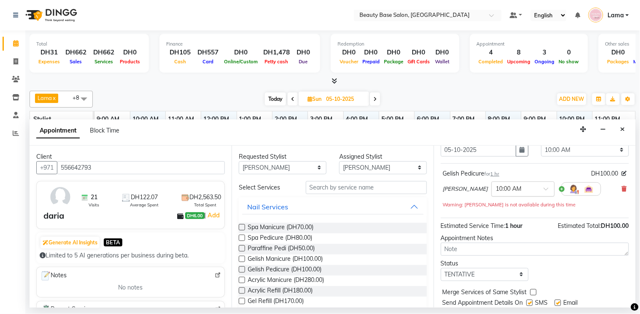
click at [544, 196] on span at bounding box center [549, 191] width 11 height 9
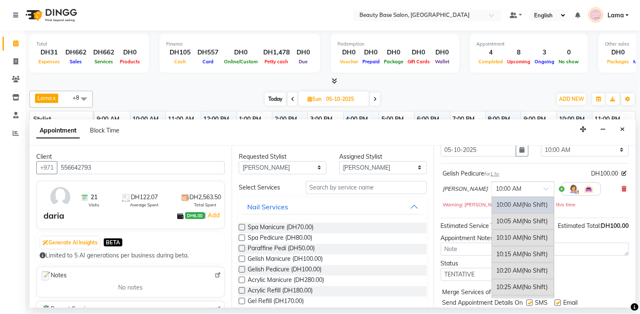
type input "6"
click at [522, 208] on span "(No Shift)" at bounding box center [535, 205] width 26 height 8
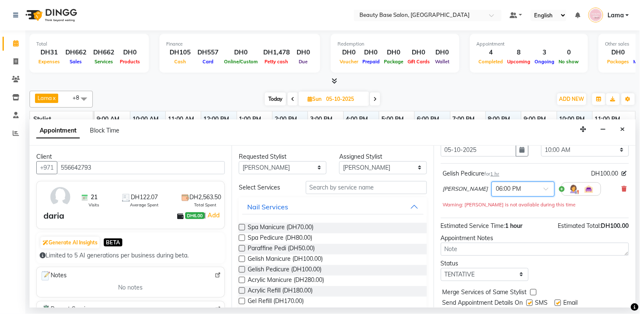
scroll to position [68, 0]
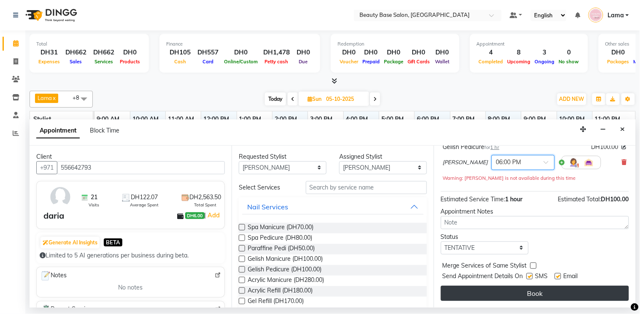
click at [526, 296] on button "Book" at bounding box center [535, 293] width 188 height 15
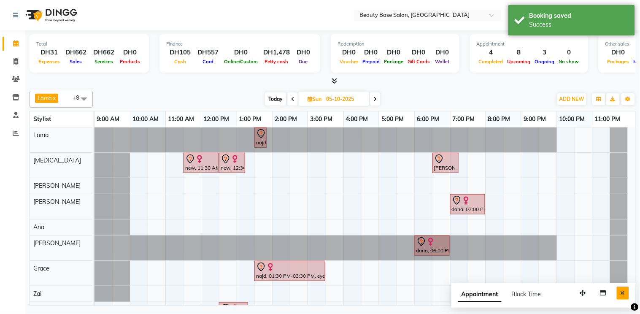
click at [623, 290] on icon "Close" at bounding box center [623, 293] width 5 height 6
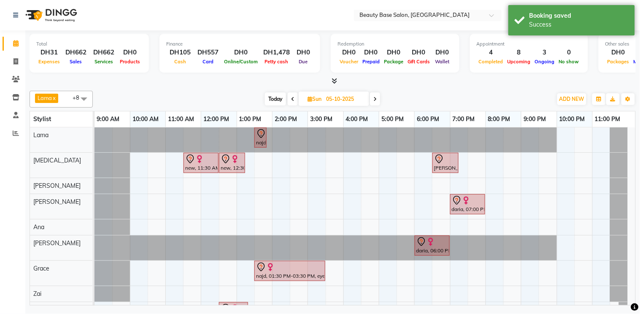
click at [476, 199] on div at bounding box center [468, 200] width 32 height 10
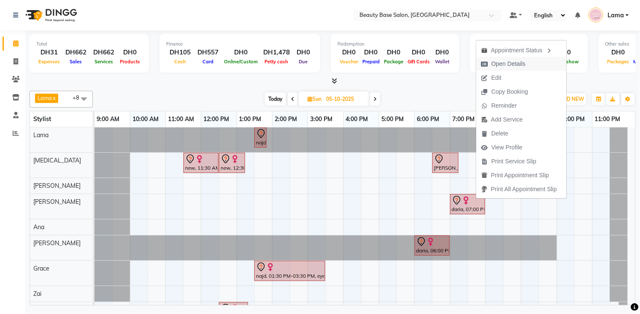
click at [519, 65] on span "Open Details" at bounding box center [508, 63] width 34 height 9
select select "7"
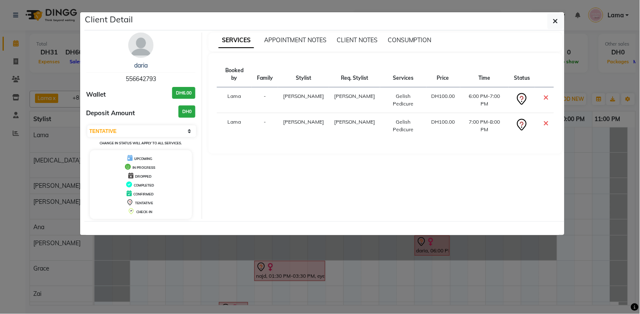
click at [466, 270] on ngb-modal-window "Client Detail daria 556642793 Wallet DH6.00 Deposit Amount DH0 Select CONFIRMED…" at bounding box center [320, 157] width 640 height 314
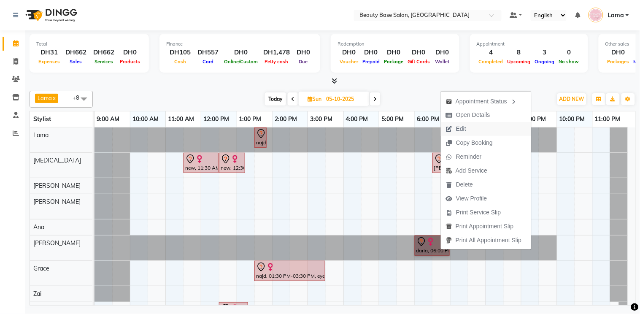
click at [467, 128] on span "Edit" at bounding box center [456, 129] width 30 height 14
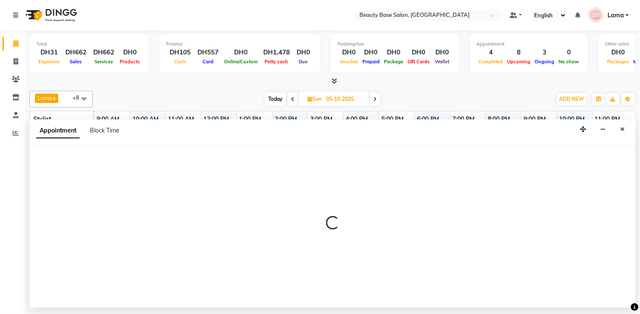
select select "tentative"
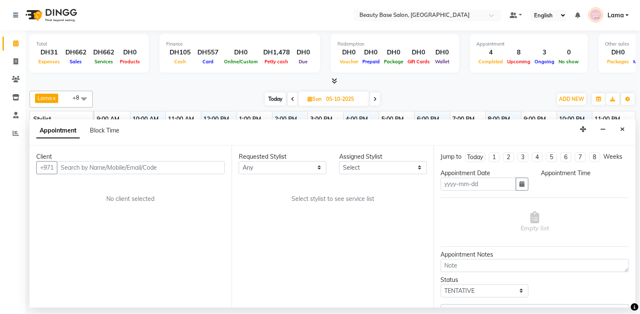
type input "05-10-2025"
select select "1080"
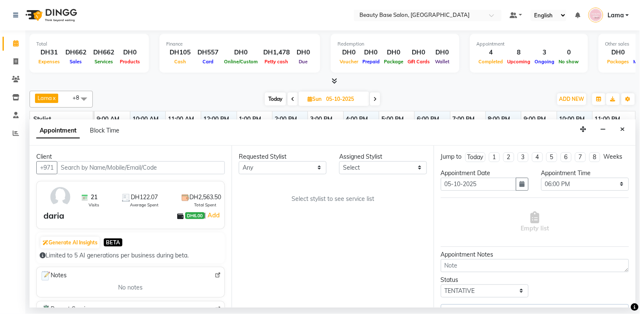
select select "30434"
select select "1223"
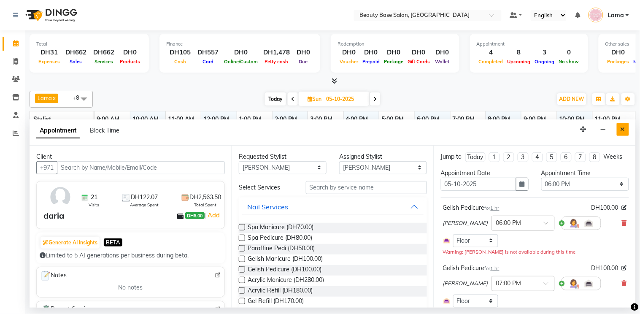
click at [628, 124] on button "Close" at bounding box center [623, 129] width 12 height 13
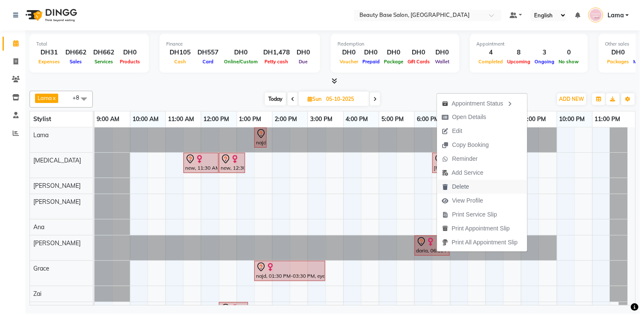
click at [465, 182] on span "Delete" at bounding box center [460, 186] width 17 height 9
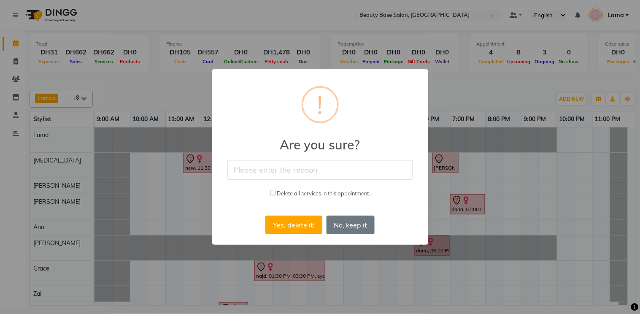
click at [340, 173] on input "text" at bounding box center [320, 170] width 186 height 20
type input "cancel"
click at [270, 193] on input "checkbox" at bounding box center [272, 192] width 5 height 5
checkbox input "true"
click at [301, 221] on button "Yes, delete it!" at bounding box center [293, 225] width 57 height 19
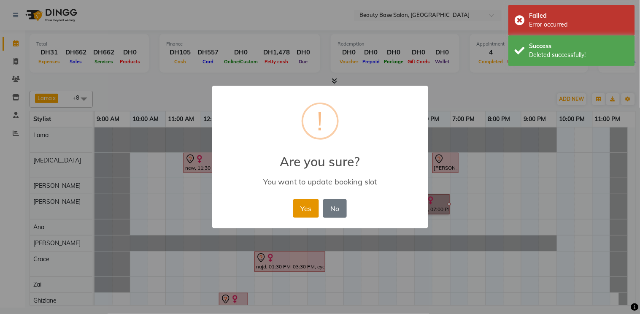
click at [301, 206] on button "Yes" at bounding box center [306, 208] width 26 height 19
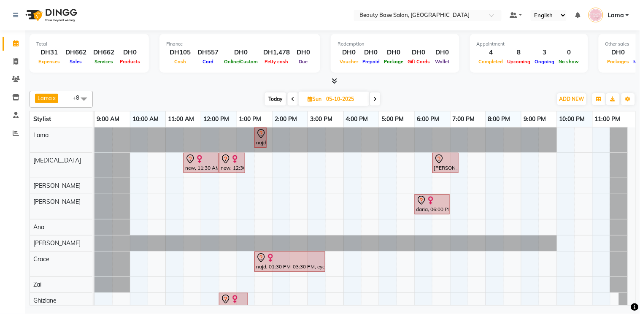
click at [275, 97] on span "Today" at bounding box center [275, 98] width 21 height 13
type input "04-10-2025"
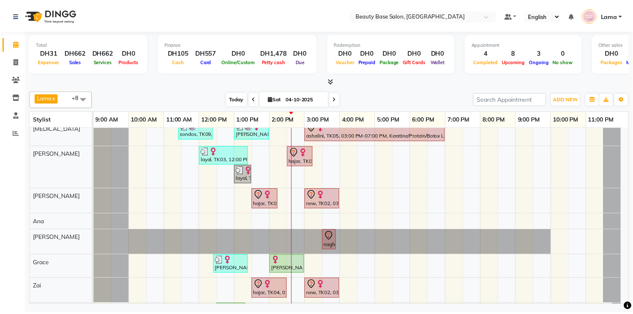
scroll to position [61, 0]
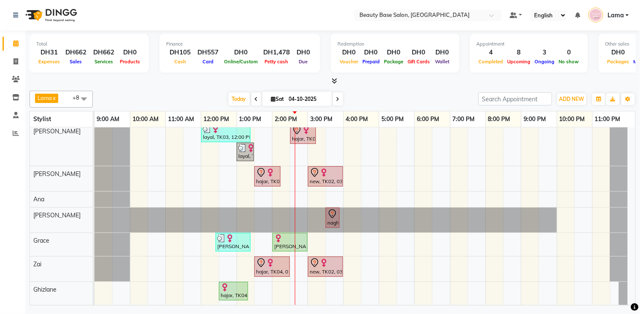
click at [297, 235] on div at bounding box center [290, 238] width 32 height 8
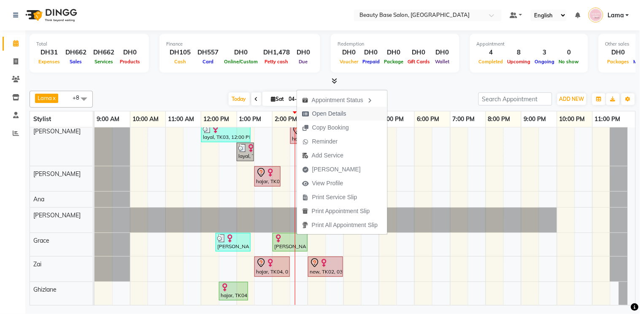
click at [349, 113] on span "Open Details" at bounding box center [324, 114] width 54 height 14
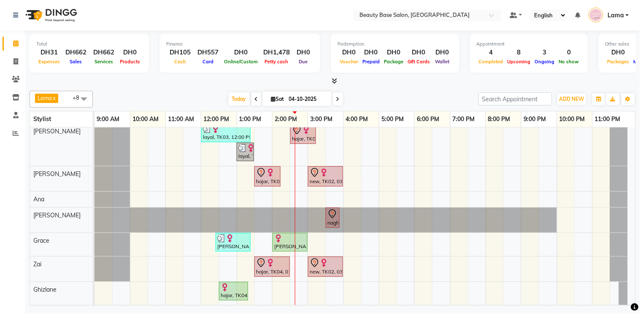
click at [297, 235] on div "[PERSON_NAME], TK07, 02:00 PM-03:00 PM, Express Facial" at bounding box center [289, 242] width 33 height 16
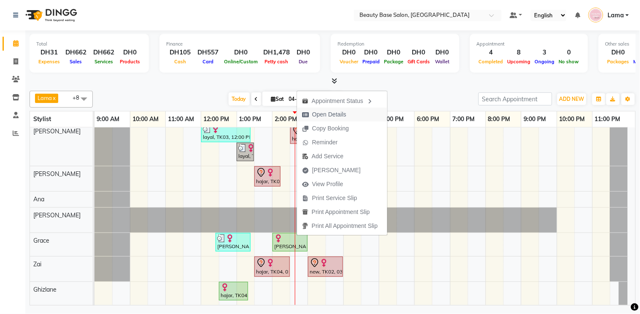
click at [346, 113] on span "Open Details" at bounding box center [324, 115] width 54 height 14
select select "1"
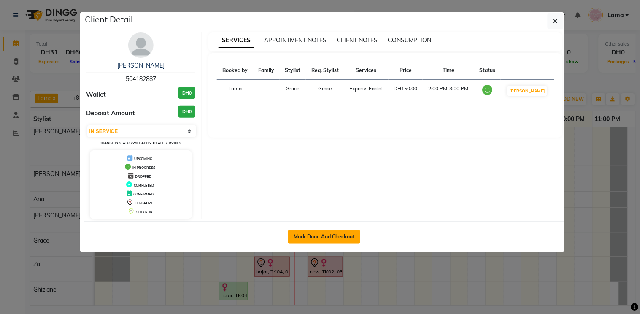
click at [322, 239] on button "Mark Done And Checkout" at bounding box center [324, 236] width 72 height 13
select select "service"
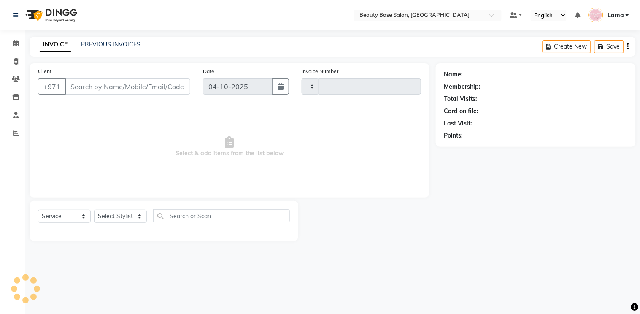
type input "2466"
select select "813"
type input "504182887"
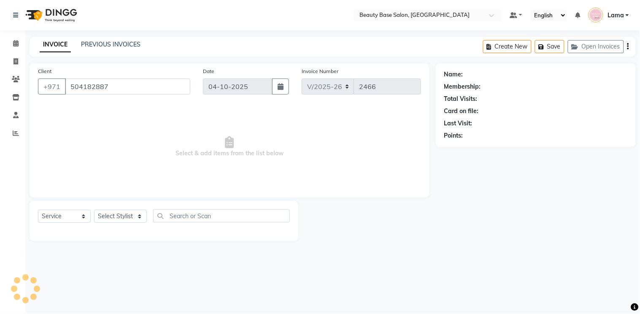
select select "54542"
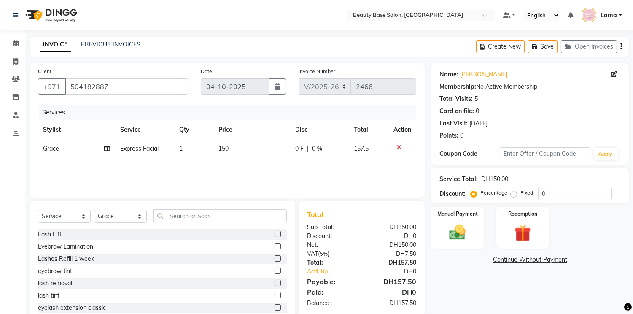
click at [522, 195] on label "Fixed" at bounding box center [527, 193] width 13 height 8
click at [518, 195] on input "Fixed" at bounding box center [516, 193] width 6 height 6
radio input "true"
click at [472, 229] on div "Manual Payment" at bounding box center [457, 227] width 55 height 43
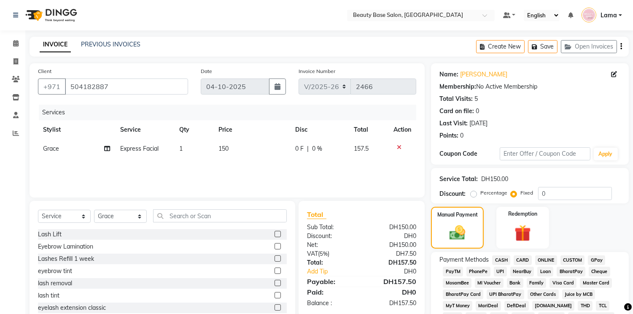
click at [524, 259] on span "CARD" at bounding box center [523, 260] width 18 height 10
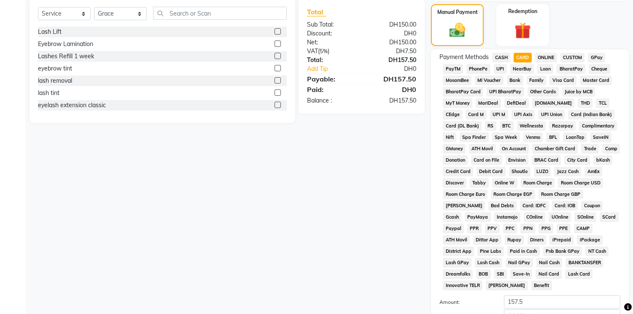
scroll to position [249, 0]
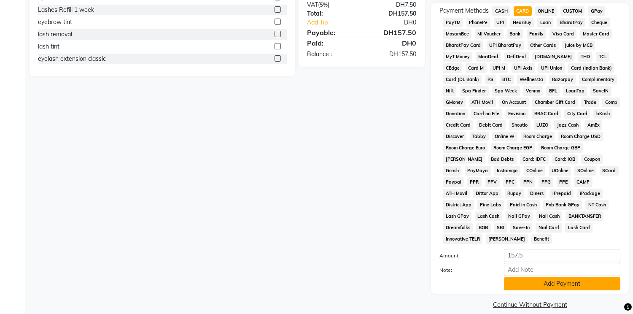
click at [545, 277] on button "Add Payment" at bounding box center [562, 283] width 116 height 13
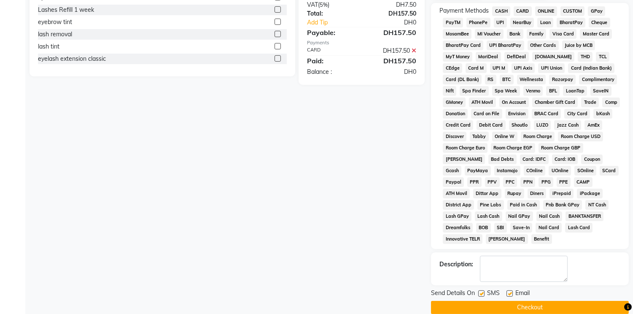
click at [530, 301] on button "Checkout" at bounding box center [530, 307] width 198 height 13
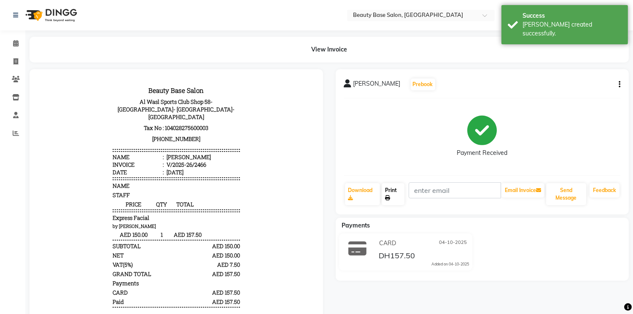
click at [395, 189] on link "Print" at bounding box center [393, 194] width 23 height 22
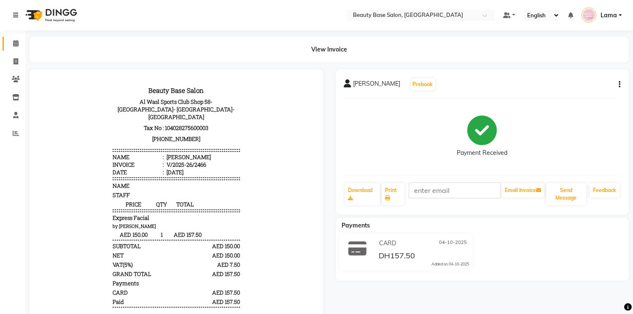
click at [22, 42] on span at bounding box center [15, 44] width 15 height 10
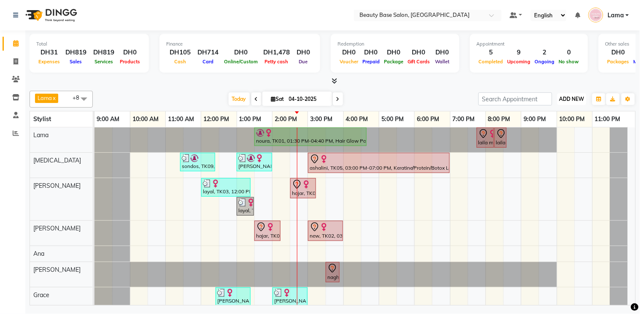
click at [577, 99] on span "ADD NEW" at bounding box center [571, 99] width 25 height 6
click at [553, 114] on button "Add Appointment" at bounding box center [553, 114] width 67 height 11
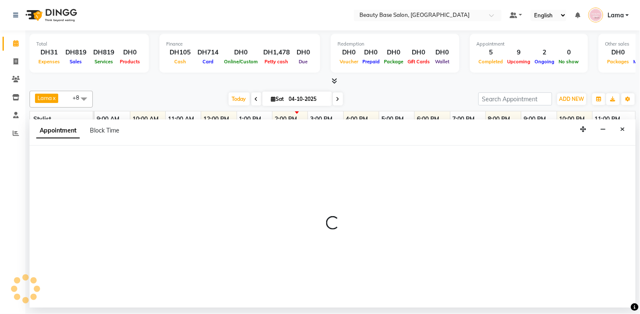
select select "tentative"
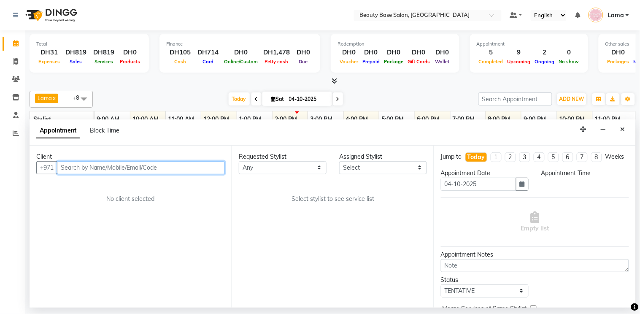
select select "600"
type input "521388217"
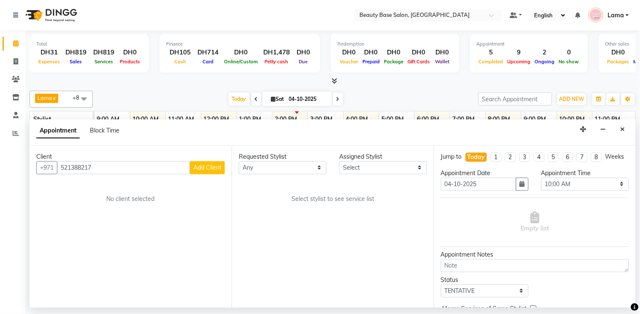
click at [201, 165] on span "Add Client" at bounding box center [207, 168] width 28 height 8
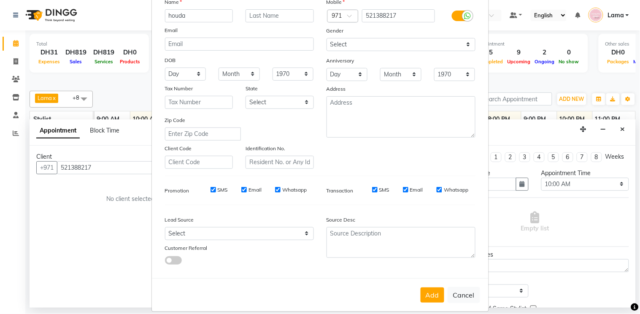
scroll to position [76, 0]
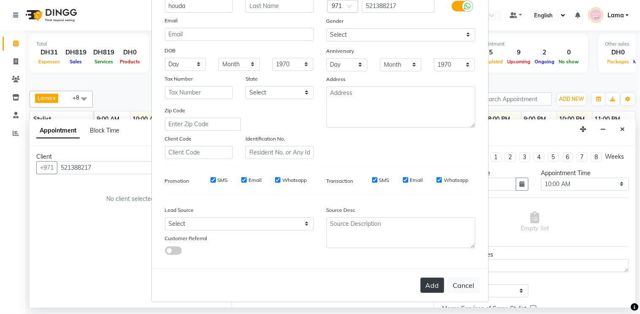
type input "houda"
click at [433, 281] on button "Add" at bounding box center [433, 285] width 24 height 15
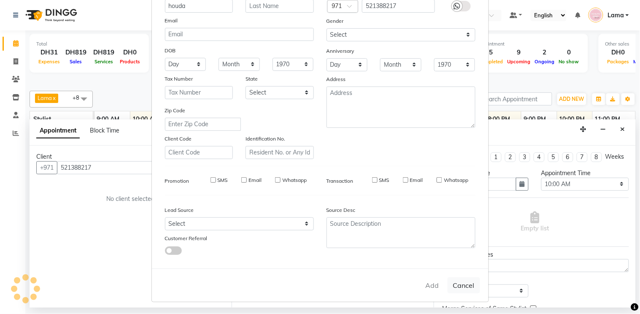
select select
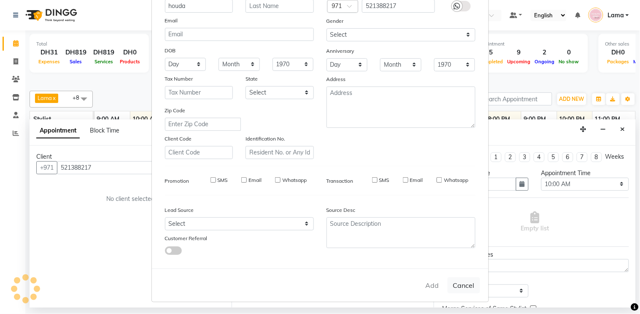
select select
checkbox input "false"
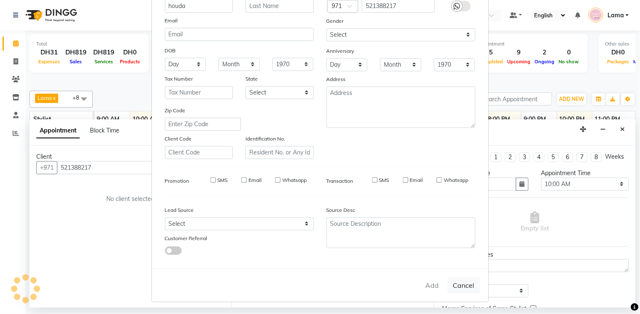
checkbox input "false"
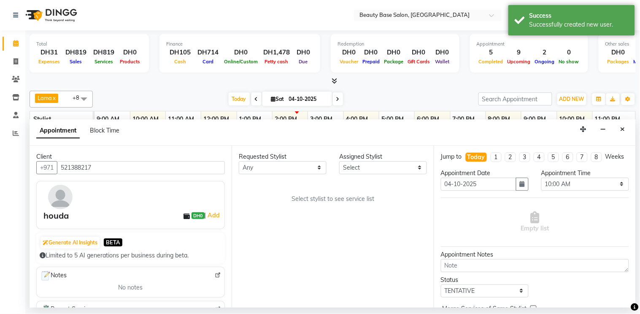
click at [291, 155] on div "Requested Stylist" at bounding box center [283, 156] width 88 height 9
click at [300, 167] on select "Any [PERSON_NAME] [PERSON_NAME] [PERSON_NAME] [PERSON_NAME] [PERSON_NAME] [MEDI…" at bounding box center [283, 167] width 88 height 13
select select "54541"
click at [239, 161] on select "Any [PERSON_NAME] [PERSON_NAME] [PERSON_NAME] [PERSON_NAME] [PERSON_NAME] [MEDI…" at bounding box center [283, 167] width 88 height 13
select select "54541"
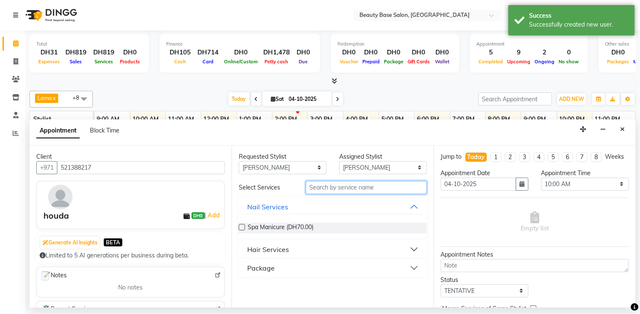
click at [351, 190] on input "text" at bounding box center [366, 187] width 121 height 13
type input "app"
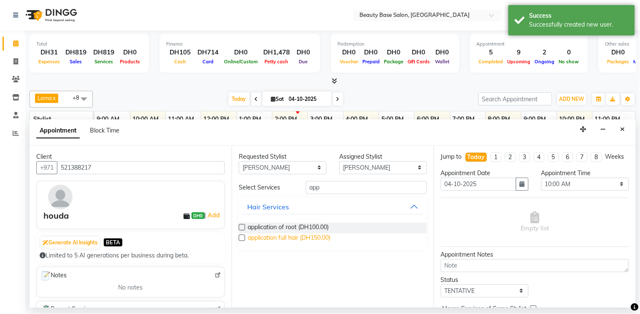
click at [330, 239] on span "application full hair (DH150.00)" at bounding box center [289, 238] width 83 height 11
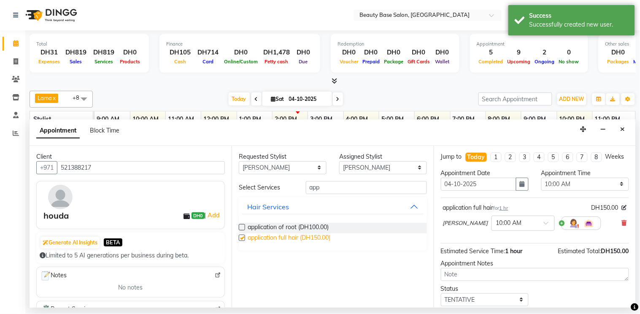
checkbox input "false"
click at [496, 227] on input "text" at bounding box center [514, 222] width 37 height 9
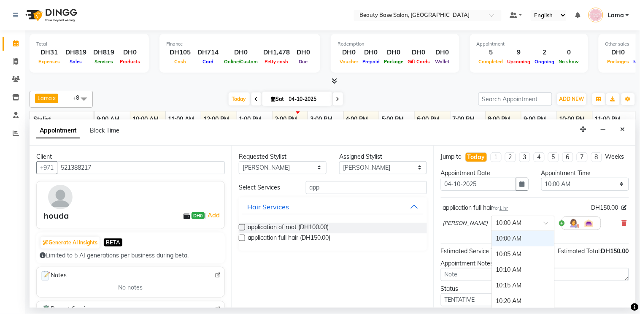
type input "4"
click at [492, 287] on div "04:30 PM" at bounding box center [523, 281] width 62 height 16
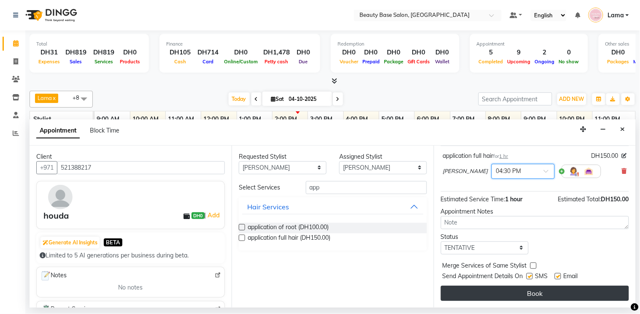
click at [509, 291] on button "Book" at bounding box center [535, 293] width 188 height 15
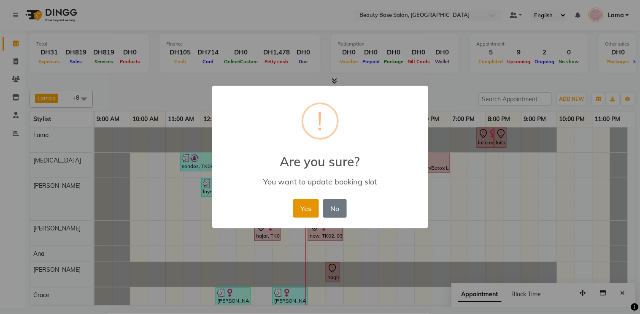
click at [303, 213] on button "Yes" at bounding box center [306, 208] width 26 height 19
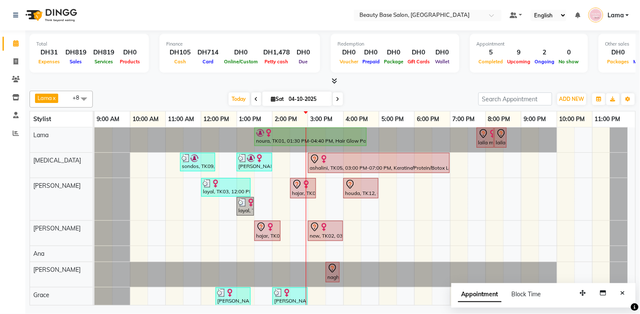
click at [631, 284] on div "Appointment Block Time" at bounding box center [543, 296] width 184 height 26
click at [629, 289] on button "Close" at bounding box center [623, 292] width 12 height 13
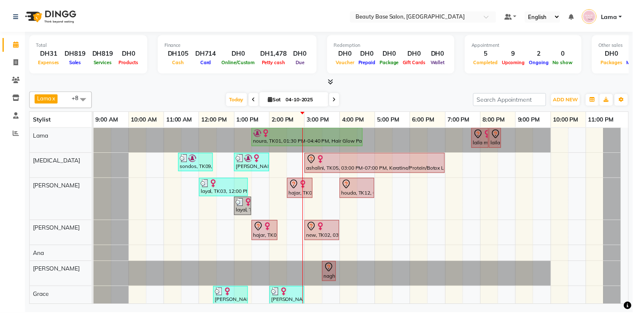
scroll to position [61, 0]
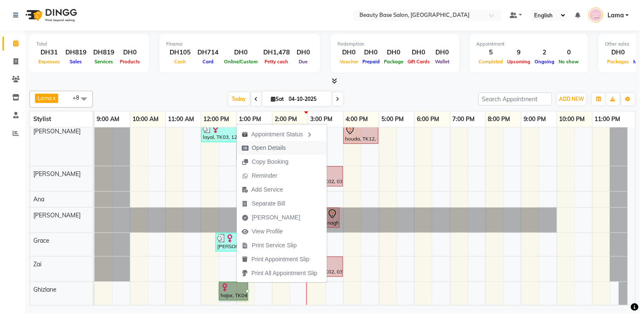
click at [292, 144] on button "Open Details" at bounding box center [282, 148] width 90 height 14
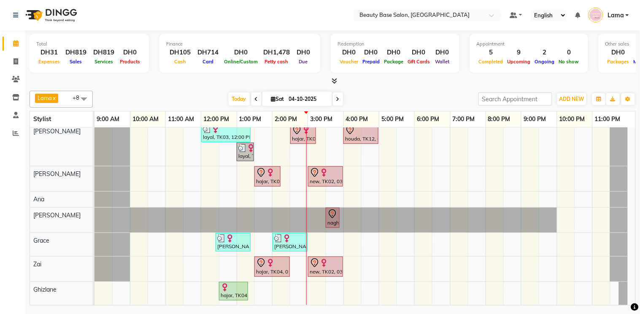
click at [242, 287] on div "hajar, TK04, 12:30 PM-01:20 PM, Moroccan Bath" at bounding box center [233, 291] width 27 height 16
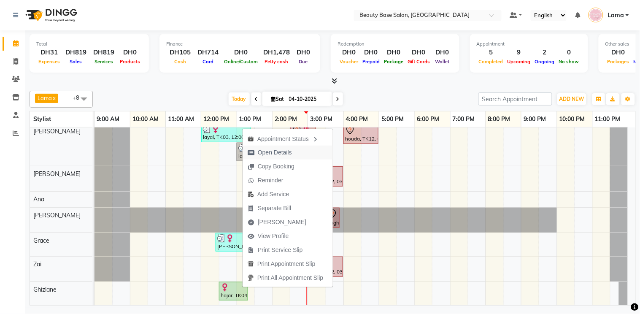
click at [292, 153] on span "Open Details" at bounding box center [270, 153] width 54 height 14
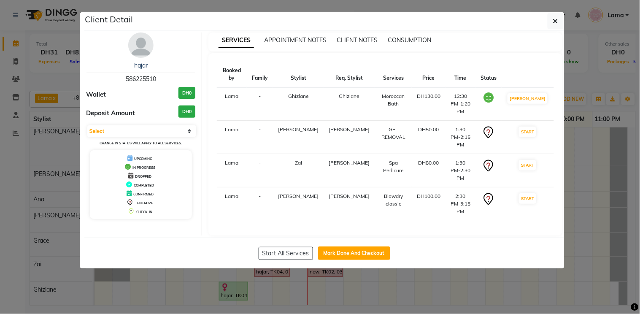
click at [553, 280] on ngb-modal-window "Client Detail hajar 586225510 Wallet DH0 Deposit Amount DH0 Select IN SERVICE C…" at bounding box center [320, 157] width 640 height 314
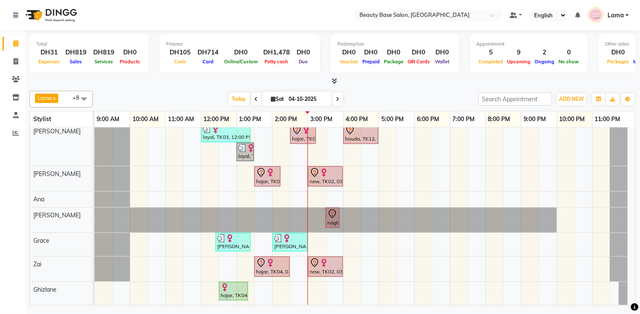
click at [319, 170] on icon at bounding box center [315, 172] width 10 height 10
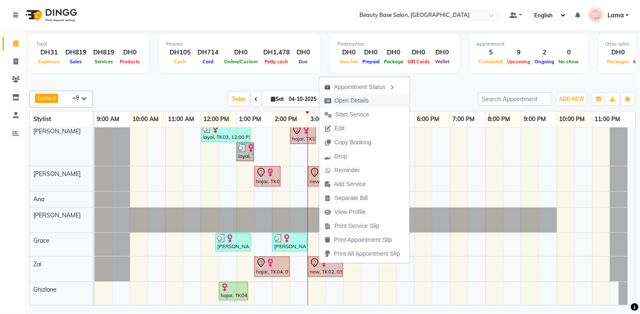
click at [372, 100] on span "Open Details" at bounding box center [346, 101] width 54 height 14
select select "7"
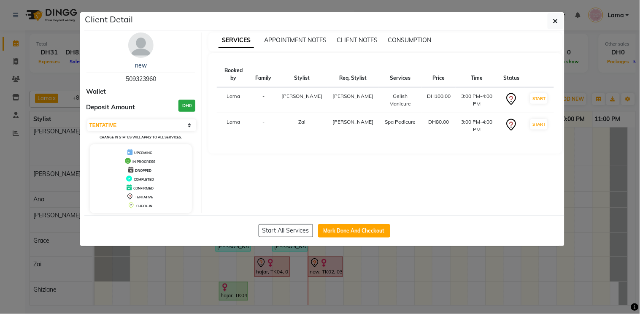
click at [384, 292] on ngb-modal-window "Client Detail new 509323960 Wallet Deposit Amount DH0 Select IN SERVICE CONFIRM…" at bounding box center [320, 157] width 640 height 314
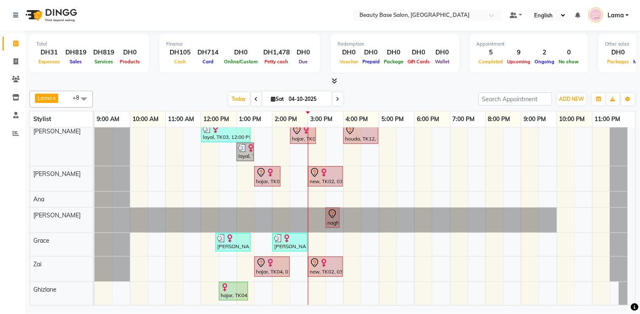
click at [240, 283] on div at bounding box center [234, 287] width 26 height 8
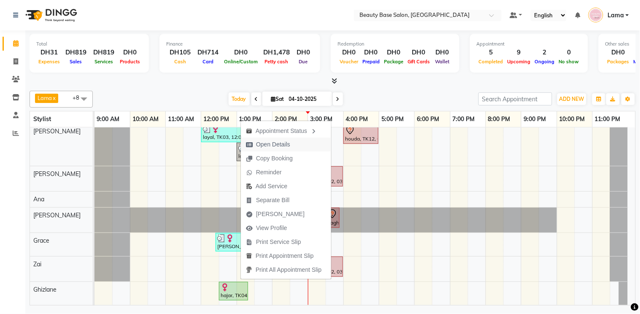
click at [292, 143] on span "Open Details" at bounding box center [268, 145] width 54 height 14
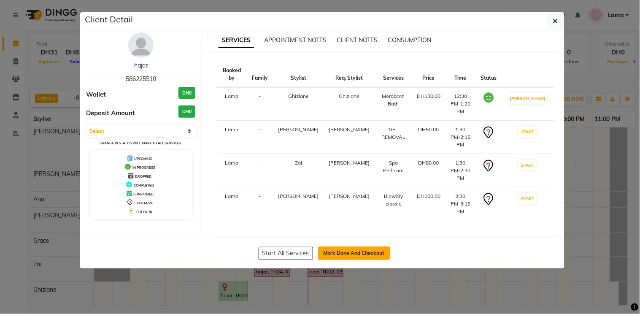
click at [351, 246] on button "Mark Done And Checkout" at bounding box center [354, 252] width 72 height 13
select select "service"
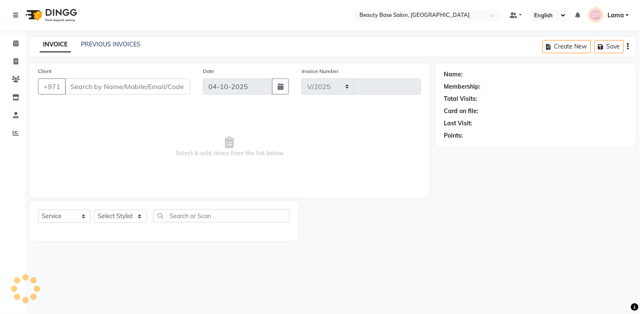
select select "813"
type input "2467"
type input "586225510"
select select "54541"
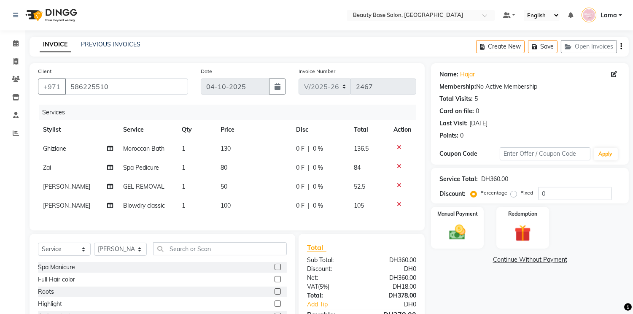
click at [154, 178] on td "GEL REMOVAL" at bounding box center [148, 186] width 59 height 19
select select "30434"
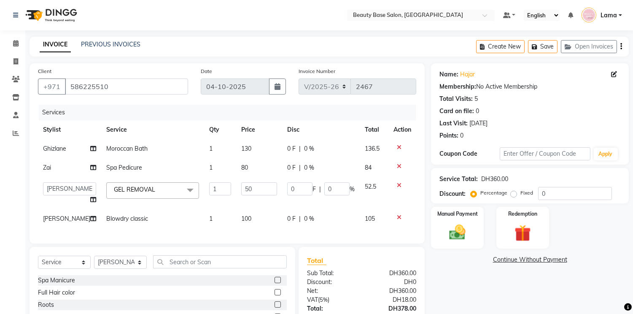
click at [161, 188] on span "GEL REMOVAL x" at bounding box center [152, 190] width 93 height 16
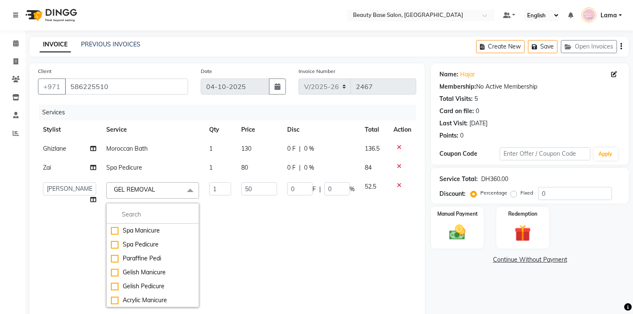
click at [161, 197] on span "GEL REMOVAL x" at bounding box center [152, 190] width 93 height 16
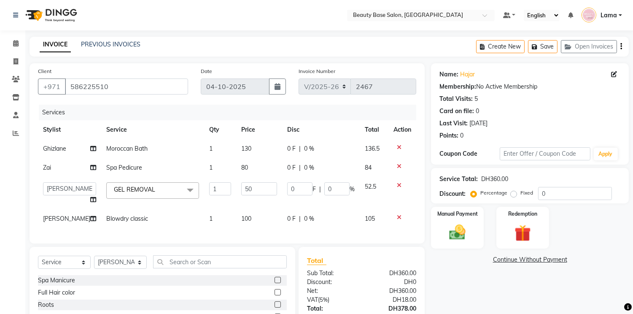
click at [162, 188] on span "GEL REMOVAL x" at bounding box center [152, 190] width 93 height 16
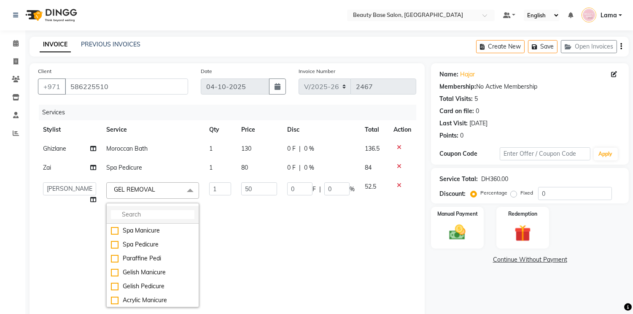
click at [157, 213] on input "multiselect-search" at bounding box center [153, 214] width 84 height 9
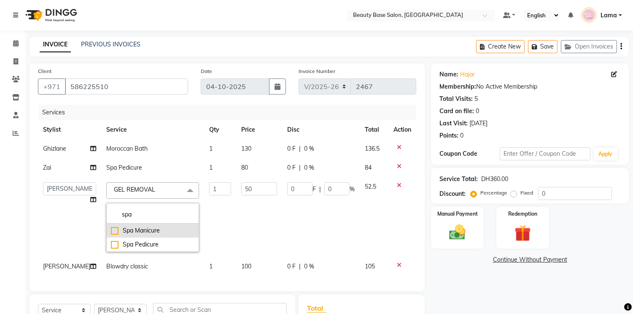
type input "spa"
click at [165, 229] on div "Spa Manicure" at bounding box center [153, 230] width 84 height 9
checkbox input "true"
type input "70"
click at [182, 189] on span at bounding box center [190, 190] width 17 height 16
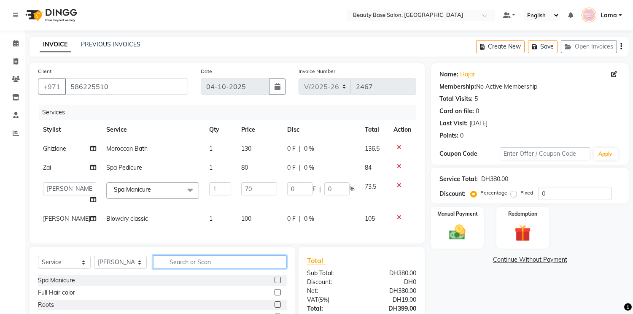
click at [188, 268] on input "text" at bounding box center [220, 261] width 134 height 13
click at [190, 268] on input "text" at bounding box center [220, 261] width 134 height 13
type input "z"
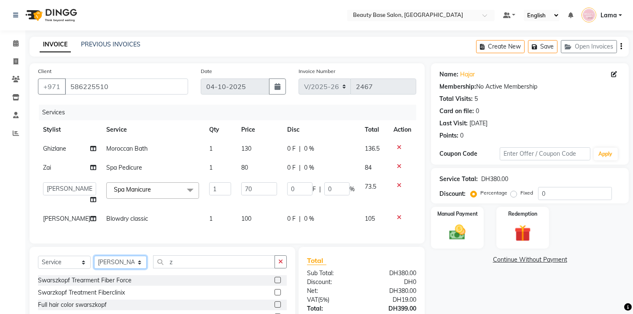
click at [112, 269] on select "Select Stylist Accounts [PERSON_NAME] [PERSON_NAME] [PERSON_NAME] Burula Ghizla…" at bounding box center [120, 262] width 53 height 13
select select "31342"
click at [94, 263] on select "Select Stylist Accounts [PERSON_NAME] [PERSON_NAME] [PERSON_NAME] Burula Ghizla…" at bounding box center [120, 262] width 53 height 13
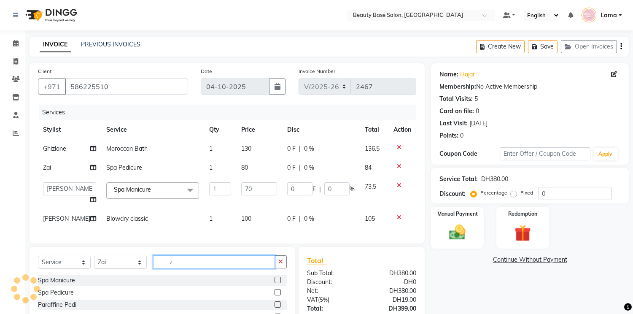
click at [188, 268] on input "z" at bounding box center [214, 261] width 122 height 13
type input "remo"
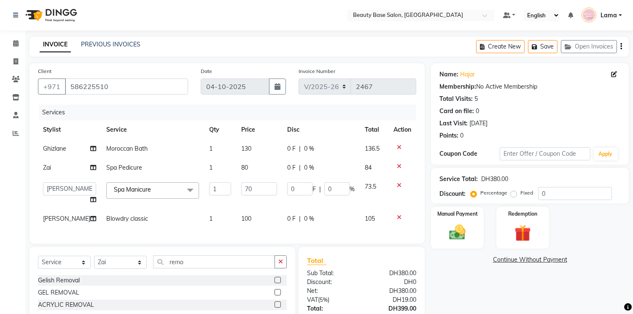
click at [278, 283] on label at bounding box center [278, 280] width 6 height 6
click at [278, 283] on input "checkbox" at bounding box center [277, 280] width 5 height 5
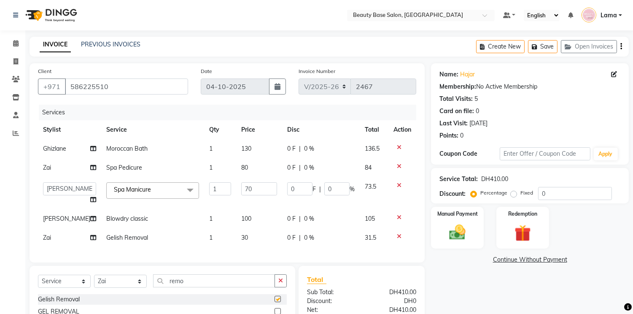
checkbox input "false"
click at [235, 287] on input "remo" at bounding box center [214, 280] width 122 height 13
click at [133, 285] on select "Select Stylist Accounts [PERSON_NAME] [PERSON_NAME] [PERSON_NAME] Burula Ghizla…" at bounding box center [120, 281] width 53 height 13
click at [94, 282] on select "Select Stylist Accounts [PERSON_NAME] [PERSON_NAME] [PERSON_NAME] Burula Ghizla…" at bounding box center [120, 281] width 53 height 13
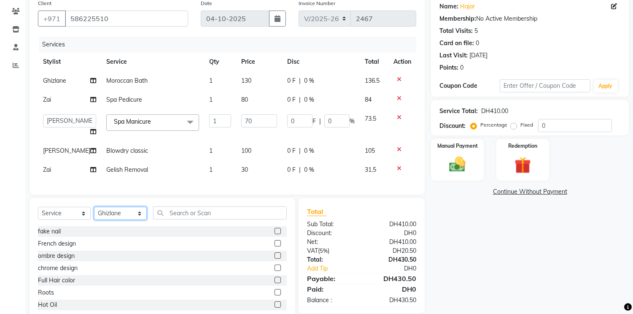
scroll to position [69, 0]
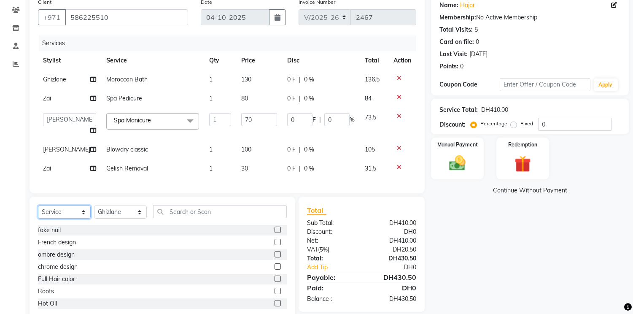
click at [76, 219] on select "Select Service Product Membership Package Voucher Prepaid Gift Card" at bounding box center [64, 211] width 53 height 13
click at [38, 213] on select "Select Service Product Membership Package Voucher Prepaid Gift Card" at bounding box center [64, 211] width 53 height 13
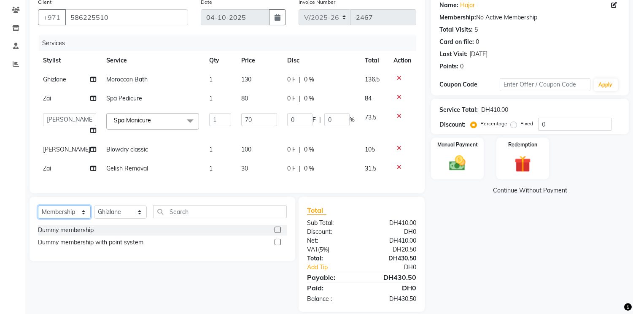
click at [89, 219] on select "Select Service Product Membership Package Voucher Prepaid Gift Card" at bounding box center [64, 211] width 53 height 13
click at [38, 213] on select "Select Service Product Membership Package Voucher Prepaid Gift Card" at bounding box center [64, 211] width 53 height 13
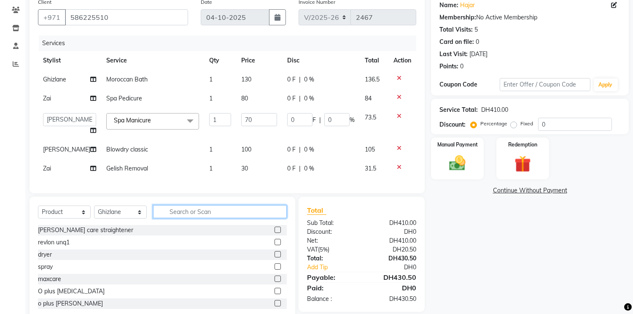
click at [211, 213] on input "text" at bounding box center [220, 211] width 134 height 13
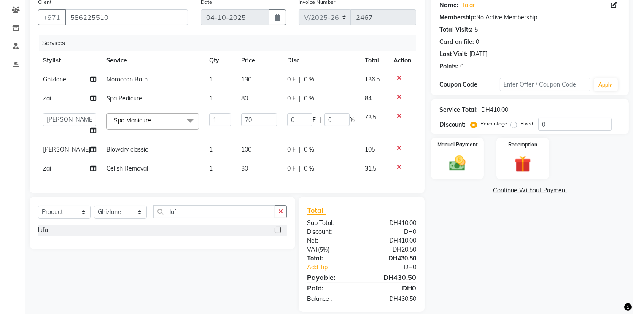
click at [275, 233] on label at bounding box center [278, 230] width 6 height 6
click at [275, 233] on input "checkbox" at bounding box center [277, 229] width 5 height 5
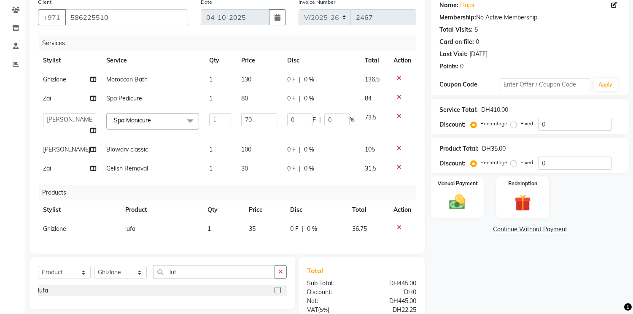
click at [240, 79] on td "130" at bounding box center [259, 79] width 46 height 19
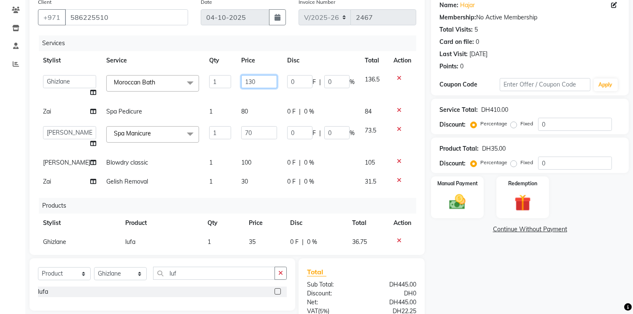
click at [255, 81] on input "130" at bounding box center [259, 81] width 36 height 13
click at [245, 108] on tbody "Accounts Afraa [PERSON_NAME] [PERSON_NAME] [PERSON_NAME] Burula Ghizlane [PERSO…" at bounding box center [227, 130] width 378 height 121
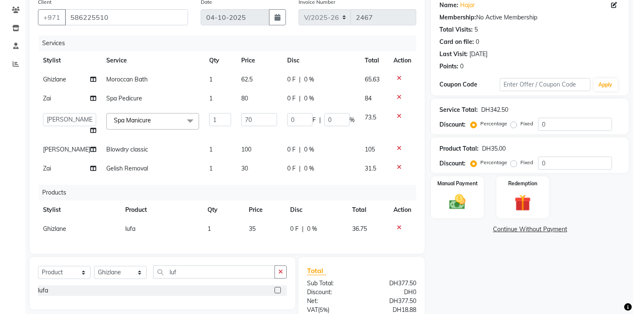
click at [252, 98] on td "80" at bounding box center [259, 98] width 46 height 19
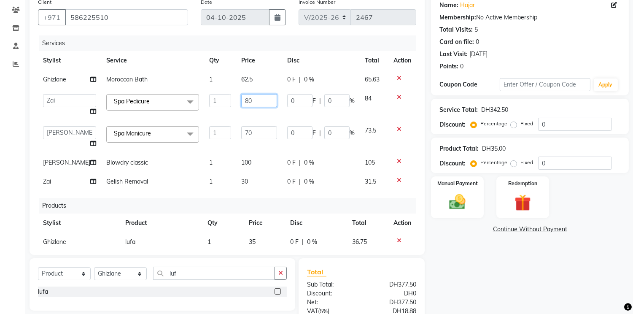
click at [251, 97] on input "80" at bounding box center [259, 100] width 36 height 13
click at [245, 134] on td "70" at bounding box center [259, 137] width 46 height 32
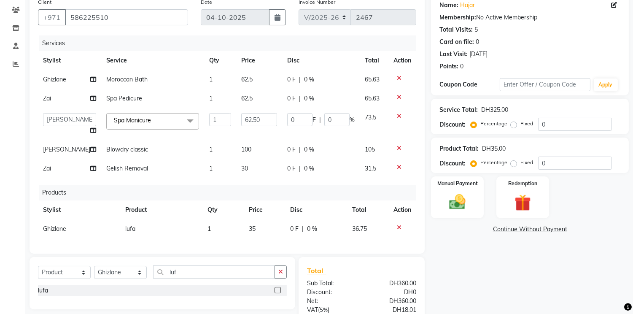
click at [244, 141] on td "100" at bounding box center [259, 149] width 46 height 19
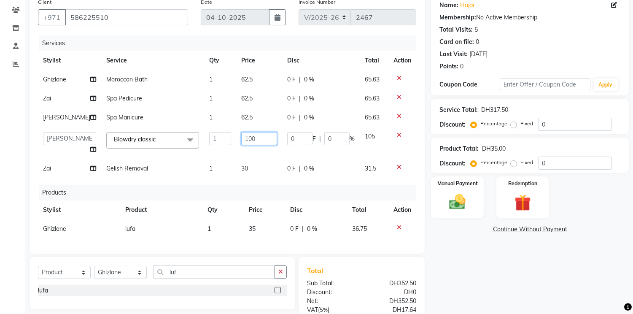
click at [245, 141] on input "100" at bounding box center [259, 138] width 36 height 13
click at [521, 165] on label "Fixed" at bounding box center [527, 163] width 13 height 8
click at [513, 165] on input "Fixed" at bounding box center [516, 162] width 6 height 6
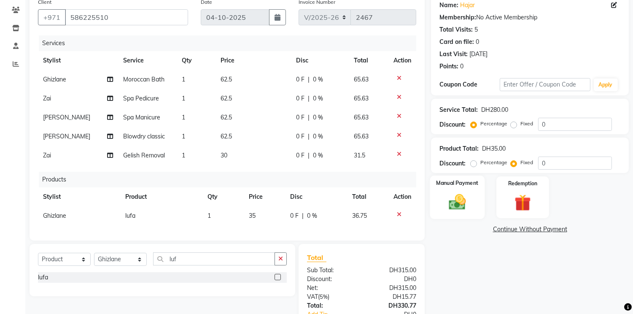
click at [465, 205] on img at bounding box center [458, 202] width 28 height 20
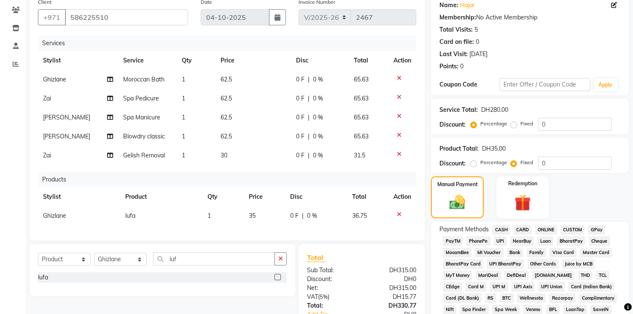
click at [526, 229] on span "CARD" at bounding box center [523, 230] width 18 height 10
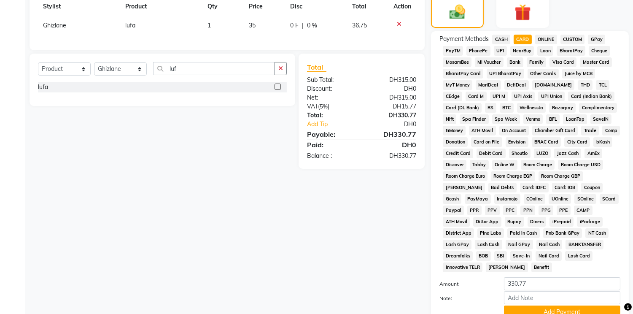
scroll to position [288, 0]
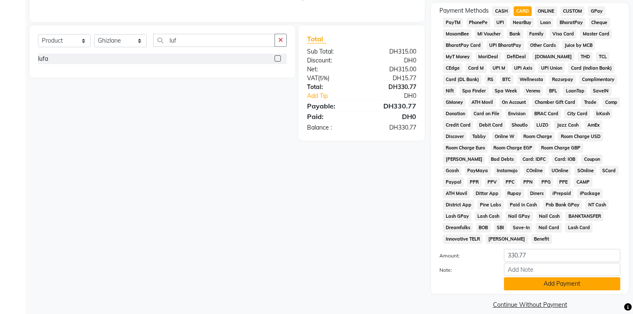
click at [540, 277] on button "Add Payment" at bounding box center [562, 283] width 116 height 13
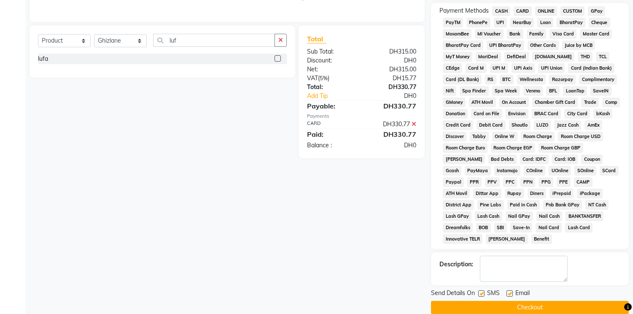
click at [528, 301] on button "Checkout" at bounding box center [530, 307] width 198 height 13
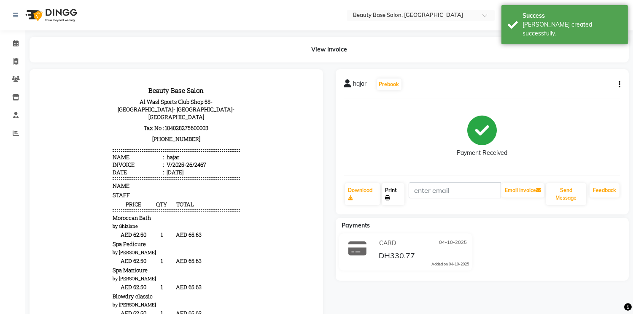
click at [389, 197] on icon at bounding box center [387, 197] width 5 height 5
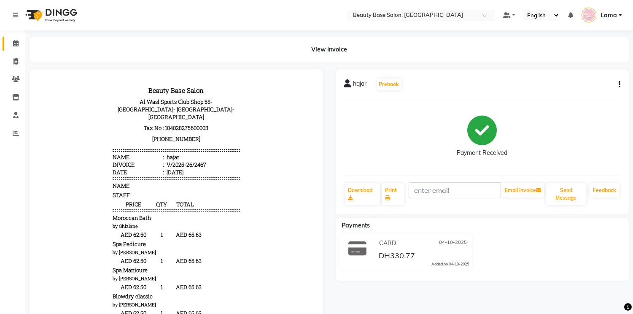
click at [22, 47] on span at bounding box center [15, 44] width 15 height 10
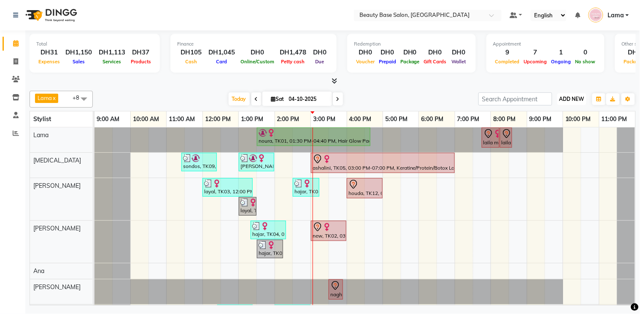
click at [577, 100] on span "ADD NEW" at bounding box center [571, 99] width 25 height 6
click at [559, 116] on button "Add Appointment" at bounding box center [553, 114] width 67 height 11
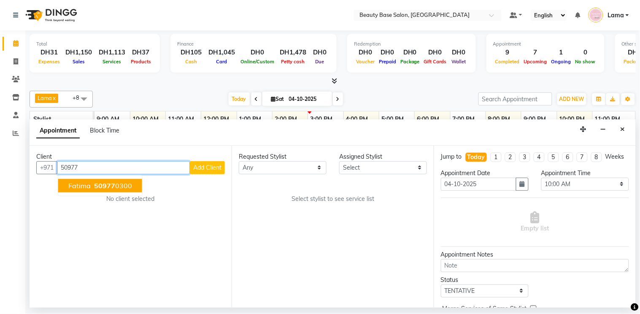
click at [117, 186] on ngb-highlight "50977 0300" at bounding box center [112, 185] width 40 height 8
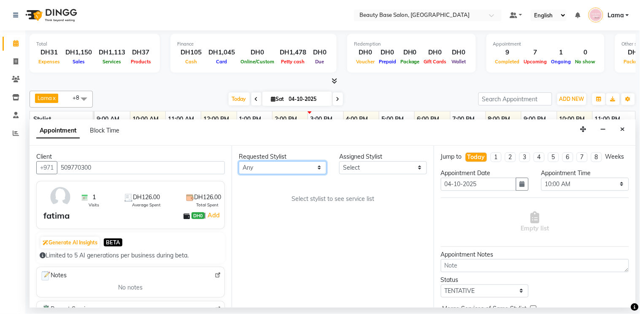
click at [285, 162] on select "Any [PERSON_NAME] [PERSON_NAME] [PERSON_NAME] [PERSON_NAME] [PERSON_NAME] [MEDI…" at bounding box center [283, 167] width 88 height 13
click at [239, 161] on select "Any [PERSON_NAME] [PERSON_NAME] [PERSON_NAME] [PERSON_NAME] [PERSON_NAME] [MEDI…" at bounding box center [283, 167] width 88 height 13
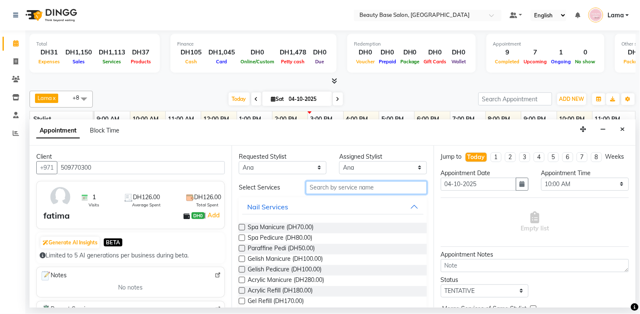
click at [339, 189] on input "text" at bounding box center [366, 187] width 121 height 13
click at [310, 227] on span "Spa Manicure (DH70.00)" at bounding box center [281, 228] width 66 height 11
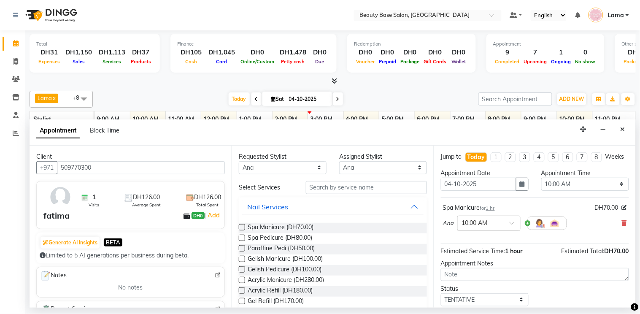
click at [510, 230] on span at bounding box center [515, 225] width 11 height 9
click at [486, 281] on div "02:30 PM" at bounding box center [489, 274] width 62 height 16
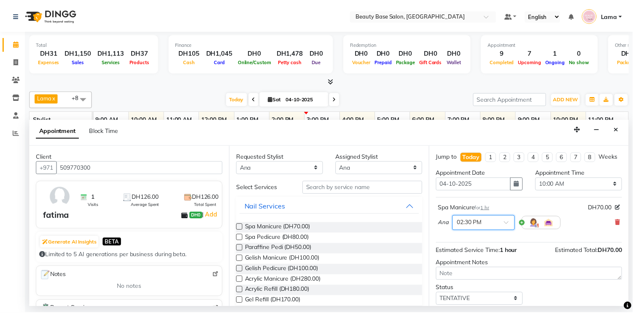
scroll to position [60, 0]
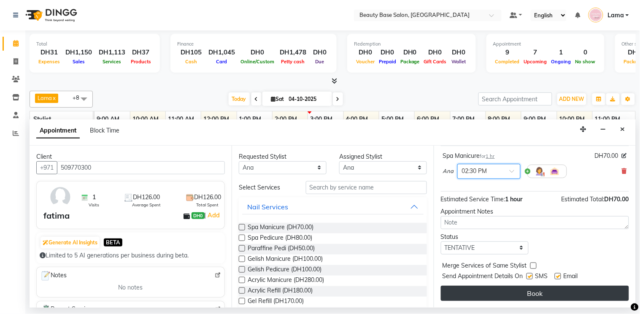
click at [503, 293] on button "Book" at bounding box center [535, 293] width 188 height 15
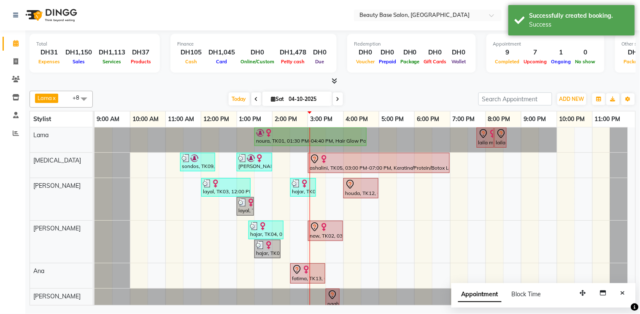
click at [321, 272] on div at bounding box center [308, 270] width 32 height 10
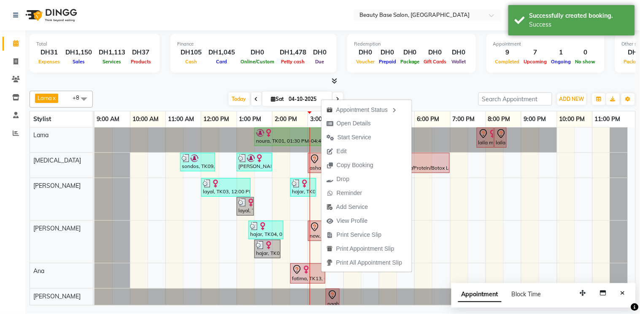
click at [290, 241] on td at bounding box center [299, 256] width 18 height 259
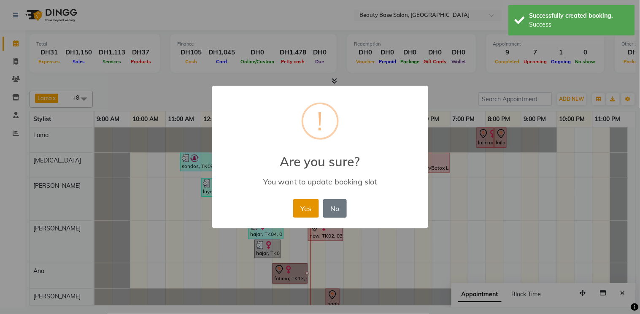
click at [310, 207] on button "Yes" at bounding box center [306, 208] width 26 height 19
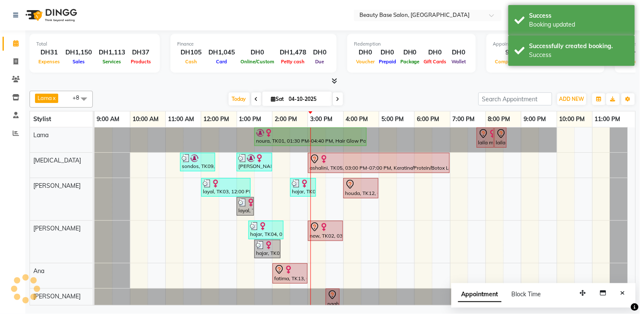
click at [300, 278] on div "fatima, TK13, 02:30 PM-03:30 PM, Spa Manicure" at bounding box center [289, 274] width 33 height 18
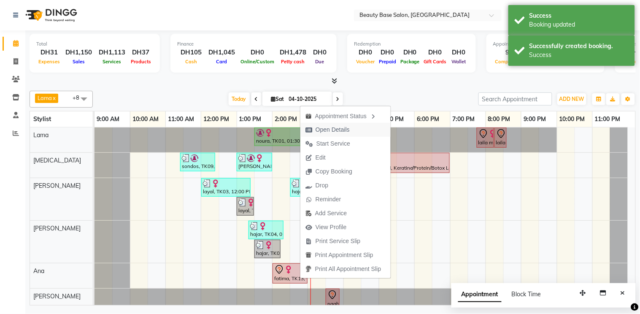
click at [345, 132] on span "Open Details" at bounding box center [333, 129] width 34 height 9
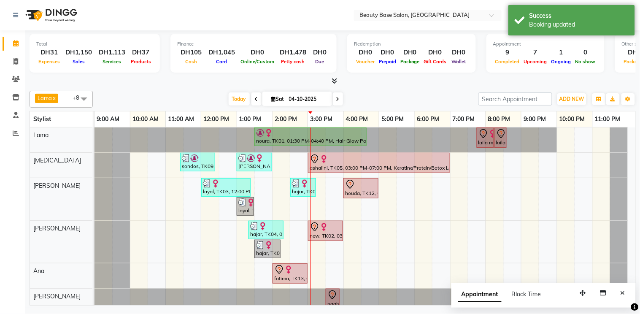
click at [294, 273] on div at bounding box center [290, 270] width 32 height 10
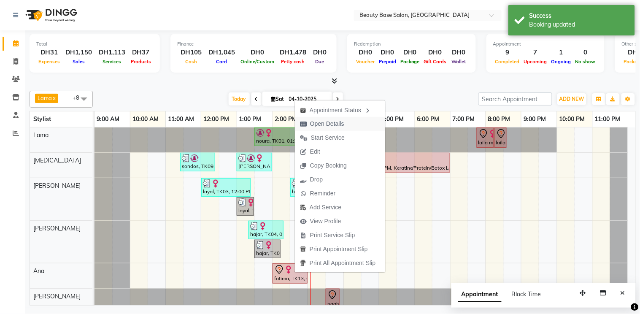
click at [340, 124] on span "Open Details" at bounding box center [327, 123] width 34 height 9
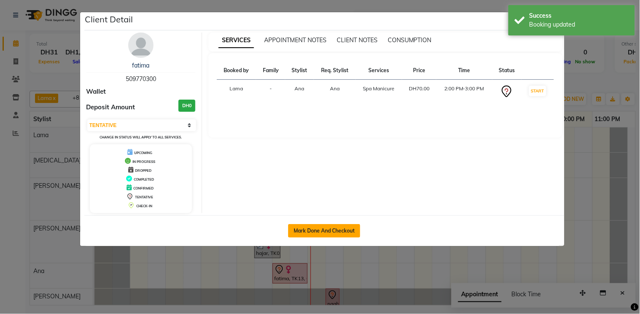
click at [320, 231] on button "Mark Done And Checkout" at bounding box center [324, 230] width 72 height 13
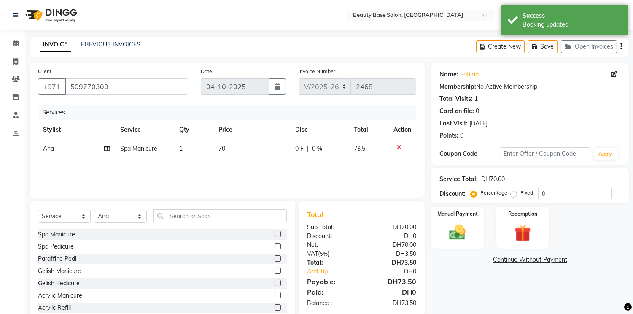
click at [521, 195] on label "Fixed" at bounding box center [527, 193] width 13 height 8
click at [513, 195] on input "Fixed" at bounding box center [516, 193] width 6 height 6
click at [465, 232] on img at bounding box center [458, 233] width 28 height 20
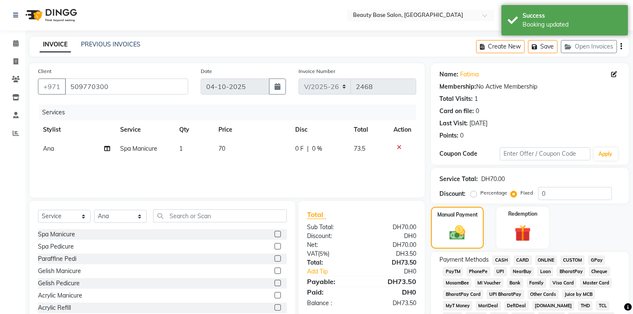
click at [529, 268] on span "NearBuy" at bounding box center [522, 272] width 24 height 10
click at [528, 256] on span "CARD" at bounding box center [523, 260] width 18 height 10
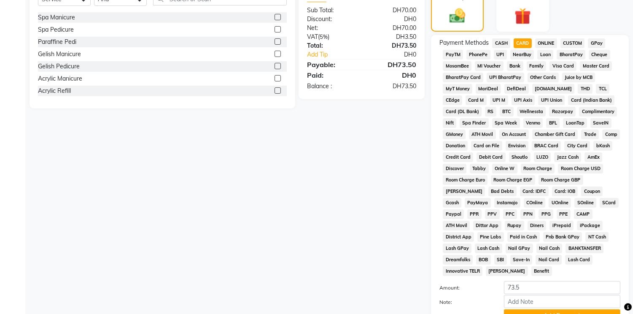
scroll to position [249, 0]
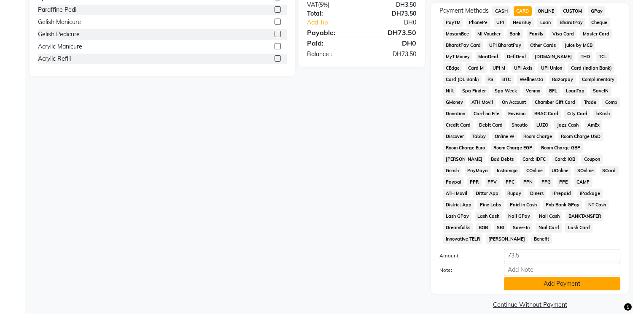
click at [531, 277] on button "Add Payment" at bounding box center [562, 283] width 116 height 13
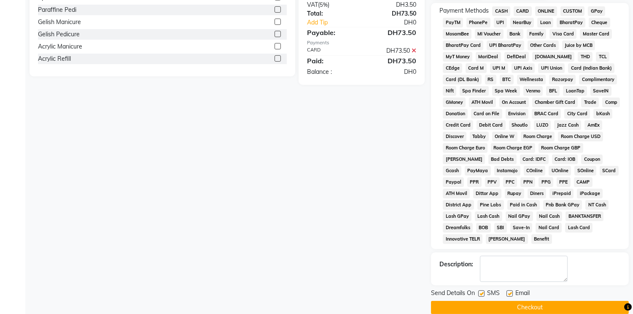
click at [525, 301] on button "Checkout" at bounding box center [530, 307] width 198 height 13
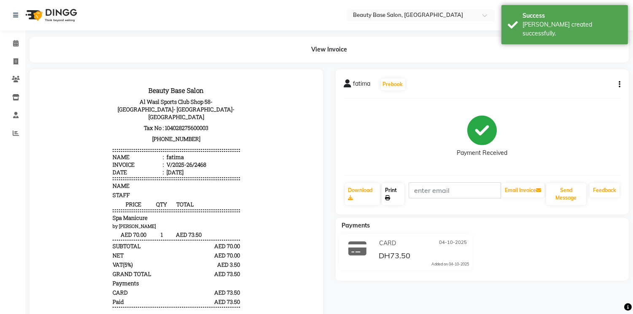
click at [393, 195] on link "Print" at bounding box center [393, 194] width 23 height 22
click at [22, 49] on link "Calendar" at bounding box center [13, 44] width 20 height 14
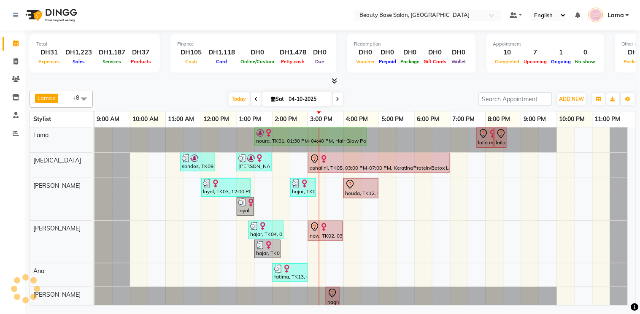
click at [367, 170] on div "ashalini, TK05, 03:00 PM-07:00 PM, Keratine/Protein/Botox Long Hair" at bounding box center [379, 163] width 140 height 18
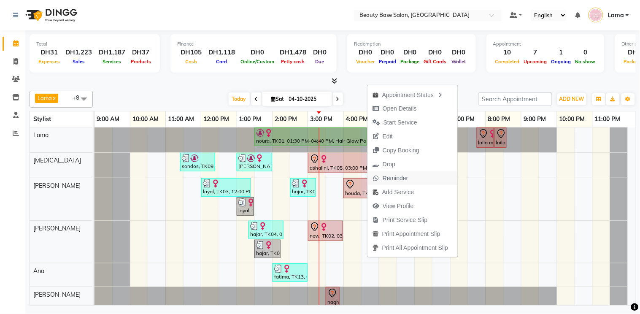
click at [405, 176] on span "Reminder" at bounding box center [396, 178] width 26 height 9
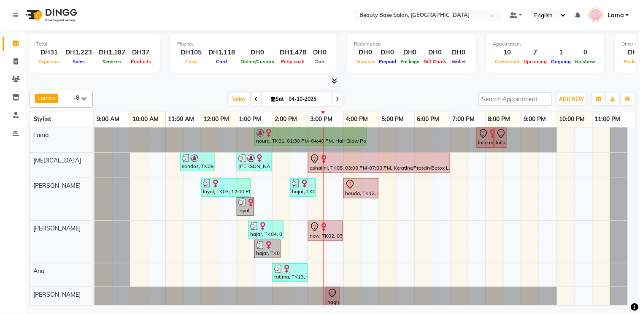
click at [435, 163] on div at bounding box center [379, 159] width 138 height 10
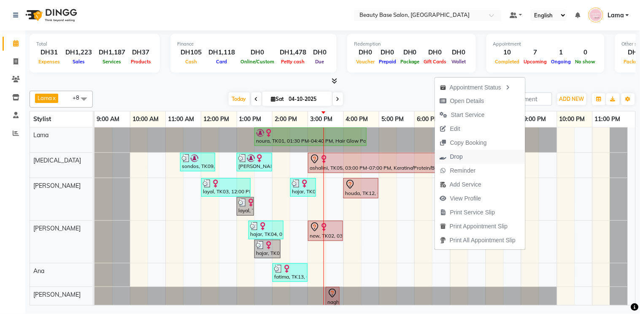
click at [456, 157] on span "Drop" at bounding box center [456, 156] width 13 height 9
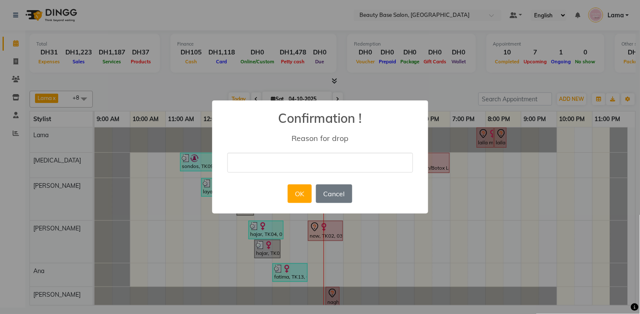
click at [306, 159] on input "text" at bounding box center [320, 163] width 186 height 20
click at [302, 195] on button "OK" at bounding box center [300, 193] width 24 height 19
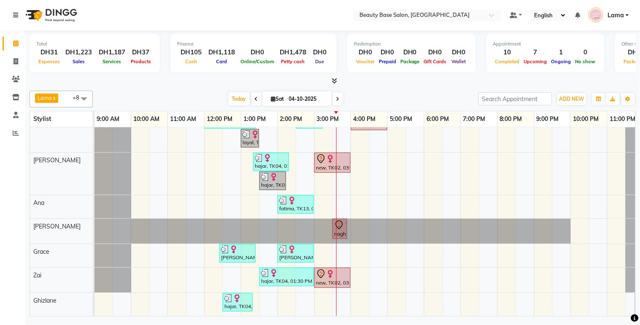
scroll to position [66, 0]
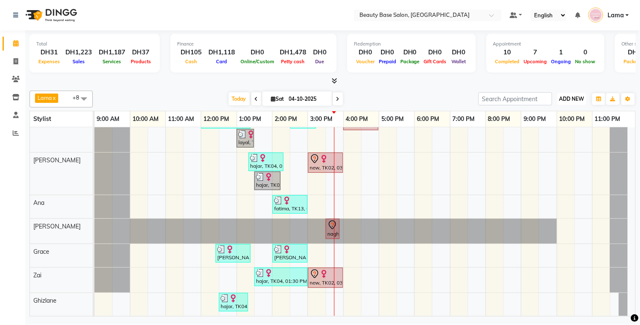
click at [575, 93] on button "ADD NEW Toggle Dropdown" at bounding box center [571, 99] width 29 height 12
click at [557, 116] on button "Add Appointment" at bounding box center [553, 114] width 67 height 11
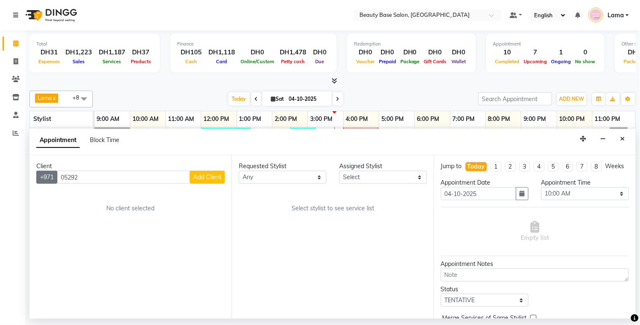
click at [56, 173] on button "+971" at bounding box center [46, 177] width 21 height 13
click at [84, 180] on input "05292" at bounding box center [123, 177] width 133 height 13
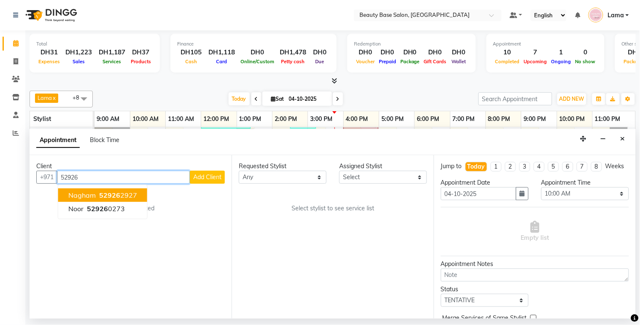
click at [134, 193] on ngb-highlight "52926 2927" at bounding box center [117, 195] width 40 height 8
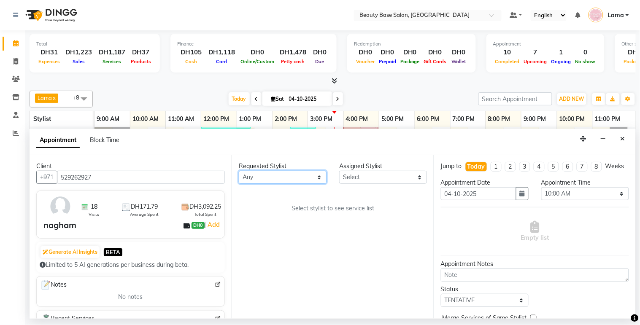
click at [279, 179] on select "Any [PERSON_NAME] [PERSON_NAME] [PERSON_NAME] [PERSON_NAME] [PERSON_NAME] [MEDI…" at bounding box center [283, 177] width 88 height 13
click at [239, 171] on select "Any [PERSON_NAME] [PERSON_NAME] [PERSON_NAME] [PERSON_NAME] [PERSON_NAME] [MEDI…" at bounding box center [283, 177] width 88 height 13
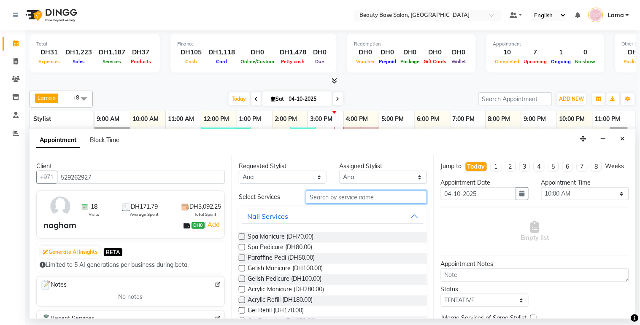
click at [351, 199] on input "text" at bounding box center [366, 197] width 121 height 13
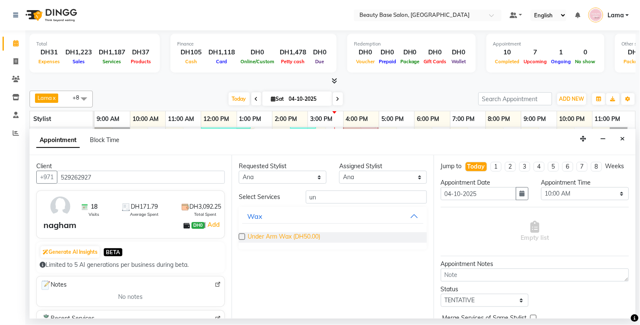
click at [311, 239] on span "Under Arm Wax (DH50.00)" at bounding box center [284, 237] width 73 height 11
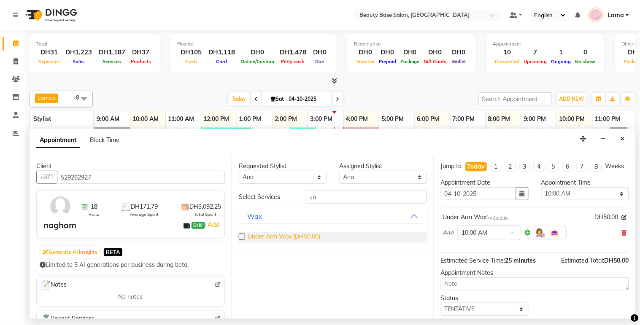
click at [308, 240] on span "Under Arm Wax (DH50.00)" at bounding box center [284, 237] width 73 height 11
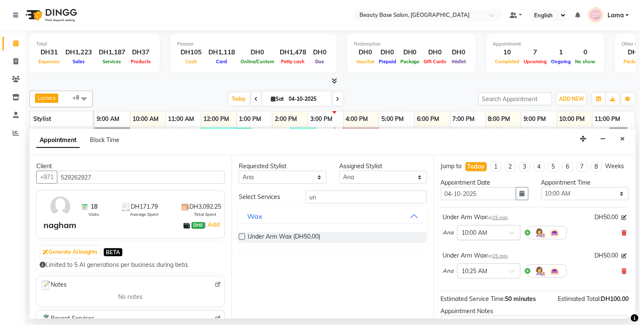
click at [497, 237] on input "text" at bounding box center [480, 232] width 37 height 9
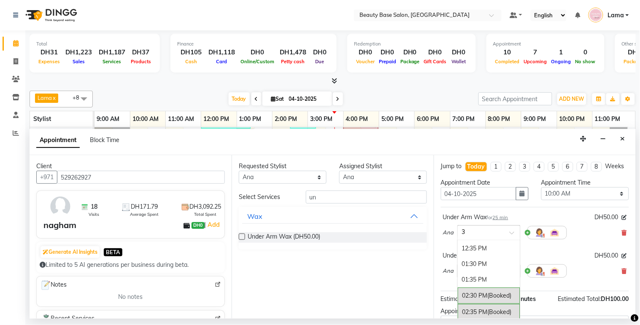
scroll to position [144, 0]
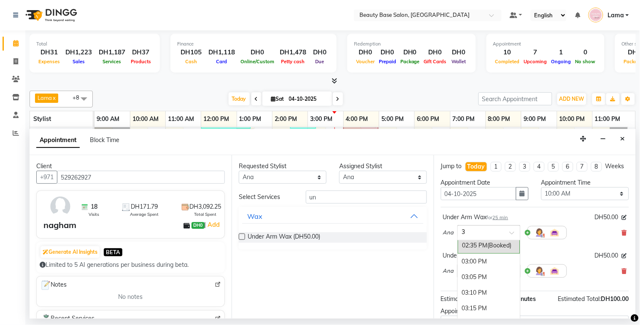
click at [484, 269] on div "03:00 PM" at bounding box center [489, 262] width 62 height 16
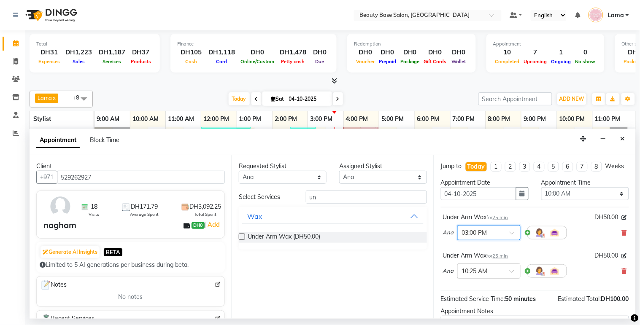
click at [494, 275] on input "text" at bounding box center [480, 270] width 37 height 9
click at [483, 300] on div "03:30 PM" at bounding box center [489, 292] width 62 height 16
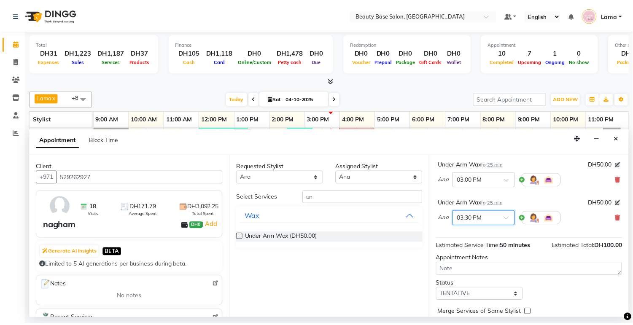
scroll to position [97, 0]
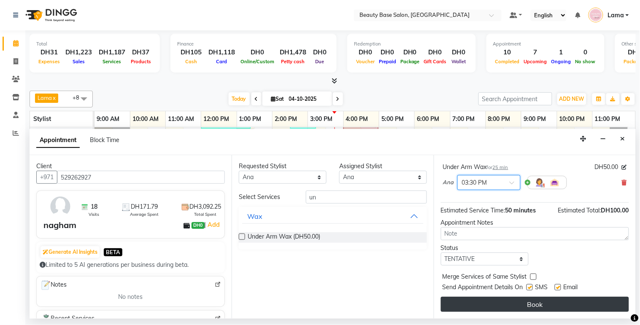
click at [517, 306] on button "Book" at bounding box center [535, 304] width 188 height 15
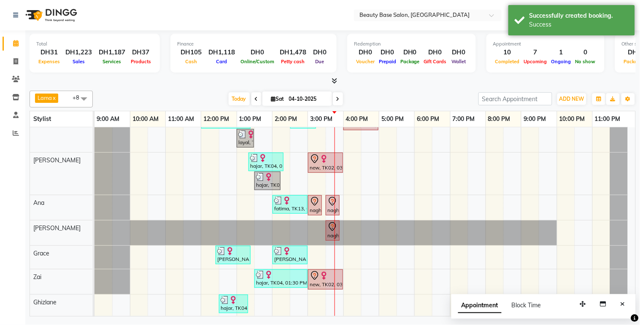
click at [332, 234] on div "nagham, TK11, 03:30 PM-03:55 PM, Under Arm Wax" at bounding box center [333, 231] width 12 height 18
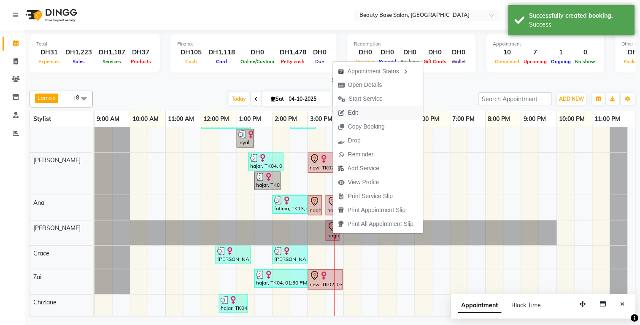
click at [358, 114] on span "Edit" at bounding box center [353, 112] width 10 height 9
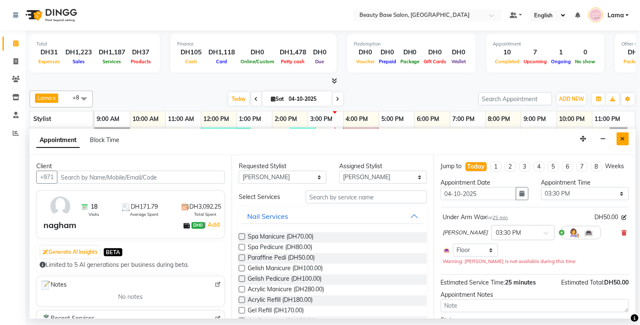
click at [627, 137] on button "Close" at bounding box center [623, 138] width 12 height 13
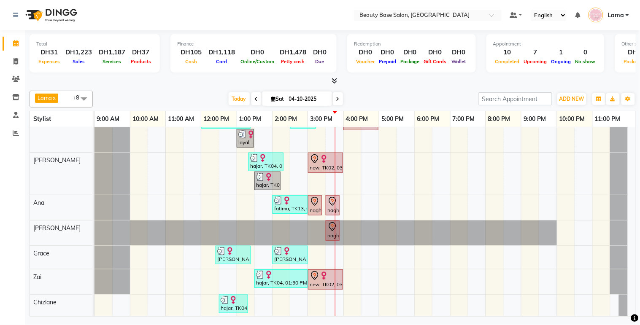
click at [334, 208] on div "nagham, TK14, 03:30 PM-03:55 PM, Under Arm Wax" at bounding box center [333, 206] width 12 height 18
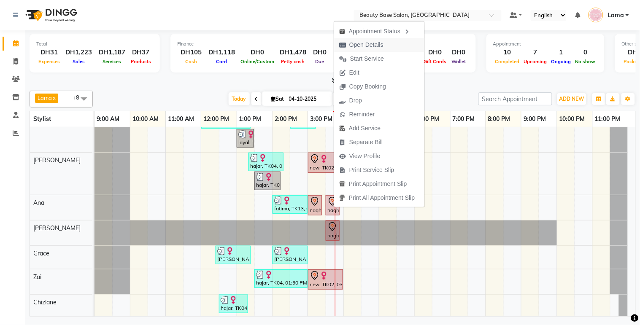
click at [383, 46] on span "Open Details" at bounding box center [366, 44] width 34 height 9
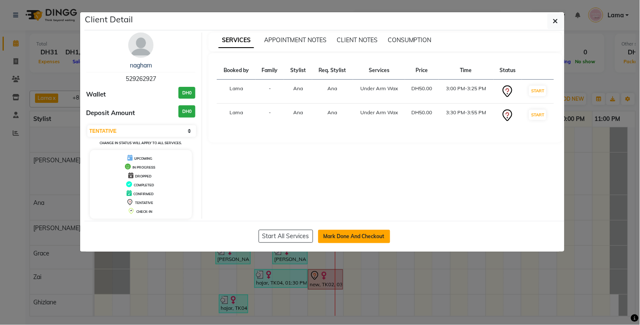
click at [354, 242] on button "Mark Done And Checkout" at bounding box center [354, 236] width 72 height 13
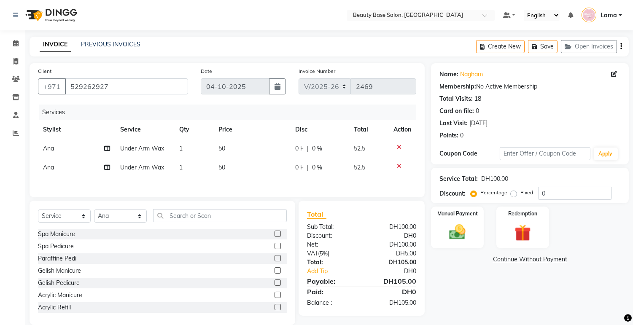
click at [522, 194] on label "Fixed" at bounding box center [527, 193] width 13 height 8
click at [518, 194] on input "Fixed" at bounding box center [516, 193] width 6 height 6
click at [464, 229] on img at bounding box center [458, 233] width 28 height 20
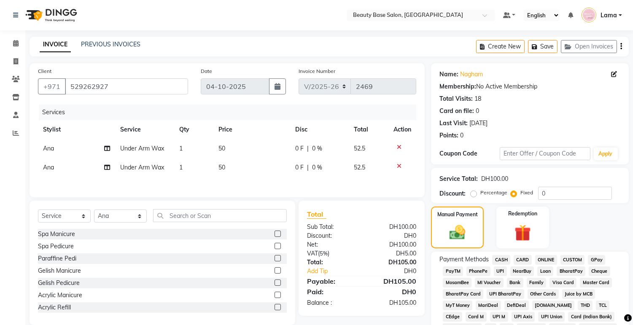
click at [525, 259] on span "CARD" at bounding box center [523, 260] width 18 height 10
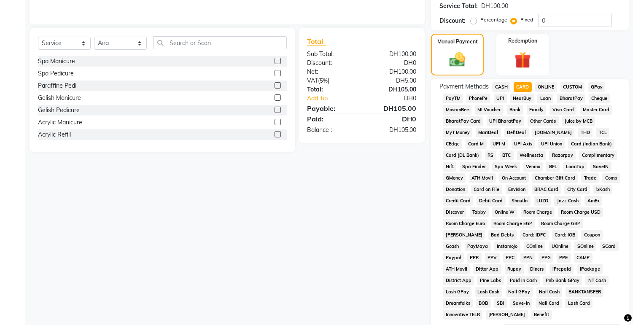
scroll to position [238, 0]
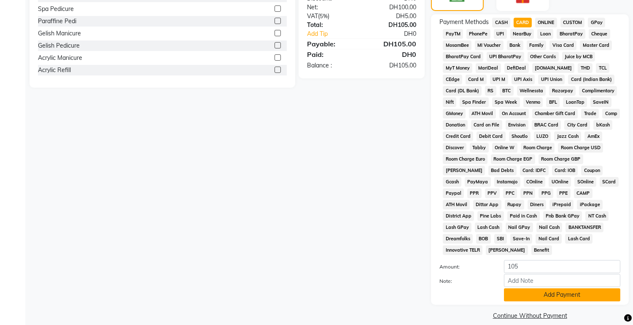
click at [549, 289] on button "Add Payment" at bounding box center [562, 295] width 116 height 13
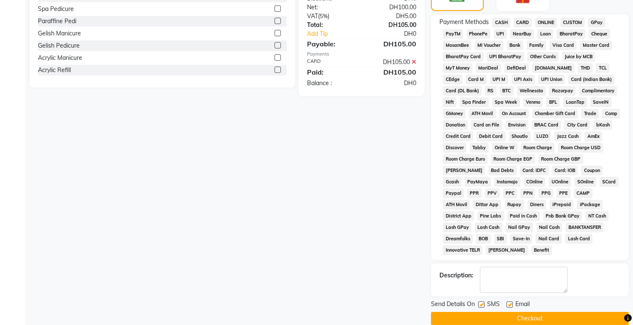
click at [525, 312] on button "Checkout" at bounding box center [530, 318] width 198 height 13
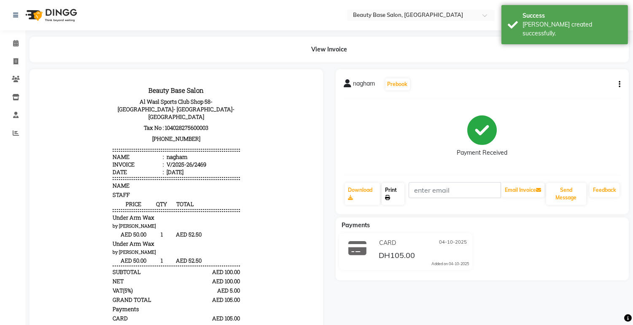
click at [389, 200] on icon at bounding box center [387, 197] width 5 height 5
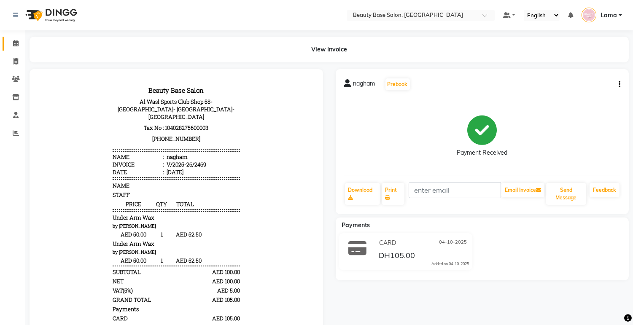
click at [16, 40] on icon at bounding box center [15, 43] width 5 height 6
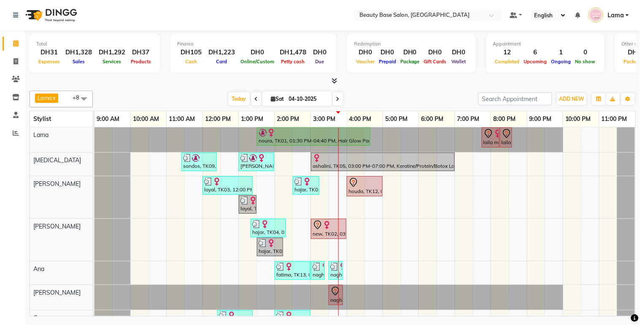
click at [336, 297] on div "nagham, TK11, 03:30 PM-03:55 PM, Under Arm Wax" at bounding box center [335, 295] width 13 height 18
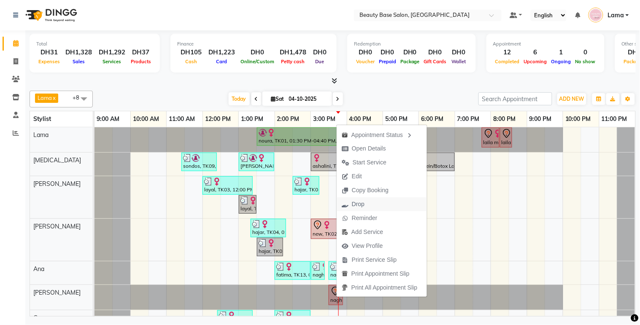
click at [369, 204] on span "Drop" at bounding box center [353, 204] width 33 height 14
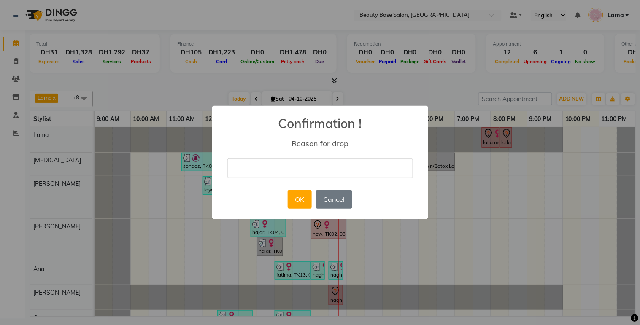
click at [356, 163] on input "text" at bounding box center [320, 169] width 186 height 20
click at [300, 200] on button "OK" at bounding box center [300, 199] width 24 height 19
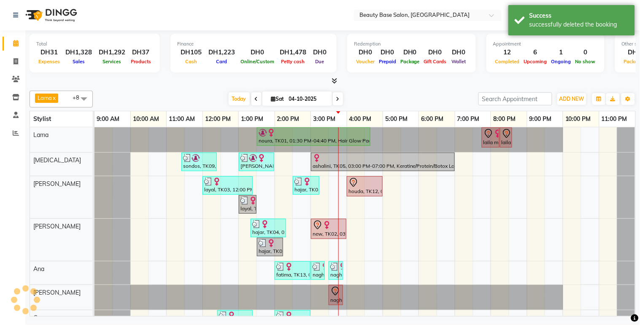
click at [335, 273] on div "nagham, TK14, 03:30 PM-03:55 PM, Under Arm Wax" at bounding box center [335, 271] width 13 height 16
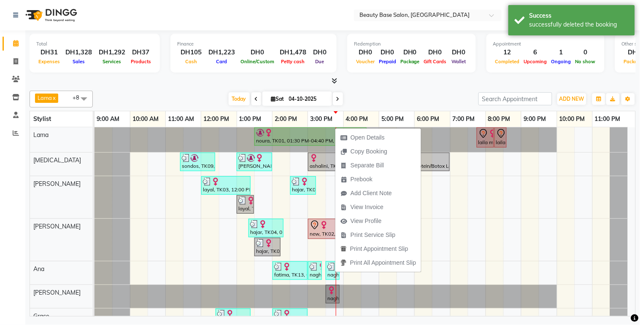
click at [470, 230] on td at bounding box center [477, 254] width 18 height 254
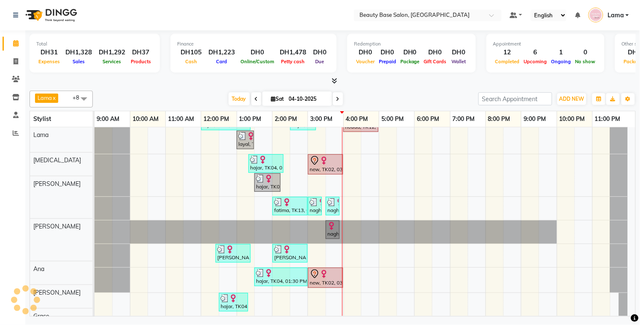
scroll to position [72, 0]
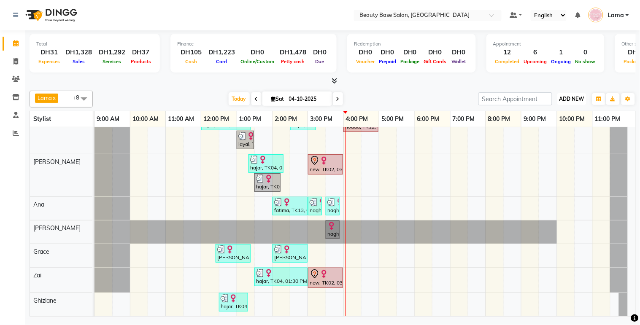
click at [574, 100] on span "ADD NEW" at bounding box center [571, 99] width 25 height 6
click at [556, 109] on button "Add Appointment" at bounding box center [553, 114] width 67 height 11
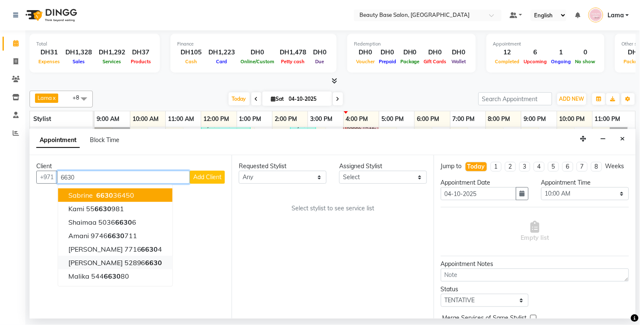
click at [146, 262] on span "6630" at bounding box center [154, 263] width 17 height 8
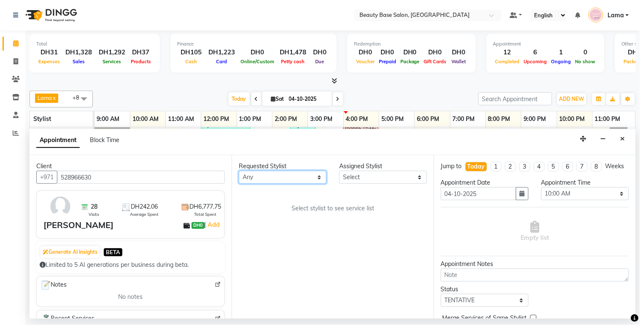
click at [297, 172] on select "Any [PERSON_NAME] [PERSON_NAME] [PERSON_NAME] [PERSON_NAME] [PERSON_NAME] [MEDI…" at bounding box center [283, 177] width 88 height 13
click at [239, 171] on select "Any [PERSON_NAME] [PERSON_NAME] [PERSON_NAME] [PERSON_NAME] [PERSON_NAME] [MEDI…" at bounding box center [283, 177] width 88 height 13
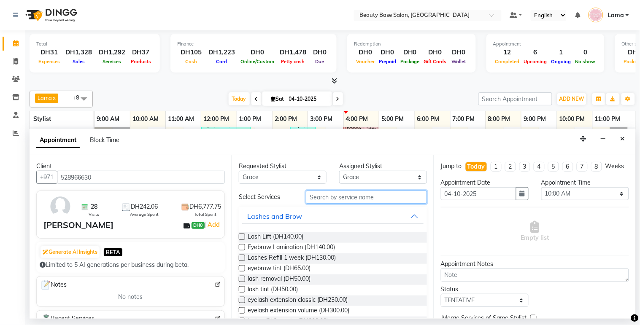
click at [343, 199] on input "text" at bounding box center [366, 197] width 121 height 13
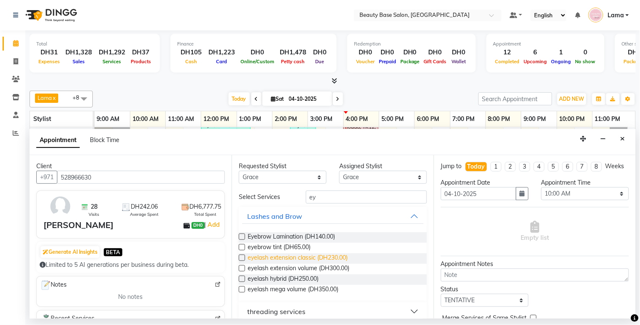
click at [332, 256] on span "eyelash extension classic (DH230.00)" at bounding box center [298, 259] width 100 height 11
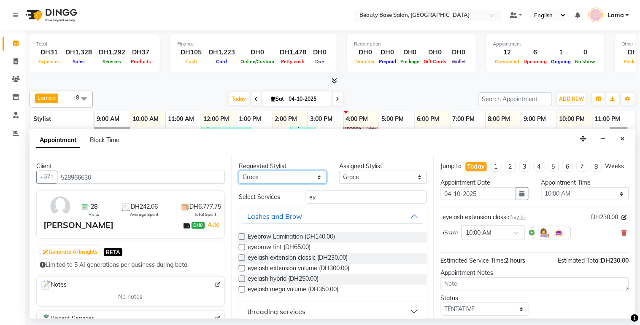
click at [300, 174] on select "Any [PERSON_NAME] [PERSON_NAME] [PERSON_NAME] [PERSON_NAME] [PERSON_NAME] [MEDI…" at bounding box center [283, 177] width 88 height 13
click at [239, 171] on select "Any [PERSON_NAME] [PERSON_NAME] [PERSON_NAME] [PERSON_NAME] [PERSON_NAME] [MEDI…" at bounding box center [283, 177] width 88 height 13
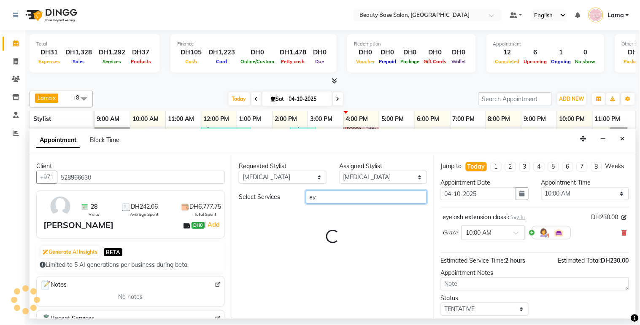
click at [347, 199] on input "ey" at bounding box center [366, 197] width 121 height 13
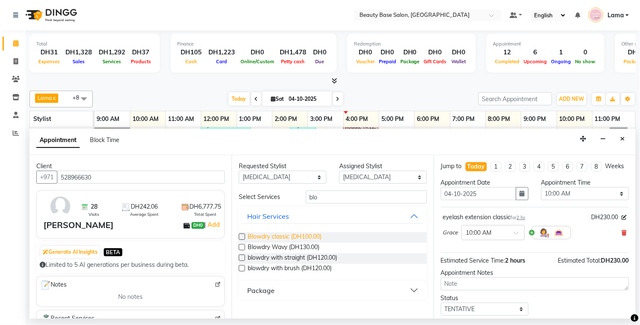
click at [306, 235] on span "Blowdry classic (DH100.00)" at bounding box center [285, 237] width 74 height 11
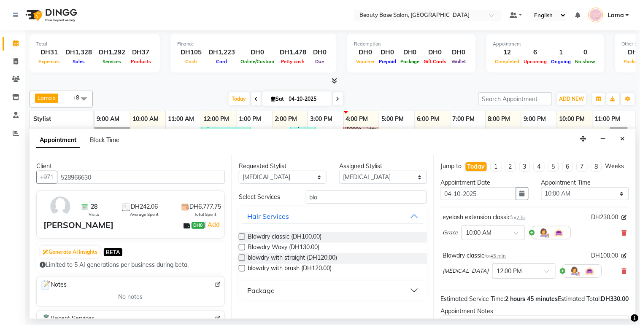
click at [497, 275] on input "text" at bounding box center [515, 270] width 37 height 9
click at [491, 237] on input "text" at bounding box center [484, 232] width 37 height 9
click at [497, 279] on div "04:30 PM" at bounding box center [493, 273] width 62 height 16
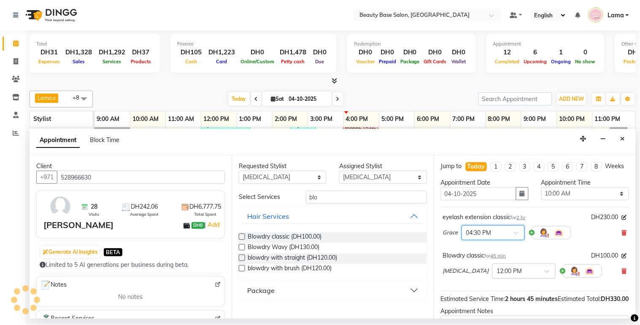
click at [498, 275] on input "text" at bounding box center [515, 270] width 37 height 9
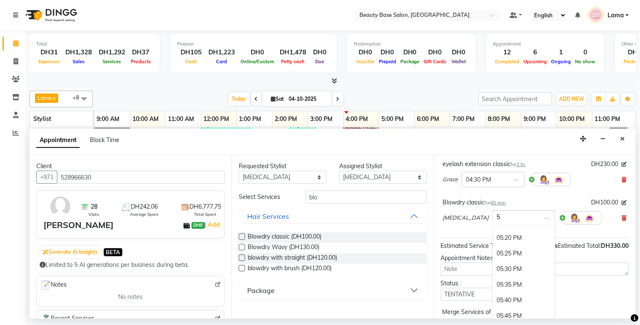
scroll to position [846, 0]
click at [493, 265] on div "05:30 PM" at bounding box center [524, 258] width 62 height 16
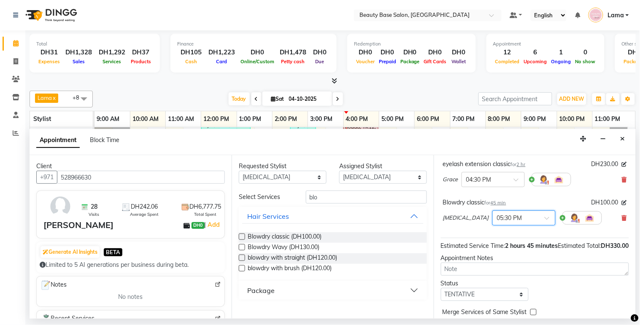
scroll to position [105, 0]
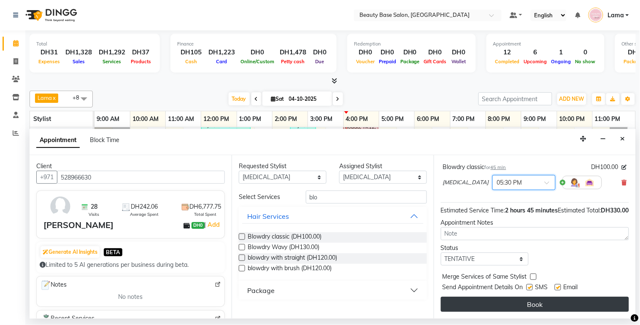
click at [519, 302] on button "Book" at bounding box center [535, 304] width 188 height 15
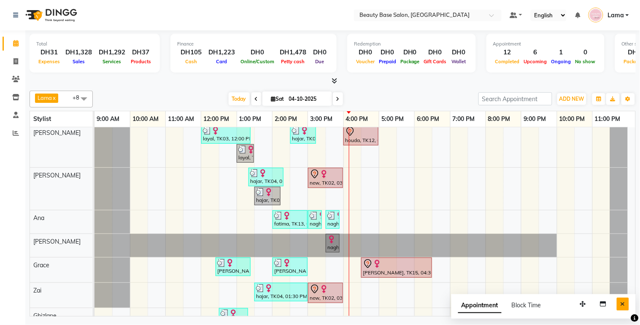
click at [626, 308] on button "Close" at bounding box center [623, 304] width 12 height 13
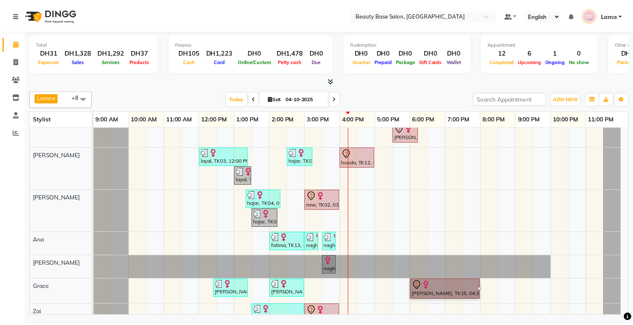
scroll to position [51, 0]
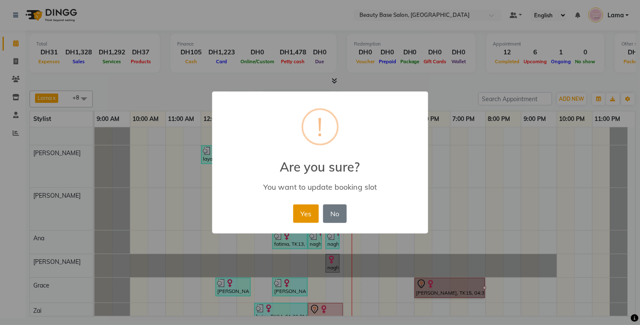
click at [302, 213] on button "Yes" at bounding box center [306, 214] width 26 height 19
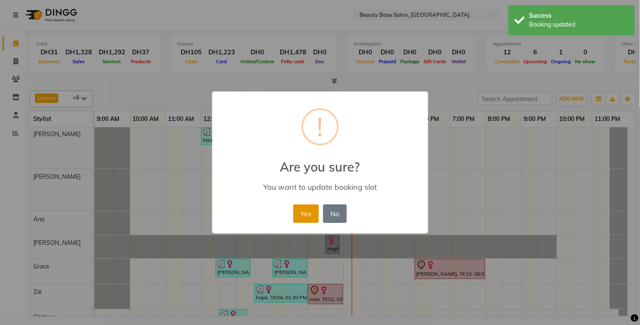
click at [307, 209] on button "Yes" at bounding box center [306, 214] width 26 height 19
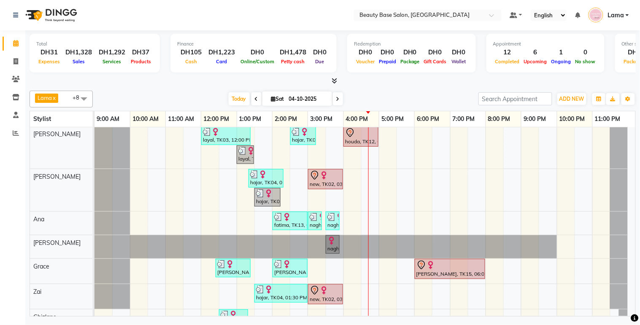
click at [335, 298] on div "new, TK02, 03:00 PM-04:00 PM, Spa Pedicure" at bounding box center [325, 295] width 33 height 18
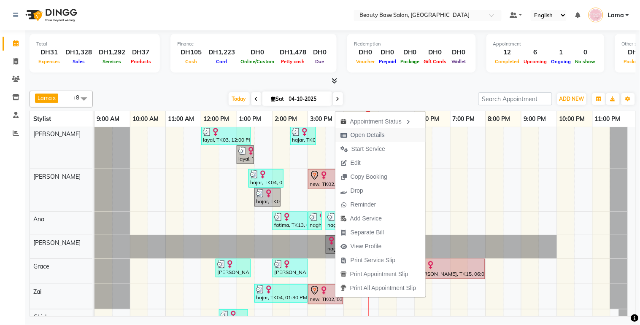
click at [385, 136] on span "Open Details" at bounding box center [362, 135] width 54 height 14
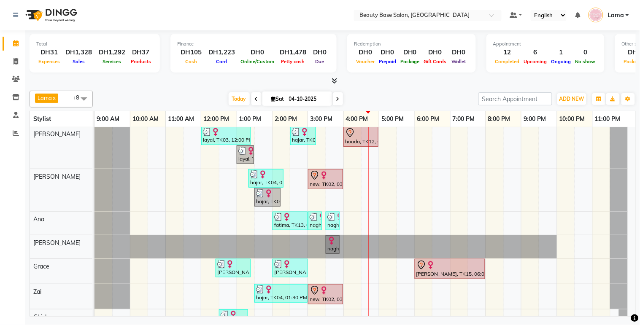
click at [330, 293] on div at bounding box center [326, 291] width 32 height 10
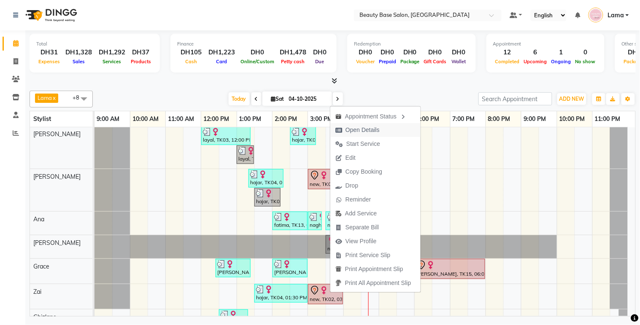
click at [376, 132] on span "Open Details" at bounding box center [362, 130] width 34 height 9
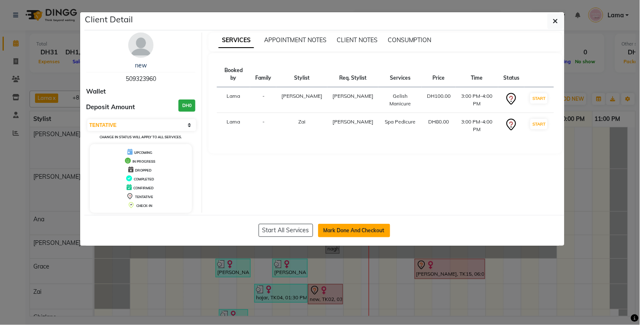
click at [350, 231] on button "Mark Done And Checkout" at bounding box center [354, 230] width 72 height 13
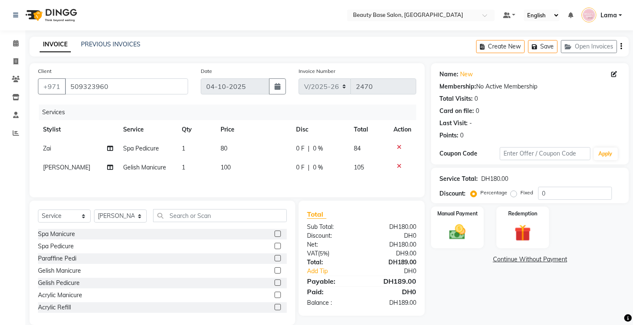
click at [521, 194] on label "Fixed" at bounding box center [527, 193] width 13 height 8
click at [515, 194] on input "Fixed" at bounding box center [516, 193] width 6 height 6
click at [463, 238] on img at bounding box center [458, 233] width 28 height 20
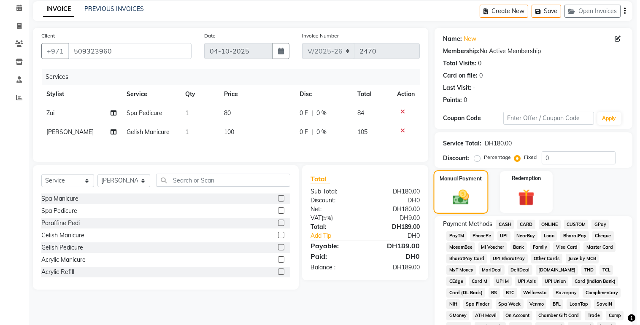
scroll to position [35, 0]
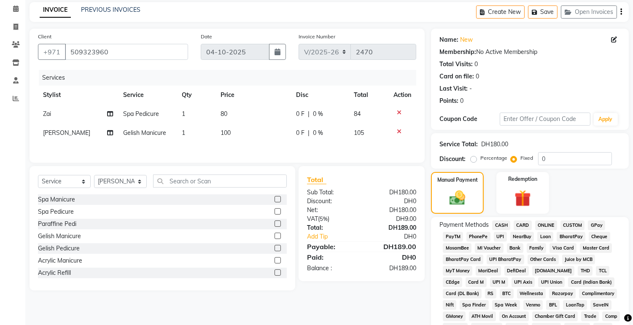
click at [55, 119] on td "Zai" at bounding box center [78, 114] width 81 height 19
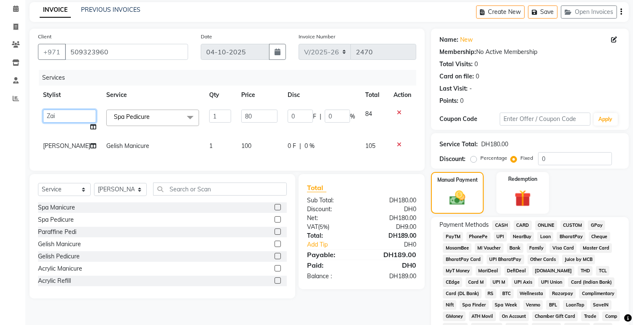
click at [68, 112] on select "Accounts [PERSON_NAME] [PERSON_NAME] [PERSON_NAME] Burula Ghizlane [PERSON_NAME…" at bounding box center [69, 116] width 53 height 13
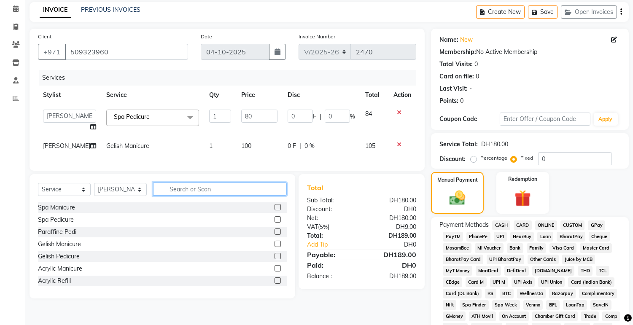
click at [197, 196] on input "text" at bounding box center [220, 189] width 134 height 13
click at [275, 223] on label at bounding box center [278, 219] width 6 height 6
click at [275, 223] on input "checkbox" at bounding box center [277, 219] width 5 height 5
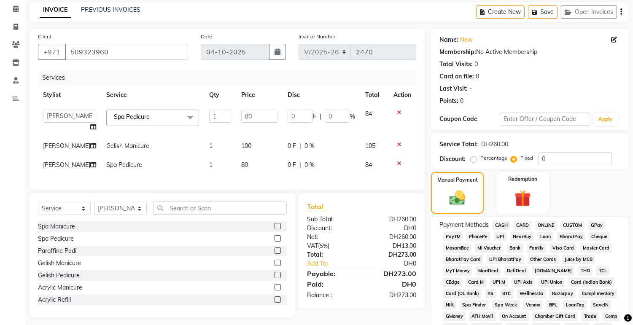
click at [399, 165] on icon at bounding box center [399, 164] width 5 height 6
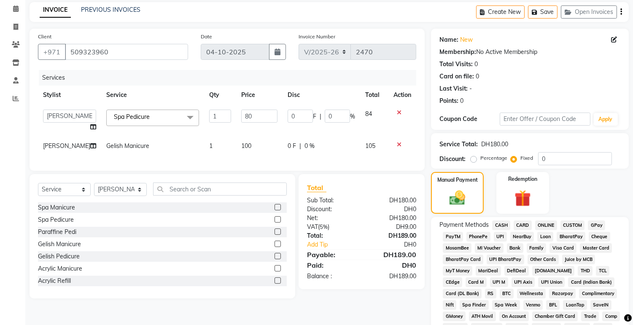
click at [614, 41] on icon at bounding box center [614, 40] width 6 height 6
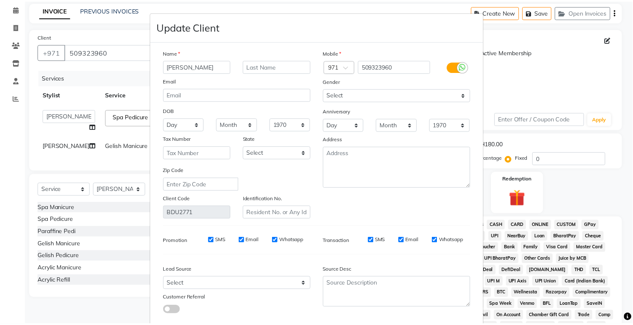
scroll to position [50, 0]
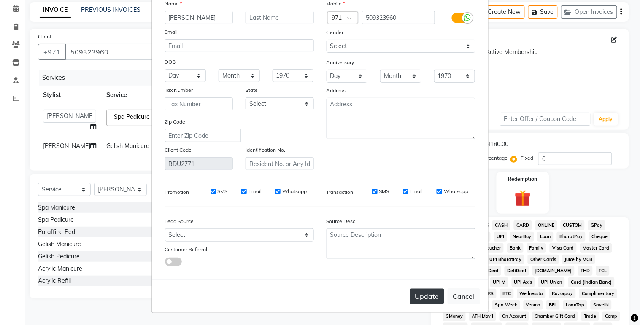
click at [426, 294] on button "Update" at bounding box center [427, 296] width 34 height 15
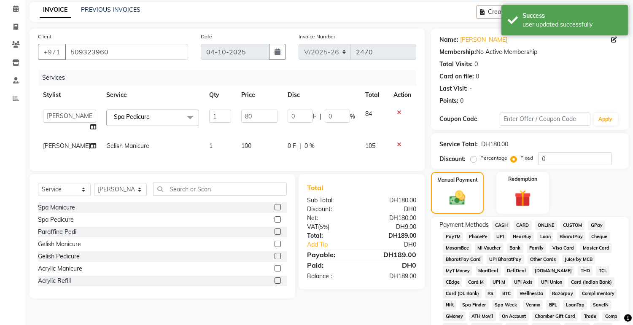
click at [501, 222] on span "CASH" at bounding box center [501, 226] width 18 height 10
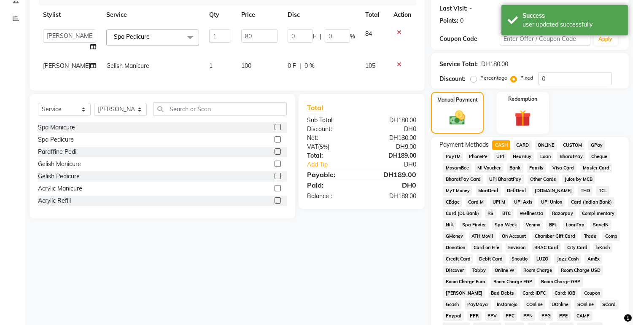
scroll to position [238, 0]
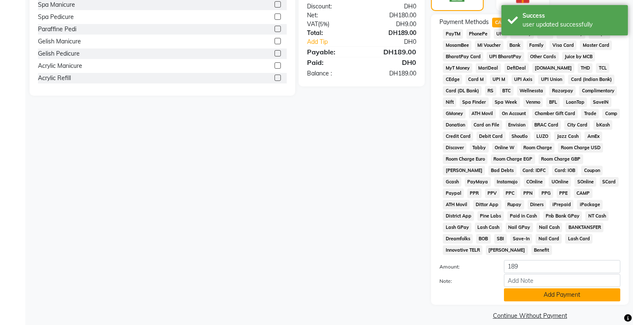
click at [550, 289] on button "Add Payment" at bounding box center [562, 295] width 116 height 13
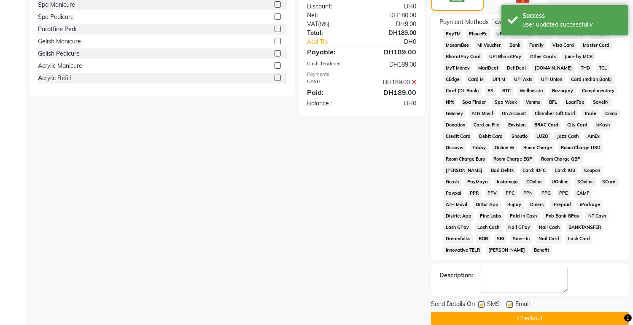
click at [531, 312] on button "Checkout" at bounding box center [530, 318] width 198 height 13
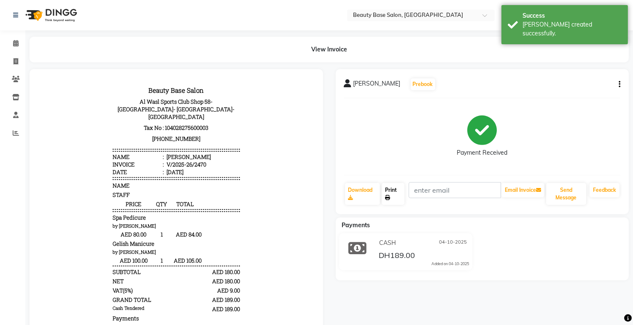
click at [391, 196] on link "Print" at bounding box center [393, 194] width 23 height 22
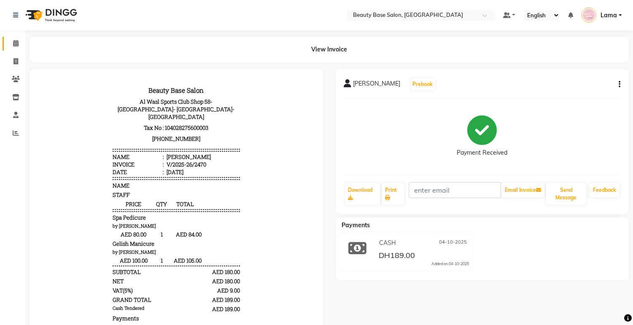
click at [14, 44] on icon at bounding box center [15, 43] width 5 height 6
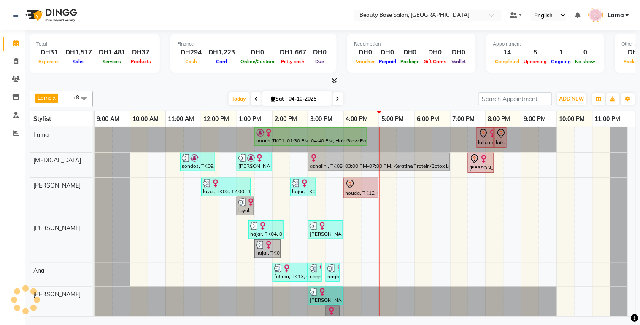
click at [339, 95] on span at bounding box center [338, 98] width 10 height 13
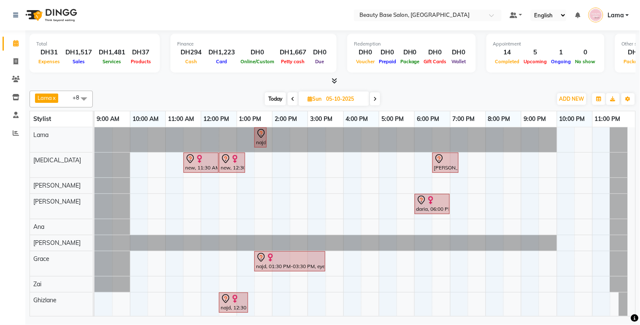
click at [256, 140] on div "najd, 01:30 PM-01:50 PM, eyebrow" at bounding box center [260, 138] width 11 height 18
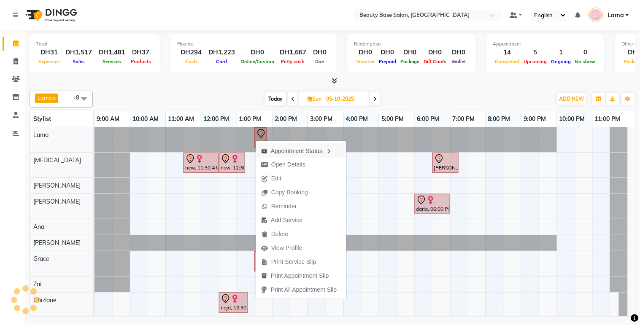
click at [296, 150] on div "Appointment Status" at bounding box center [301, 150] width 90 height 14
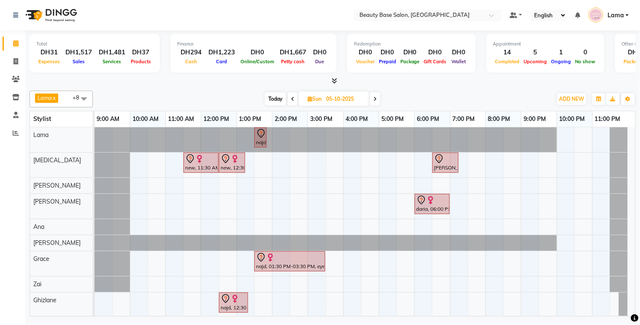
click at [259, 141] on div "najd, 01:30 PM-01:50 PM, eyebrow" at bounding box center [260, 138] width 11 height 18
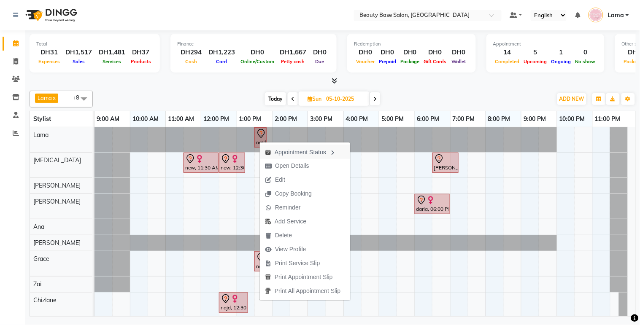
click at [310, 153] on div "Appointment Status" at bounding box center [305, 152] width 90 height 14
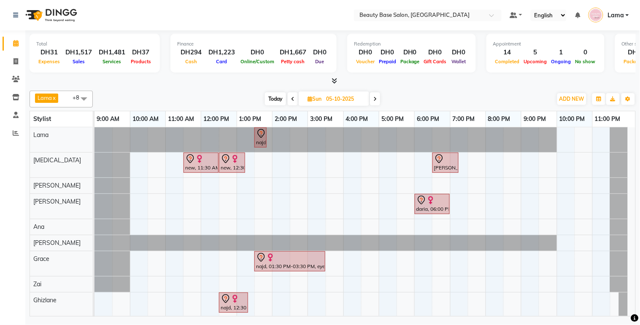
click at [261, 144] on div "najd, 01:30 PM-01:50 PM, eyebrow" at bounding box center [260, 138] width 11 height 18
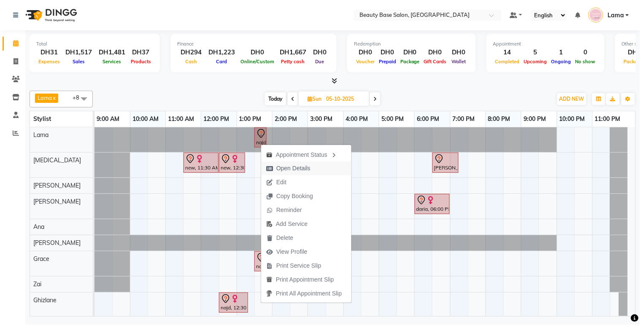
click at [303, 169] on span "Open Details" at bounding box center [293, 168] width 34 height 9
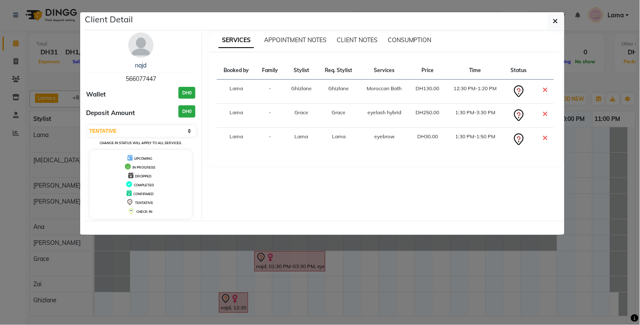
click at [216, 264] on ngb-modal-window "Client Detail najd 566077447 Wallet DH0 Deposit Amount DH0 Select CONFIRMED TEN…" at bounding box center [320, 162] width 640 height 325
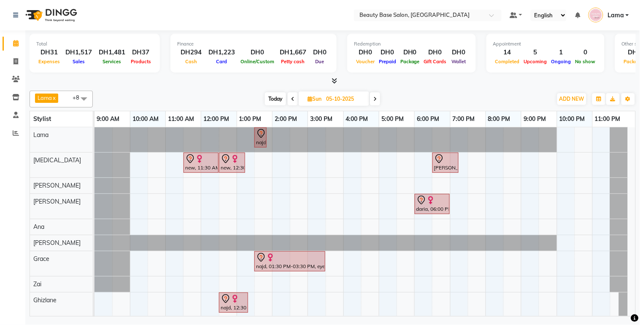
scroll to position [8, 0]
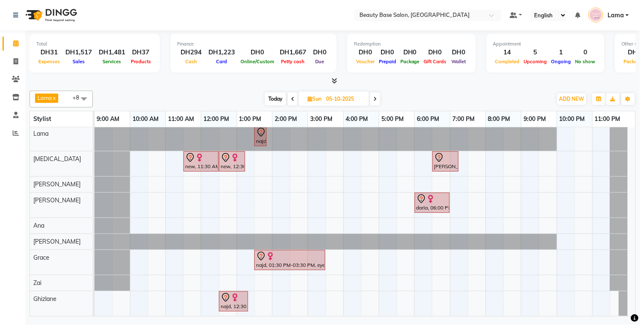
click at [303, 255] on div "najd, 01:30 PM-03:30 PM, eyelash hybrid" at bounding box center [289, 260] width 69 height 18
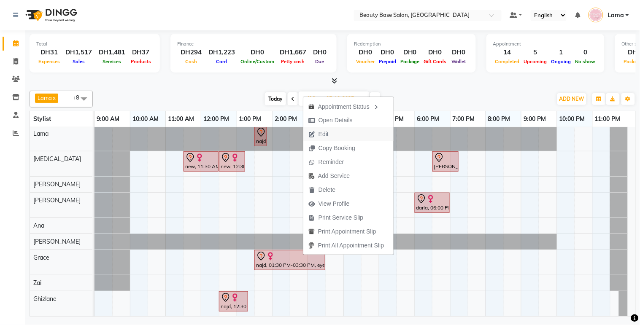
click at [329, 137] on span "Edit" at bounding box center [318, 134] width 30 height 14
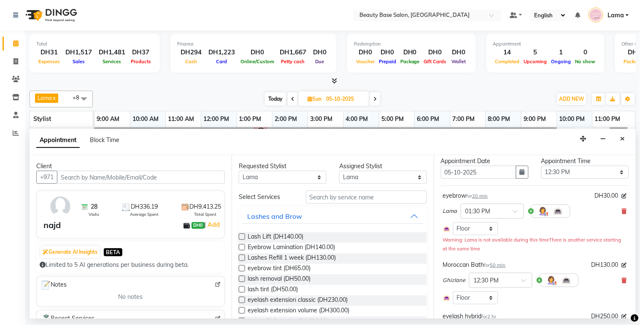
scroll to position [0, 0]
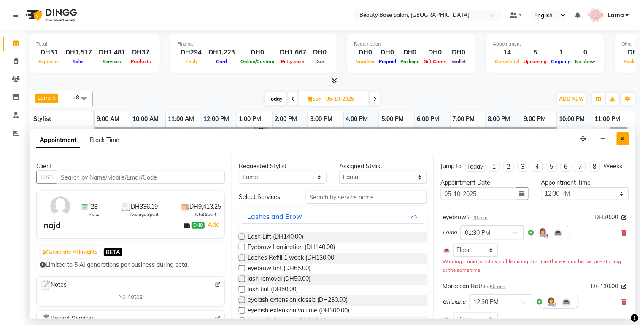
click at [627, 137] on button "Close" at bounding box center [623, 138] width 12 height 13
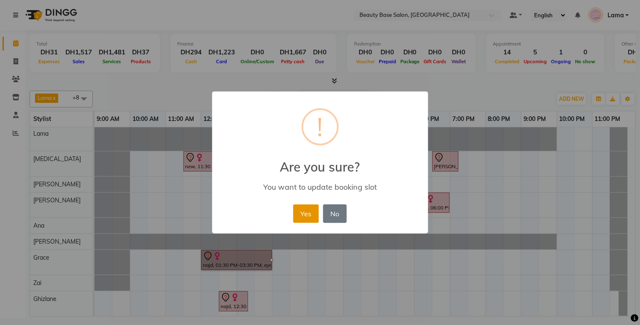
click at [302, 213] on button "Yes" at bounding box center [306, 214] width 26 height 19
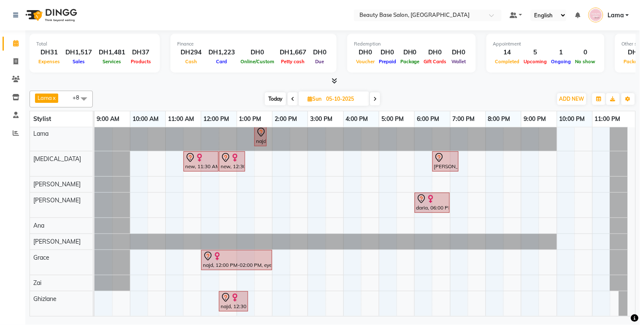
click at [253, 258] on div "najd, 12:00 PM-02:00 PM, eyelash hybrid" at bounding box center [236, 260] width 69 height 18
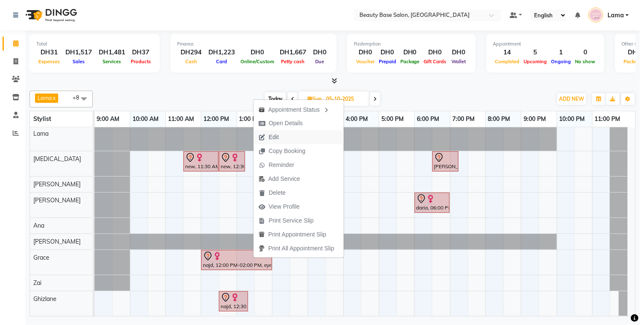
click at [281, 136] on span "Edit" at bounding box center [269, 137] width 30 height 14
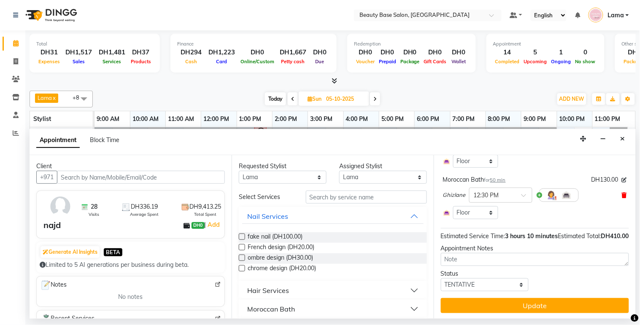
click at [622, 198] on icon at bounding box center [624, 195] width 5 height 6
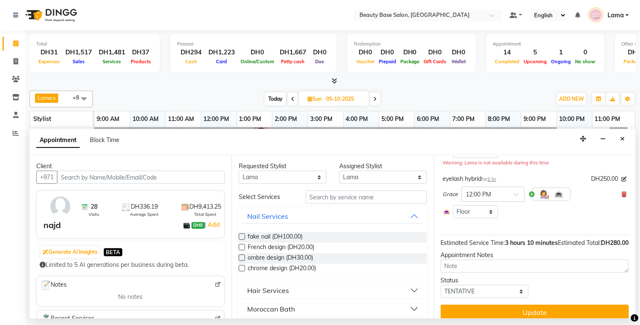
scroll to position [124, 0]
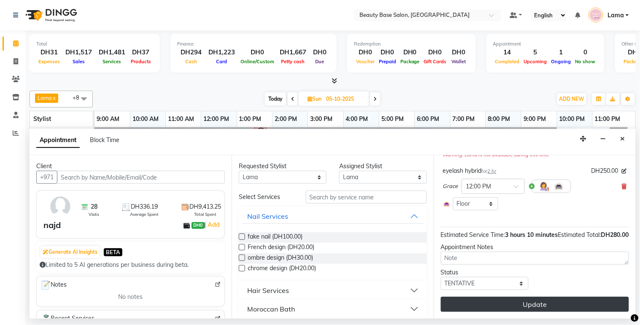
click at [551, 306] on button "Update" at bounding box center [535, 304] width 188 height 15
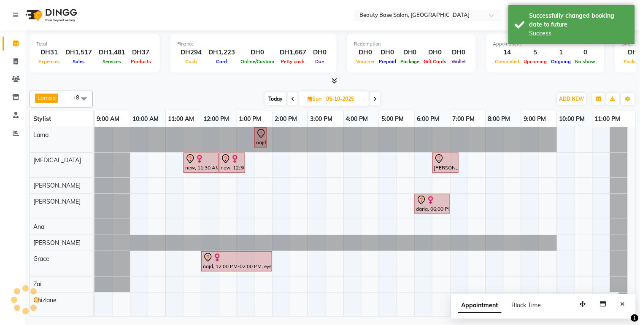
scroll to position [0, 0]
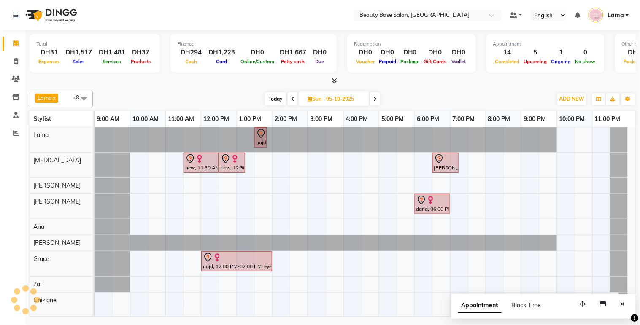
click at [282, 104] on span "Today" at bounding box center [275, 98] width 21 height 13
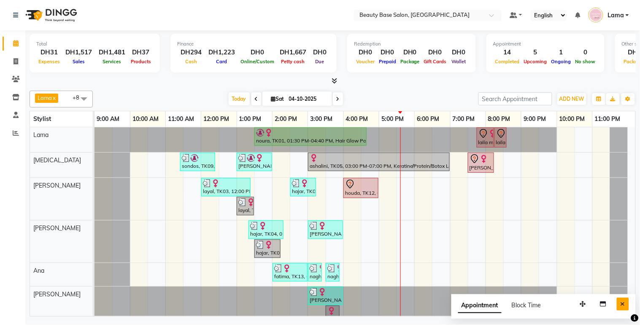
click at [625, 304] on icon "Close" at bounding box center [623, 304] width 5 height 6
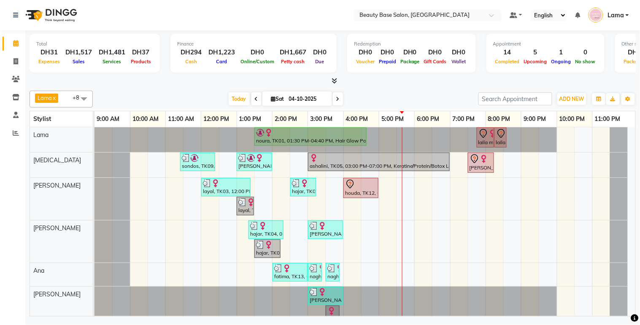
click at [255, 98] on icon at bounding box center [256, 99] width 3 height 5
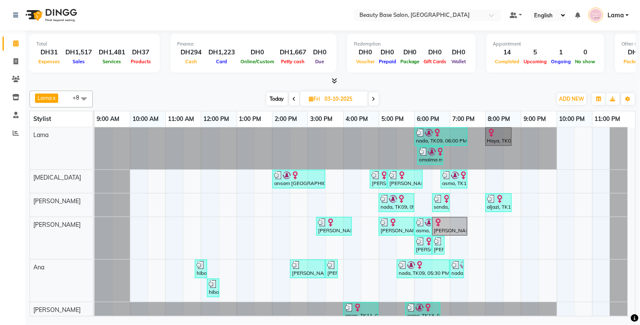
click at [406, 186] on div "[PERSON_NAME] [PERSON_NAME], TK14, 05:15 PM-06:15 PM, Blowdry Wavy" at bounding box center [405, 179] width 33 height 16
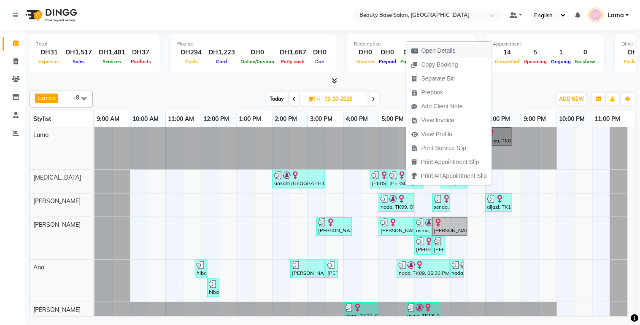
click at [449, 48] on span "Open Details" at bounding box center [438, 50] width 34 height 9
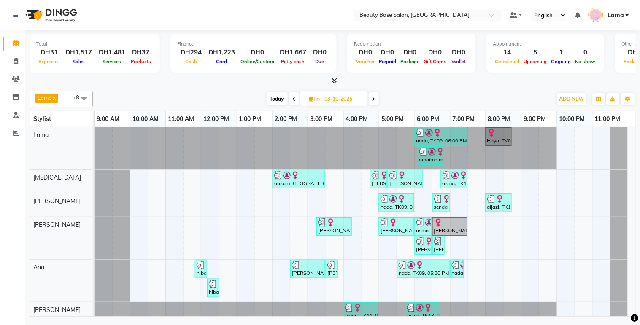
click at [411, 179] on div at bounding box center [405, 175] width 32 height 8
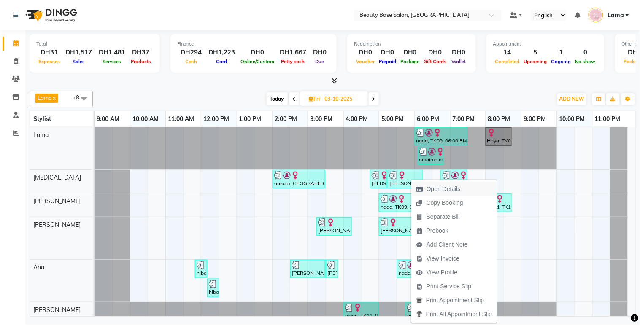
click at [448, 189] on span "Open Details" at bounding box center [443, 189] width 34 height 9
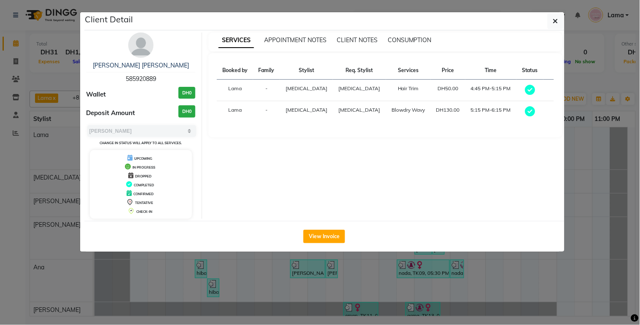
click at [93, 292] on ngb-modal-window "Client Detail [PERSON_NAME] [PERSON_NAME] 585920889 Wallet DH0 Deposit Amount D…" at bounding box center [320, 162] width 640 height 325
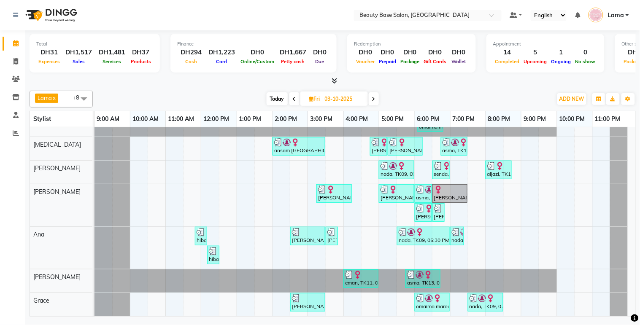
scroll to position [37, 0]
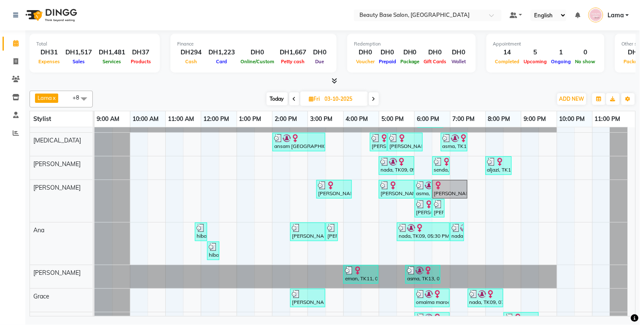
click at [274, 98] on span "Today" at bounding box center [277, 98] width 21 height 13
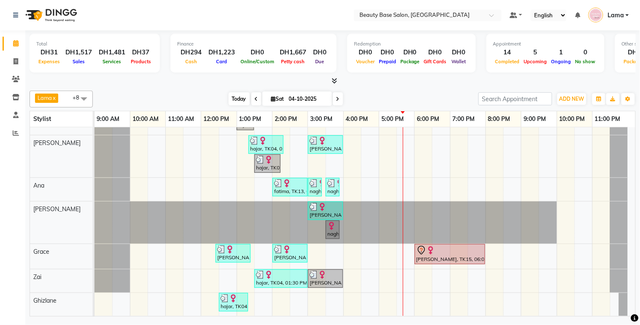
scroll to position [92, 0]
click at [334, 92] on div "Lama x [PERSON_NAME] x [PERSON_NAME] x [PERSON_NAME] Zai x Ghizlane x Grace x […" at bounding box center [333, 99] width 606 height 17
click at [336, 99] on icon at bounding box center [337, 99] width 3 height 5
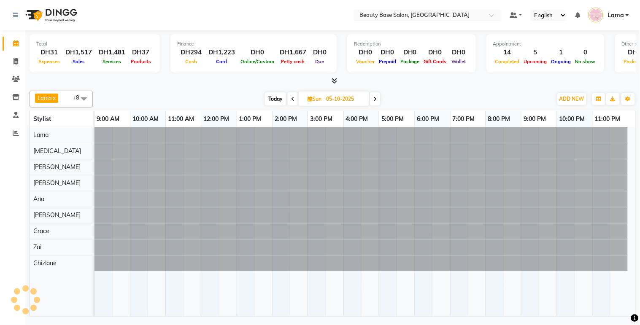
scroll to position [0, 0]
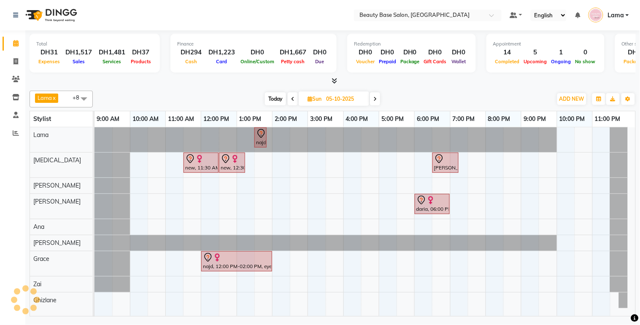
click at [273, 99] on span "Today" at bounding box center [275, 98] width 21 height 13
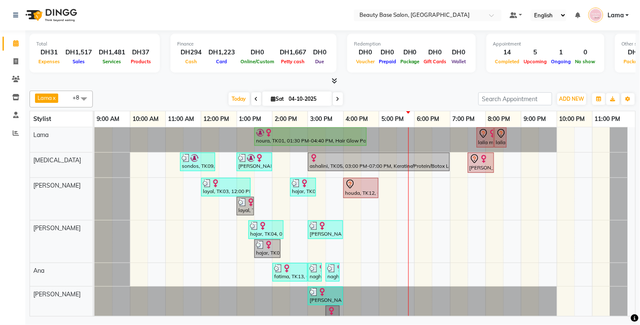
click at [255, 95] on span at bounding box center [256, 98] width 10 height 13
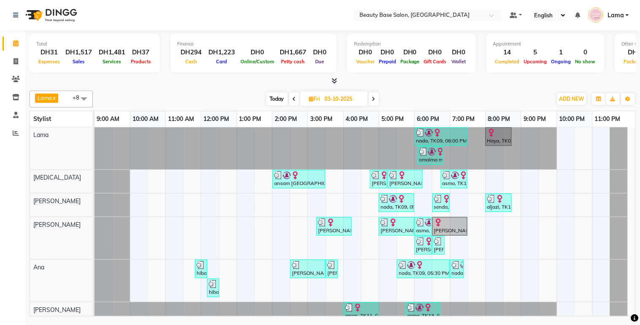
click at [410, 181] on div "[PERSON_NAME] [PERSON_NAME], TK14, 05:15 PM-06:15 PM, Blowdry Wavy" at bounding box center [405, 179] width 33 height 16
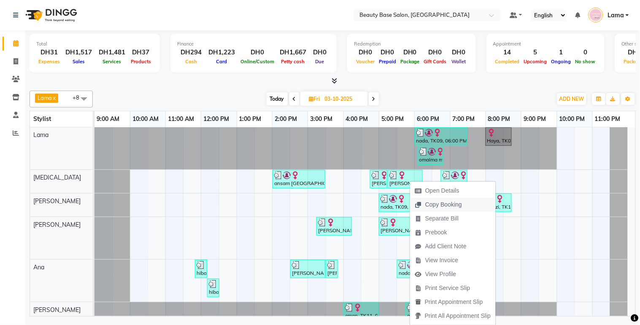
click at [450, 205] on span "Copy Booking" at bounding box center [443, 204] width 37 height 9
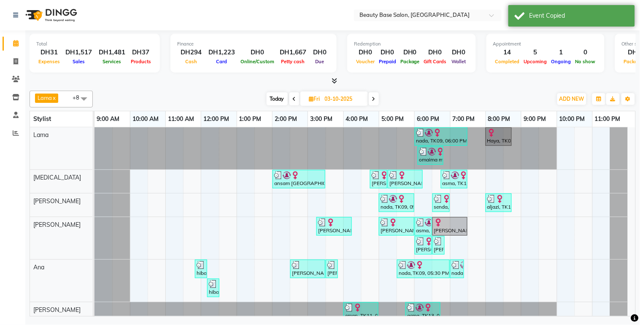
click at [374, 98] on icon at bounding box center [373, 99] width 3 height 5
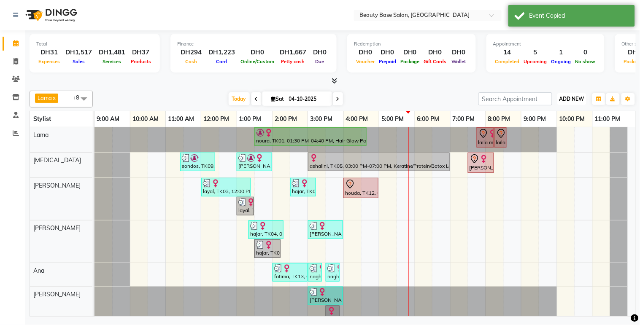
click at [576, 96] on span "ADD NEW" at bounding box center [571, 99] width 25 height 6
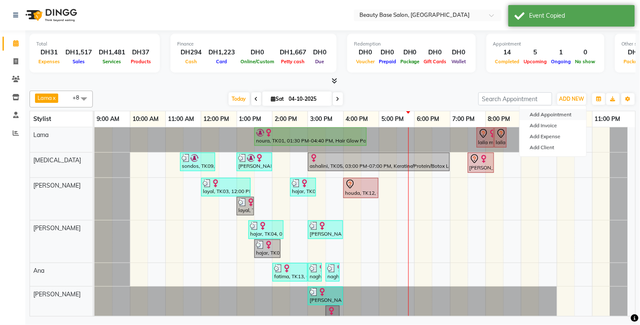
click at [554, 113] on button "Add Appointment" at bounding box center [553, 114] width 67 height 11
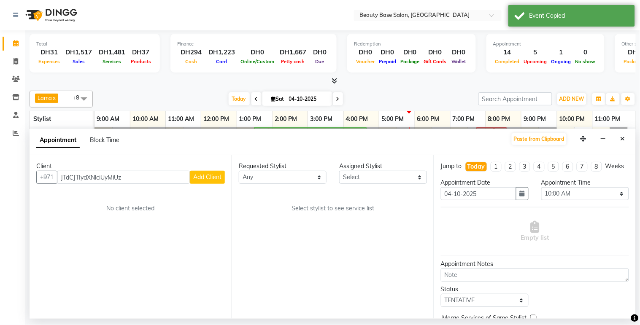
click at [208, 181] on button "Add Client" at bounding box center [207, 177] width 35 height 13
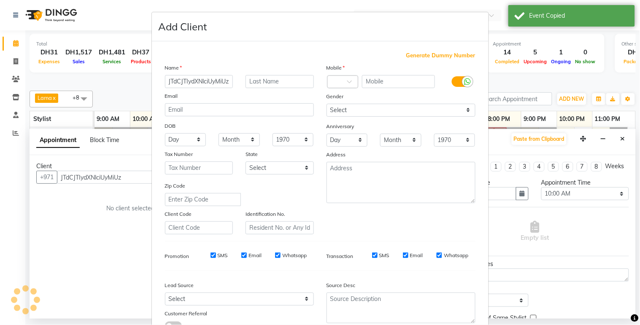
scroll to position [0, 1]
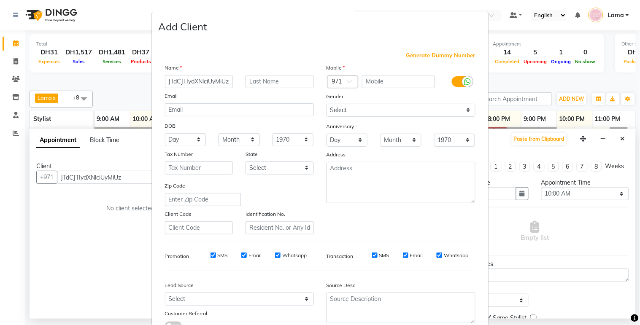
click at [607, 256] on ngb-modal-window "Add Client Generate Dummy Number Name JTdCJTIydXNlciUyMiUz Email DOB Day 01 02 …" at bounding box center [320, 162] width 640 height 325
click at [580, 296] on ngb-modal-window "Add Client Generate Dummy Number Name JTdCJTIydXNlciUyMiUz Email DOB Day 01 02 …" at bounding box center [320, 162] width 640 height 325
